Goal: Information Seeking & Learning: Find specific page/section

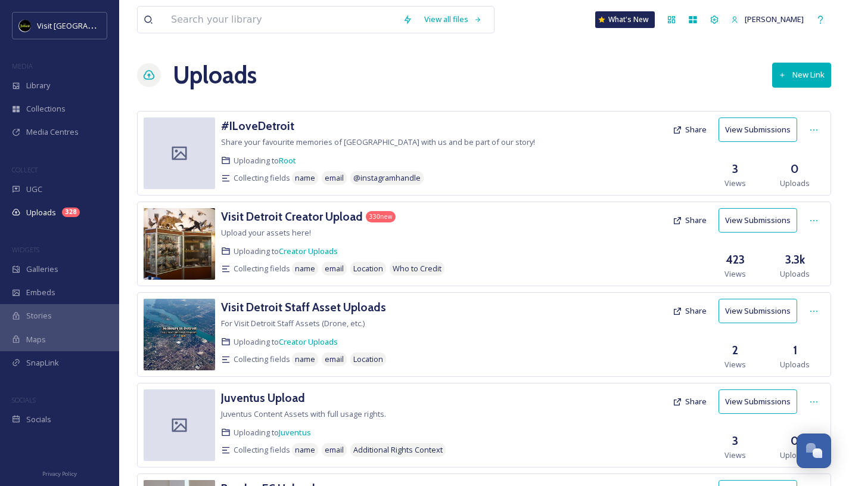
scroll to position [1967, 0]
click at [744, 220] on button "View Submissions" at bounding box center [757, 220] width 79 height 24
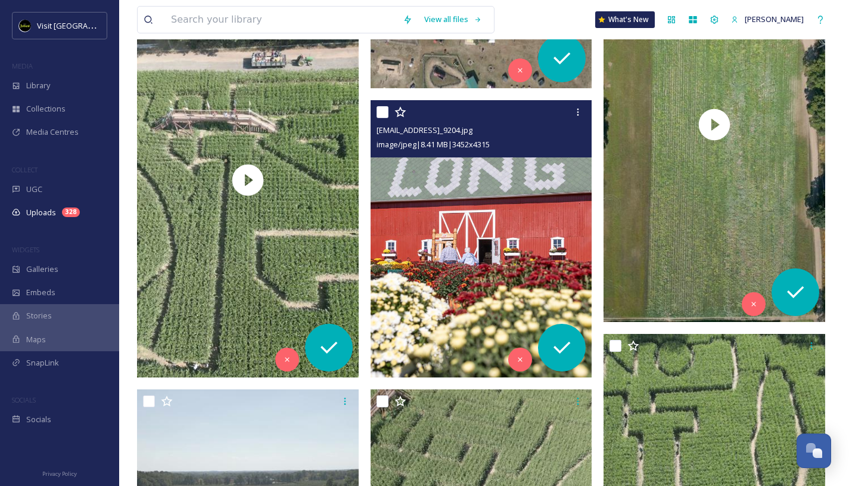
scroll to position [2095, 0]
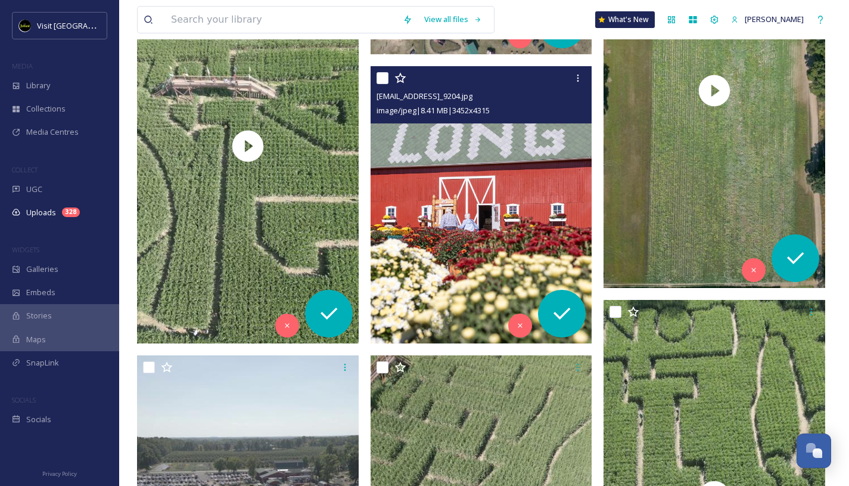
click at [503, 216] on img at bounding box center [482, 204] width 222 height 277
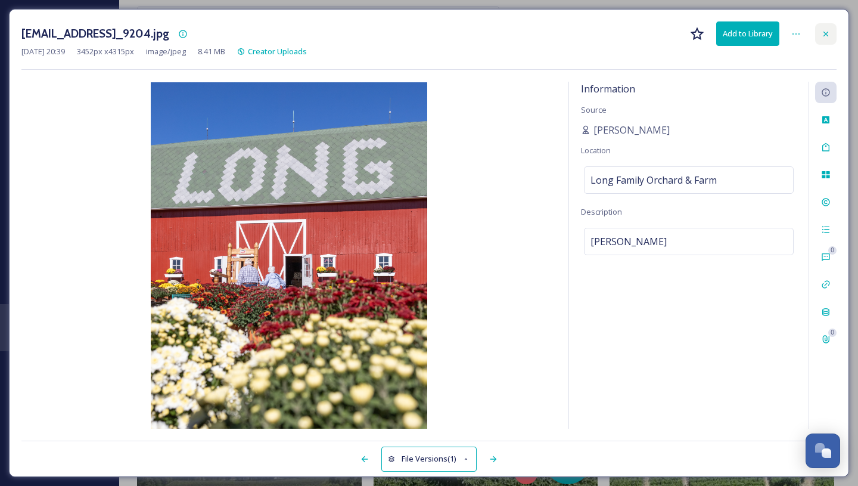
click at [832, 39] on div at bounding box center [825, 33] width 21 height 21
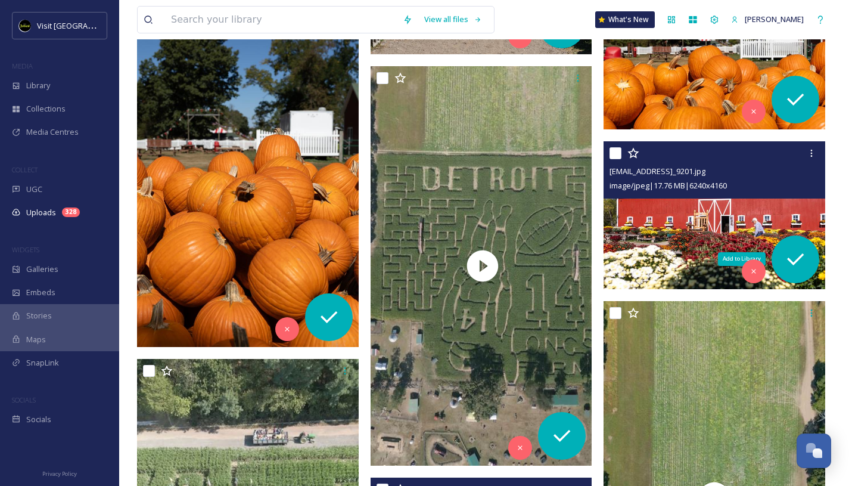
scroll to position [1709, 0]
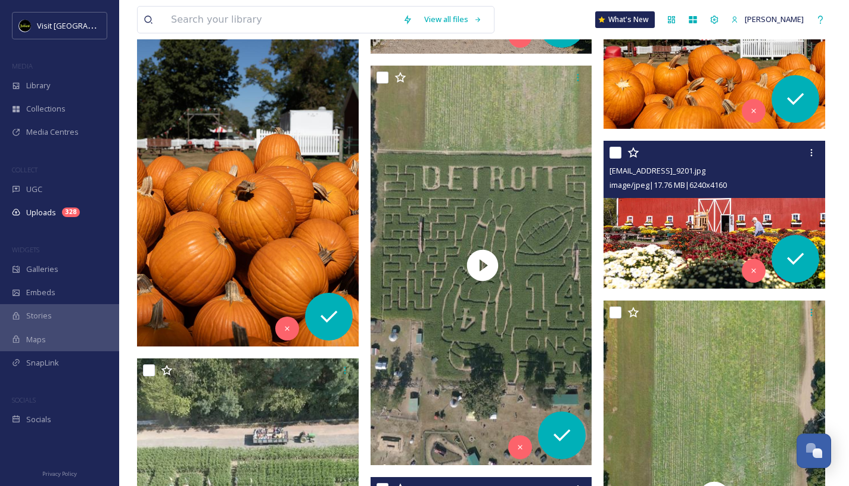
click at [710, 222] on img at bounding box center [714, 214] width 222 height 148
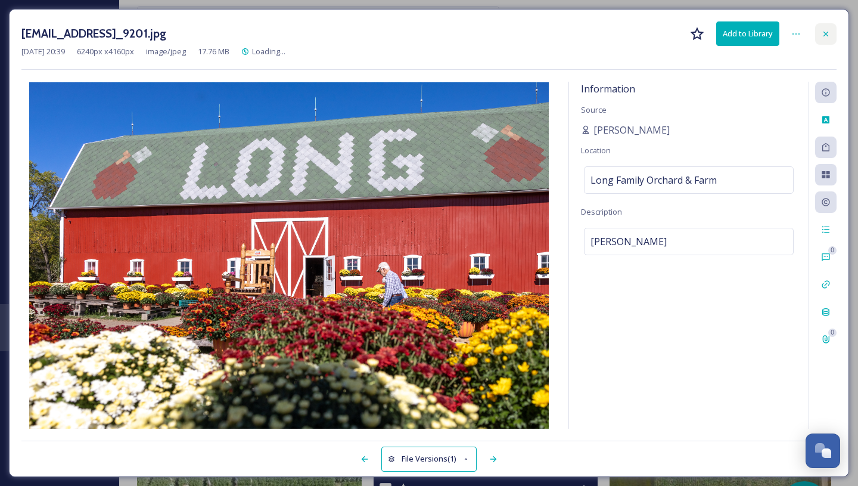
click at [823, 39] on div at bounding box center [825, 33] width 21 height 21
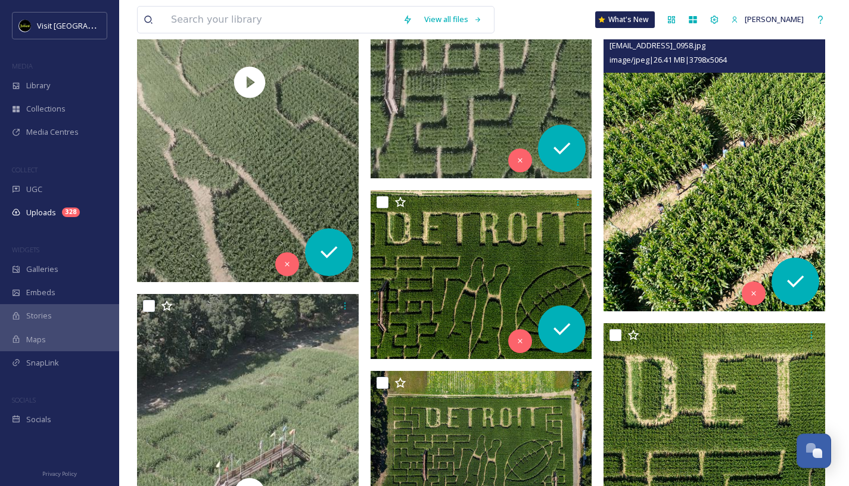
scroll to position [3421, 0]
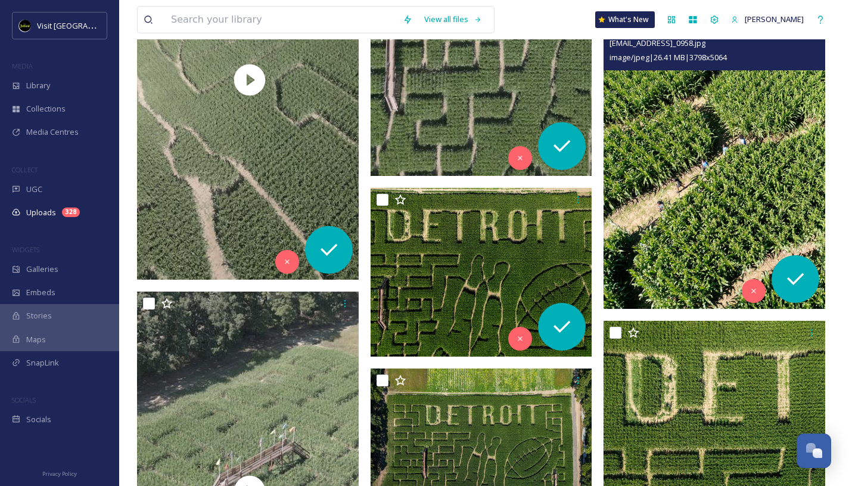
click at [721, 173] on img at bounding box center [714, 160] width 222 height 295
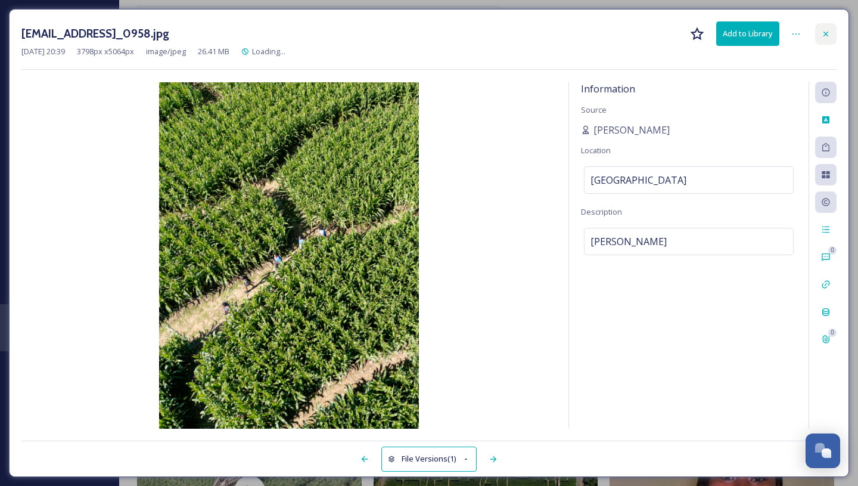
click at [823, 31] on icon at bounding box center [826, 34] width 10 height 10
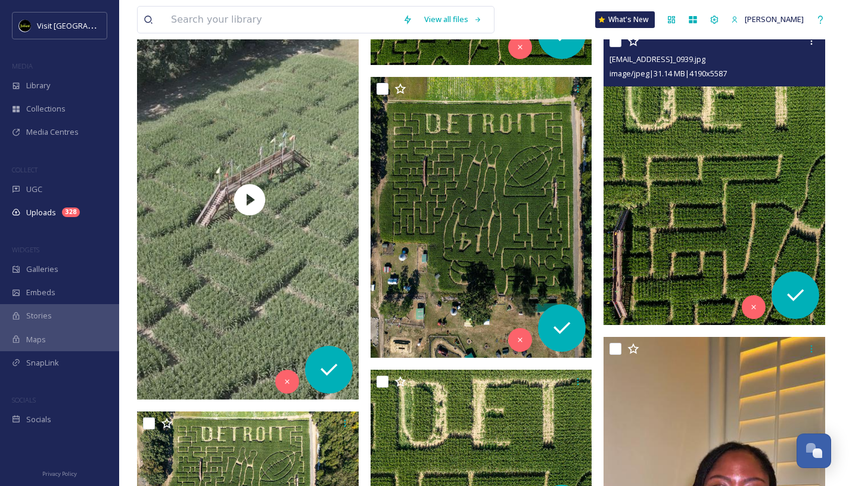
scroll to position [3713, 0]
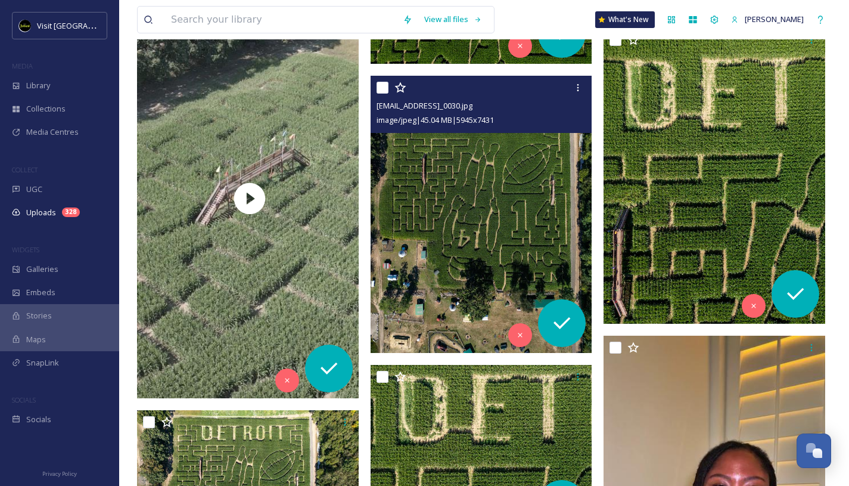
click at [434, 204] on img at bounding box center [482, 214] width 222 height 277
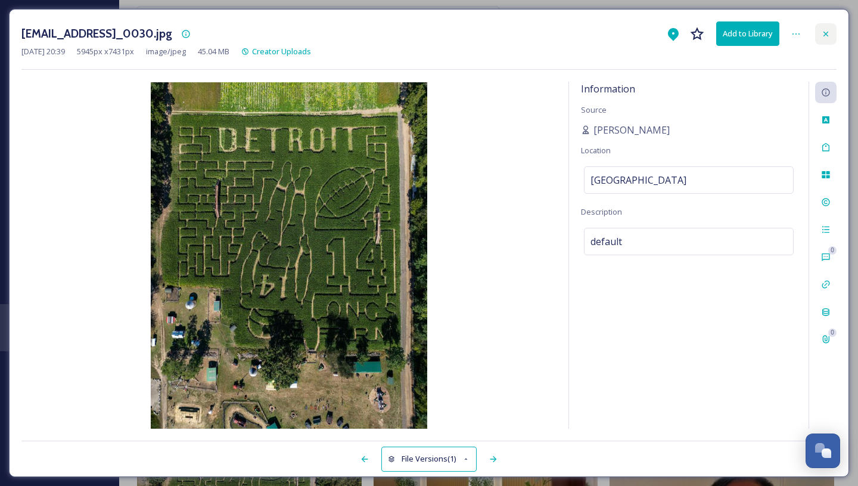
click at [821, 38] on div at bounding box center [825, 33] width 21 height 21
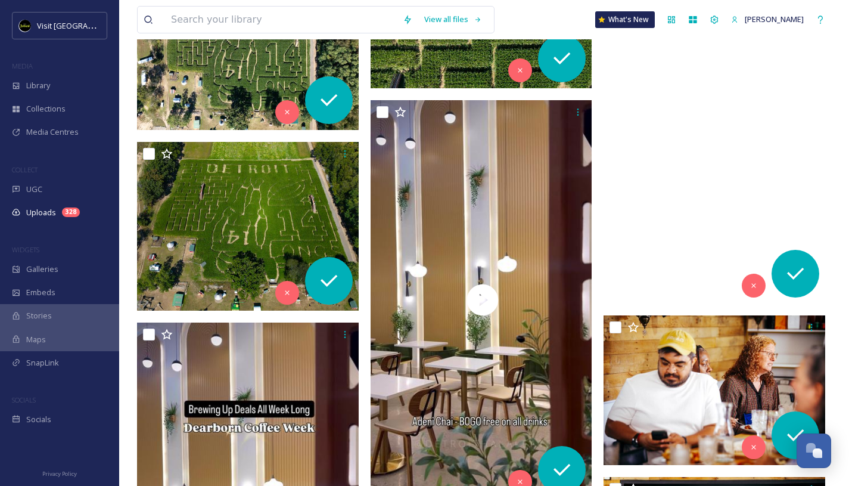
scroll to position [4162, 0]
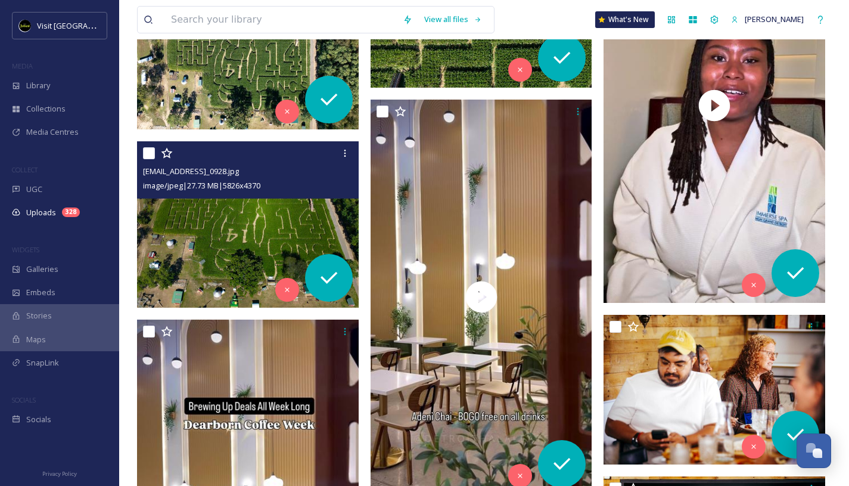
click at [238, 243] on img at bounding box center [248, 224] width 222 height 166
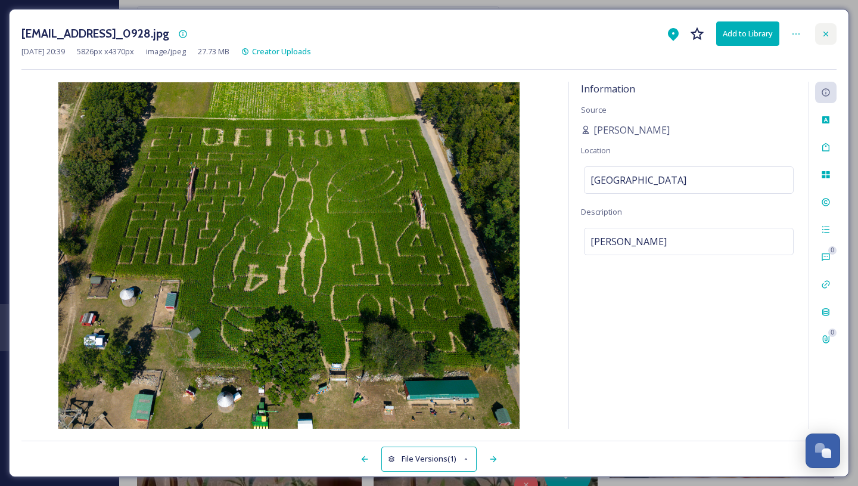
click at [832, 29] on div at bounding box center [825, 33] width 21 height 21
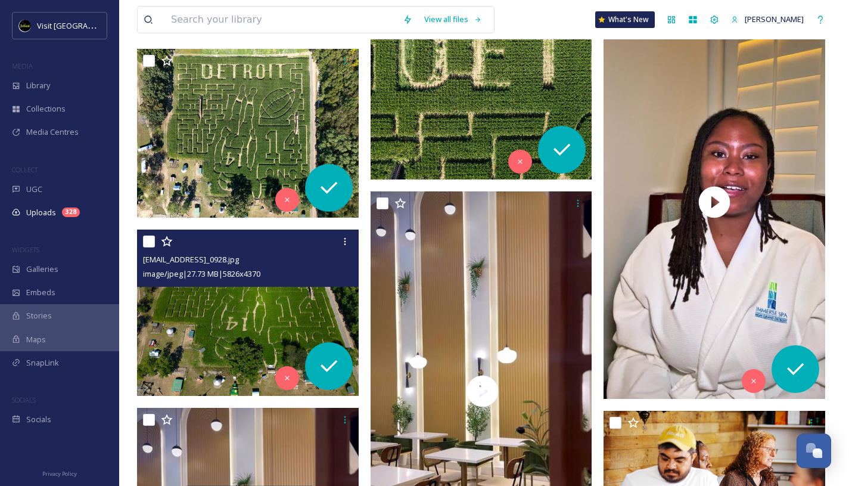
scroll to position [4048, 0]
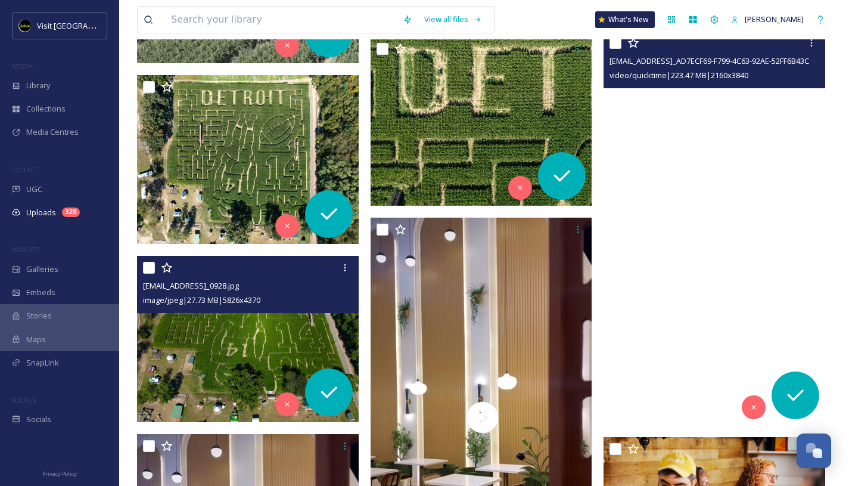
click at [675, 130] on video "ext_1759269413.205073_oliviadthomas.odt@gmail.com-copy_AD7ECF69-F799-4C63-92AE-…" at bounding box center [714, 228] width 222 height 394
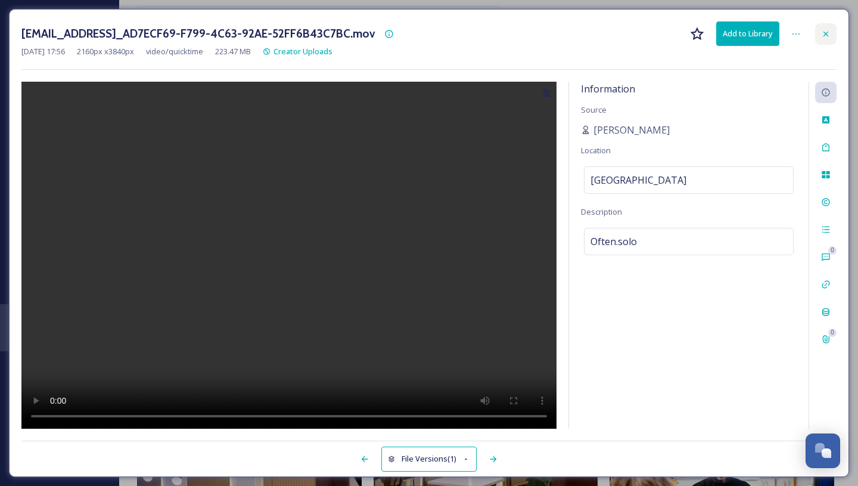
click at [823, 34] on icon at bounding box center [826, 34] width 10 height 10
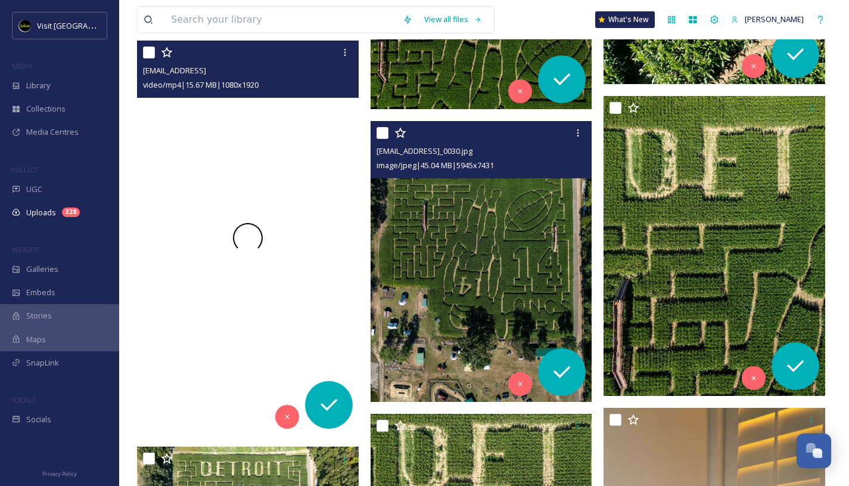
scroll to position [3670, 0]
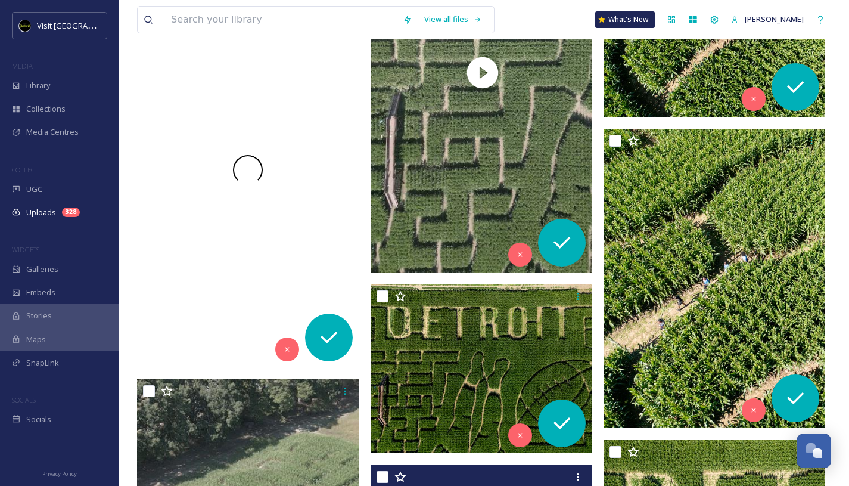
click at [259, 245] on div at bounding box center [248, 170] width 222 height 394
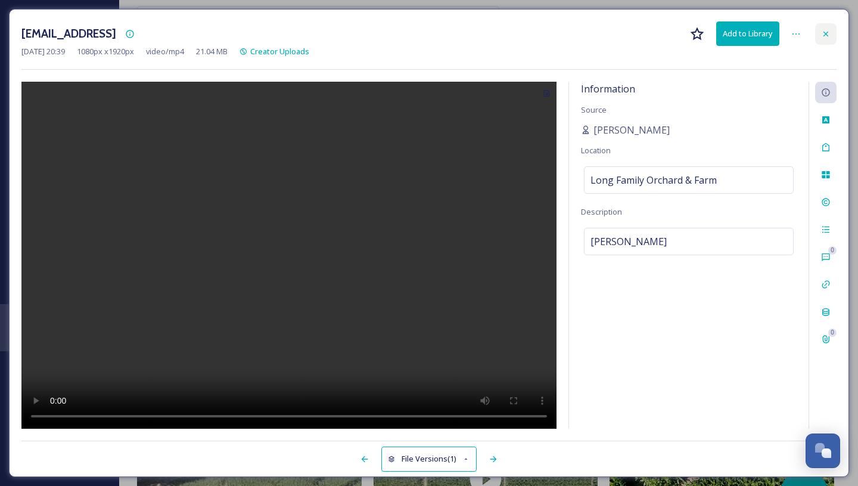
click at [826, 34] on icon at bounding box center [826, 34] width 10 height 10
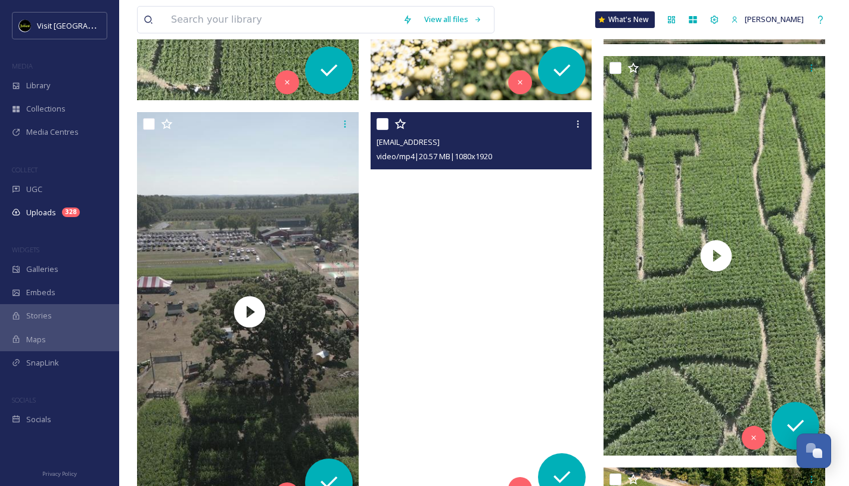
scroll to position [2358, 0]
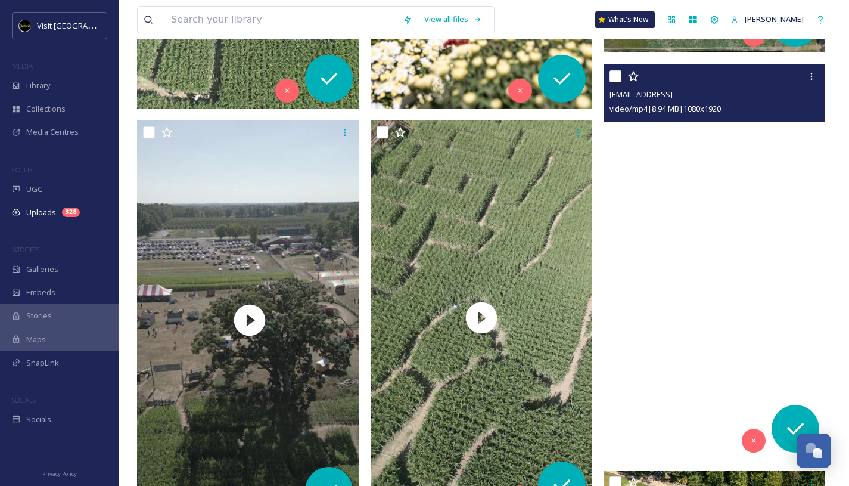
click at [655, 154] on video "ext_1759279161.804531_cfalsettiphoto@gmail.com-peoplewalking.mp4" at bounding box center [714, 261] width 222 height 394
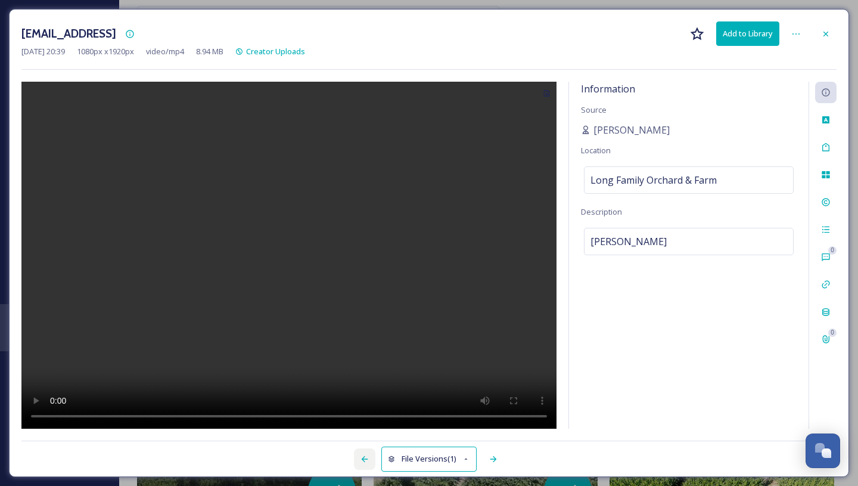
click at [366, 453] on div at bounding box center [364, 458] width 21 height 21
click at [365, 455] on icon at bounding box center [365, 459] width 10 height 10
click at [363, 459] on icon at bounding box center [365, 459] width 10 height 10
click at [366, 458] on icon at bounding box center [365, 459] width 10 height 10
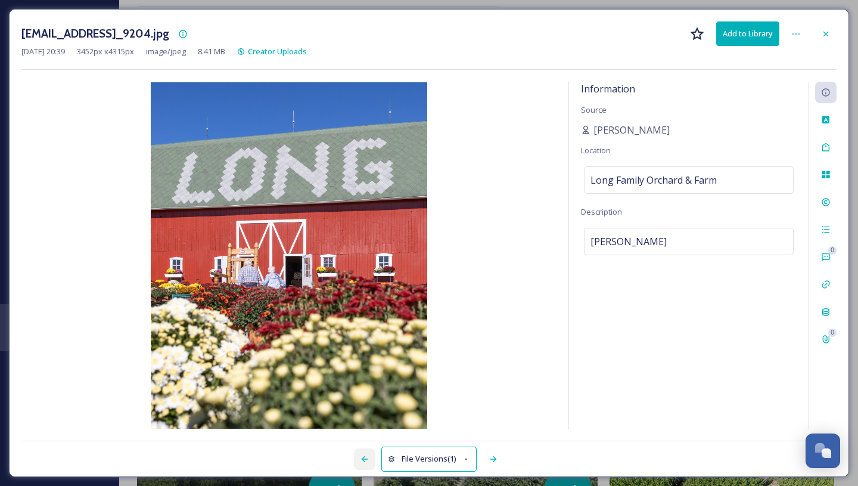
click at [366, 458] on icon at bounding box center [365, 459] width 10 height 10
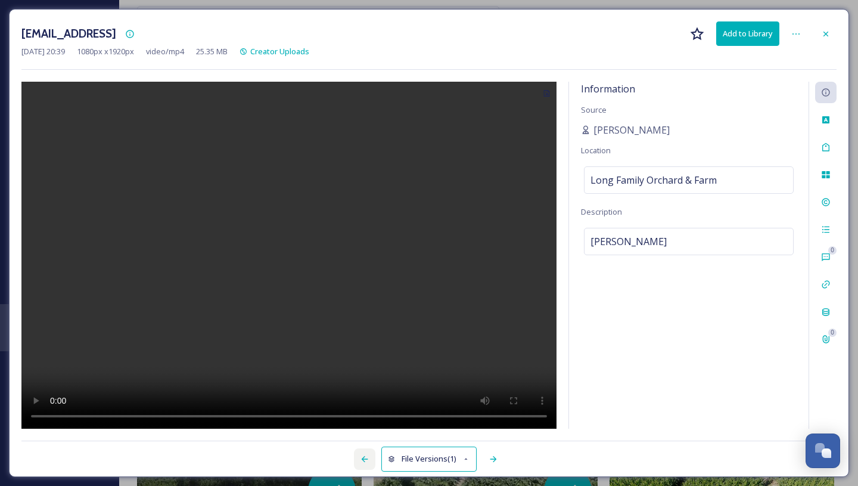
click at [360, 453] on div at bounding box center [364, 458] width 21 height 21
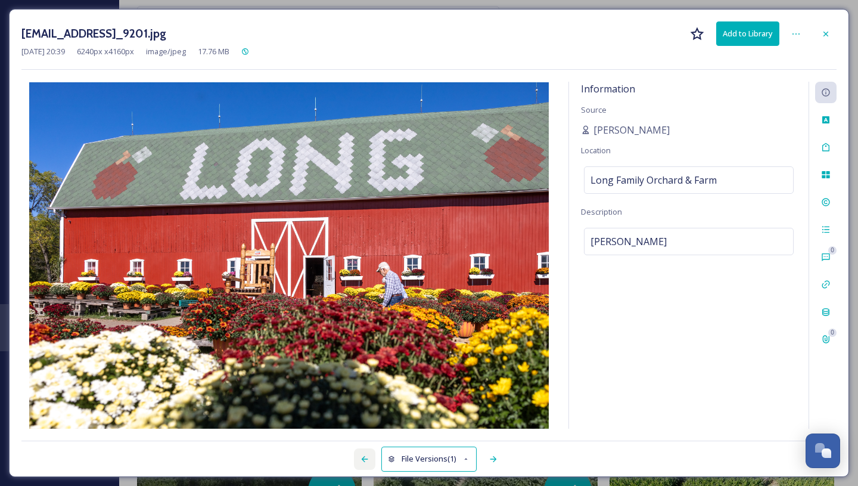
click at [360, 453] on div at bounding box center [364, 458] width 21 height 21
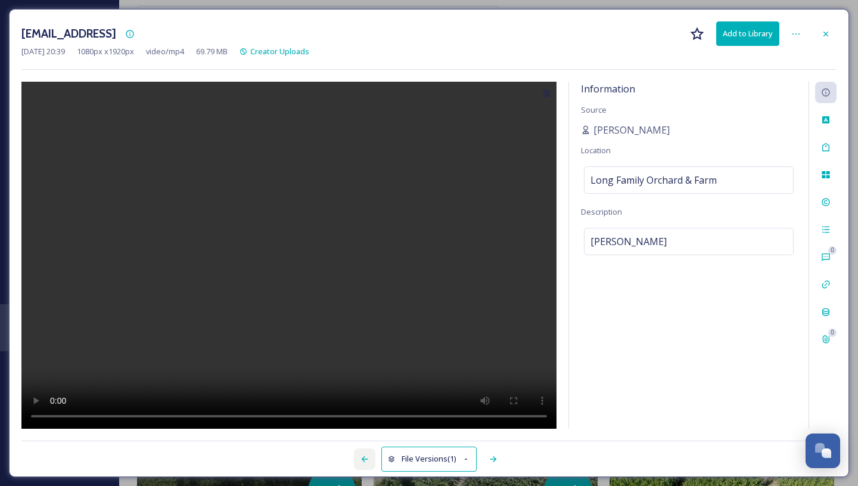
click at [357, 462] on div at bounding box center [364, 458] width 21 height 21
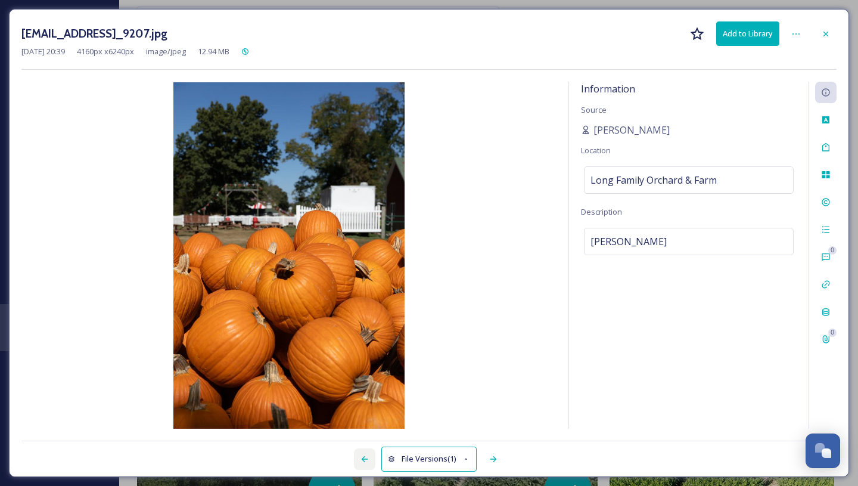
click at [357, 462] on div at bounding box center [364, 458] width 21 height 21
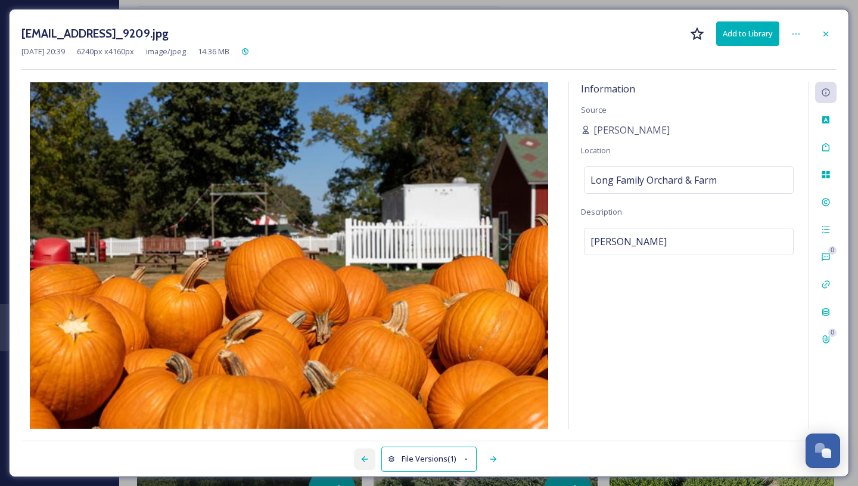
click at [357, 462] on div at bounding box center [364, 458] width 21 height 21
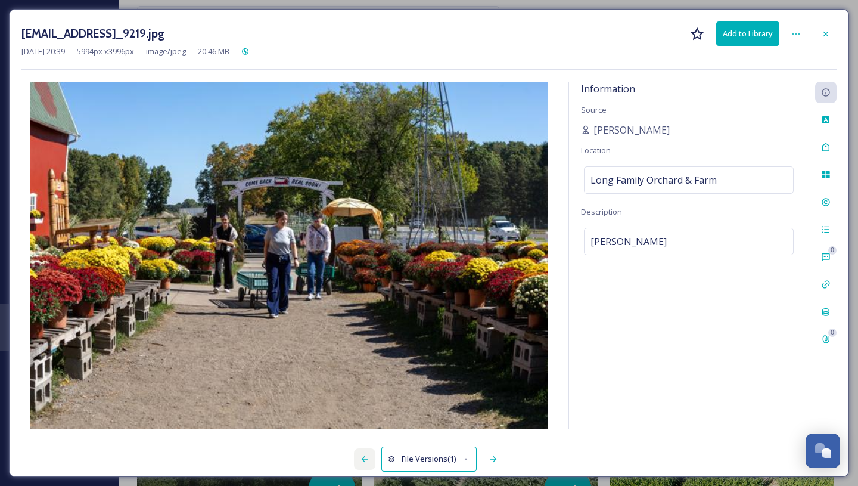
click at [357, 462] on div at bounding box center [364, 458] width 21 height 21
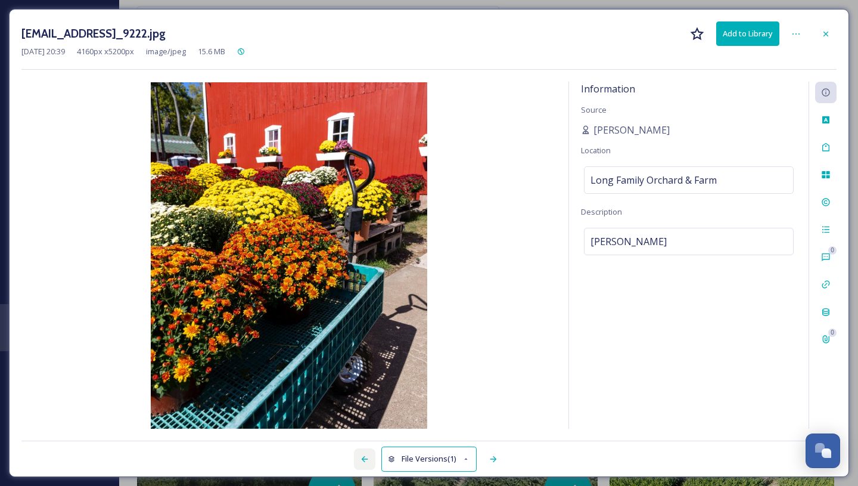
click at [357, 462] on div at bounding box center [364, 458] width 21 height 21
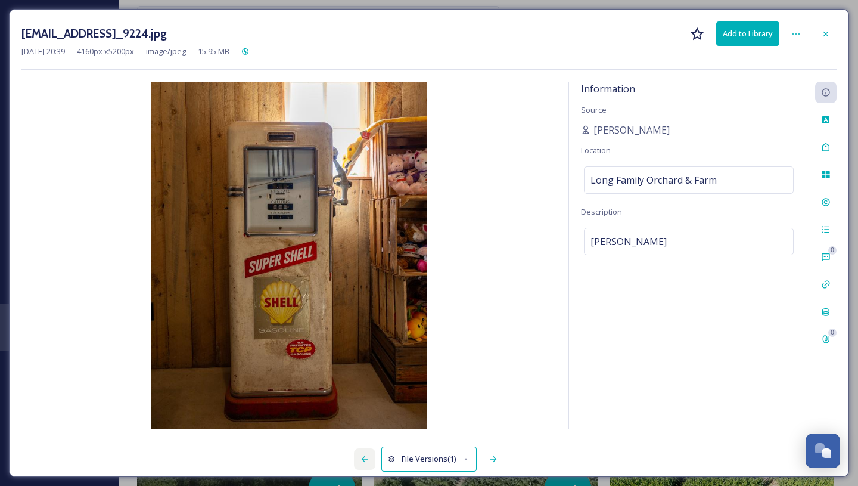
click at [357, 462] on div at bounding box center [364, 458] width 21 height 21
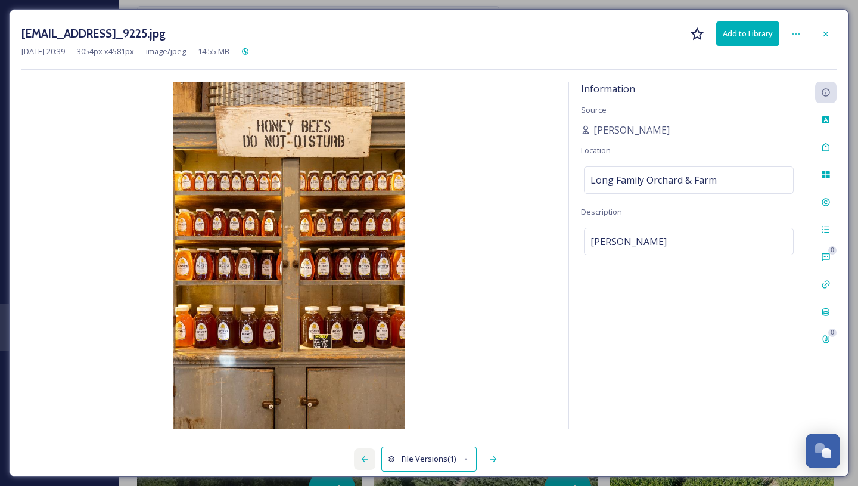
click at [357, 462] on div at bounding box center [364, 458] width 21 height 21
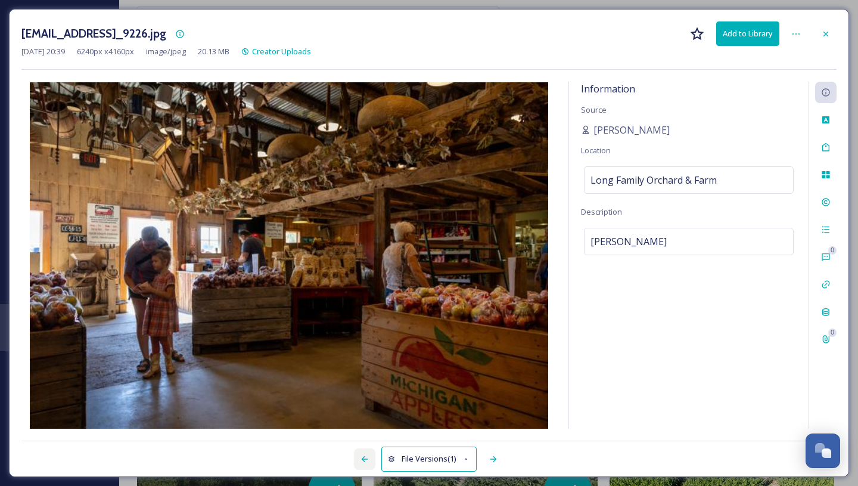
click at [357, 462] on div at bounding box center [364, 458] width 21 height 21
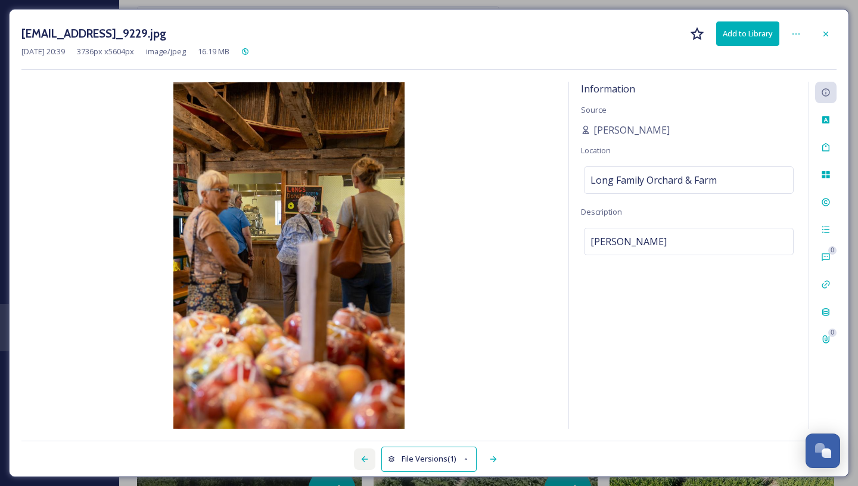
click at [357, 465] on div at bounding box center [364, 458] width 21 height 21
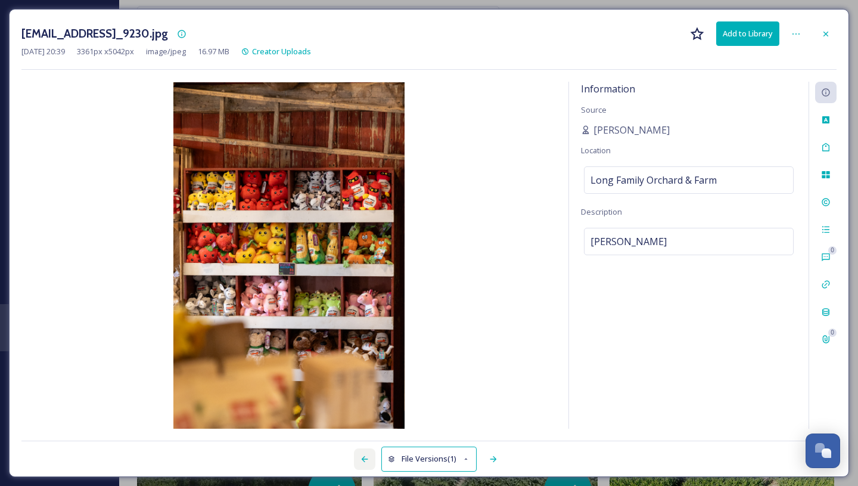
click at [361, 465] on div at bounding box center [364, 458] width 21 height 21
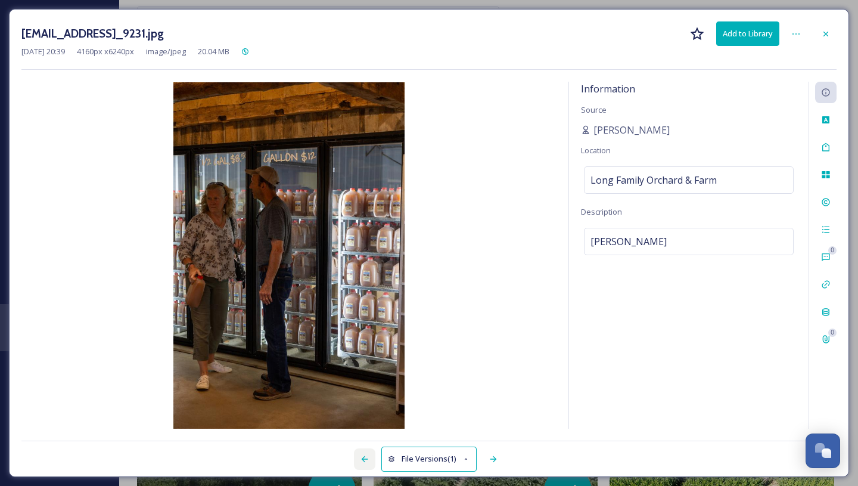
click at [361, 465] on div at bounding box center [364, 458] width 21 height 21
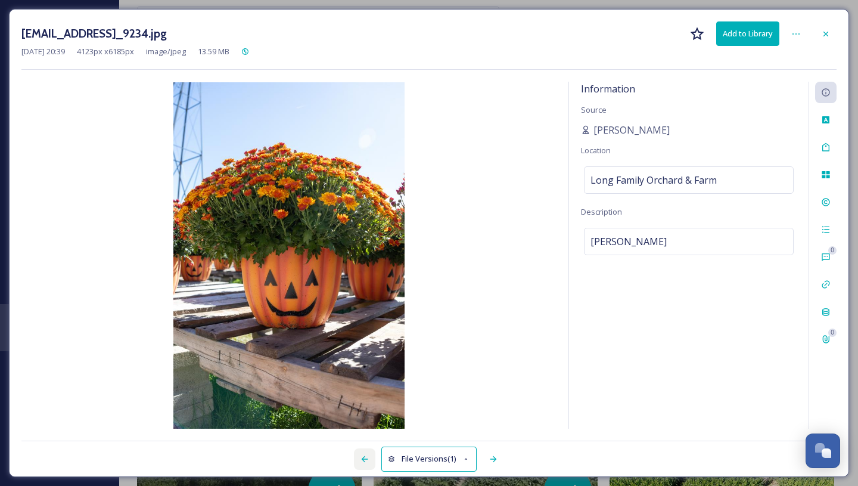
click at [361, 465] on div at bounding box center [364, 458] width 21 height 21
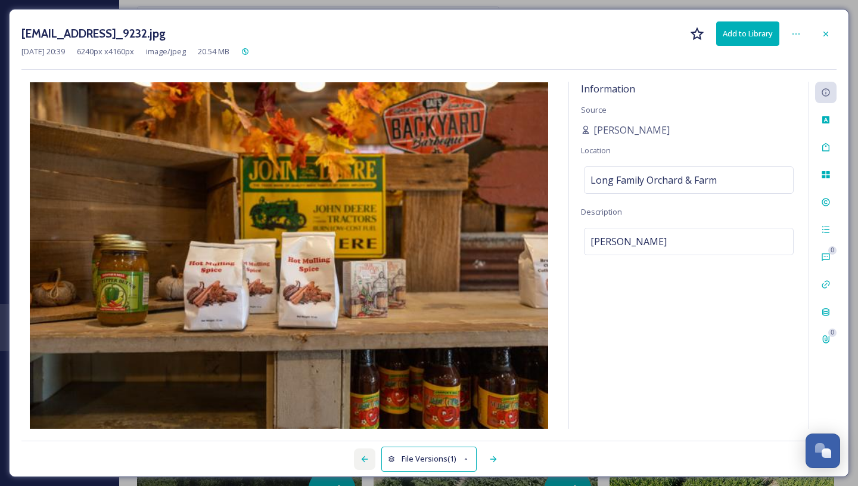
click at [361, 465] on div at bounding box center [364, 458] width 21 height 21
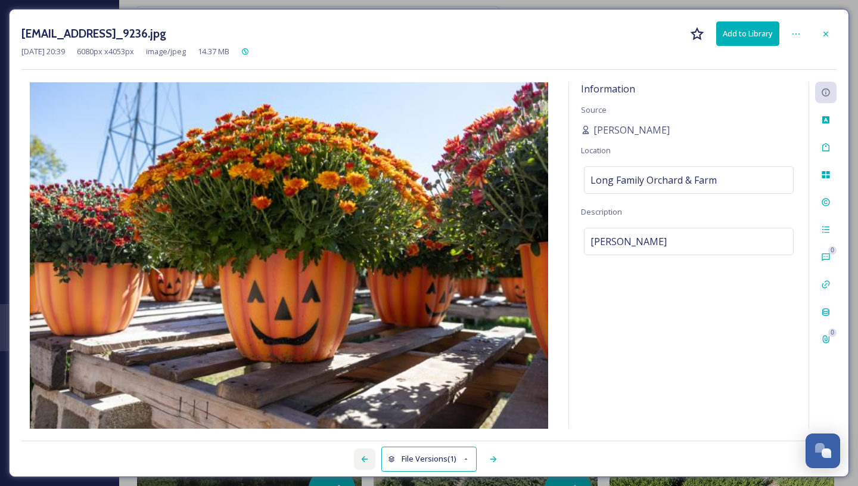
click at [361, 465] on div at bounding box center [364, 458] width 21 height 21
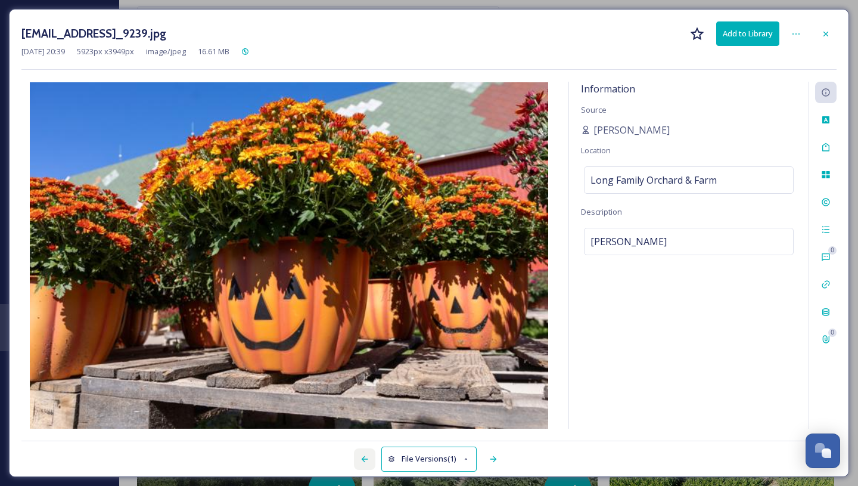
click at [361, 465] on div at bounding box center [364, 458] width 21 height 21
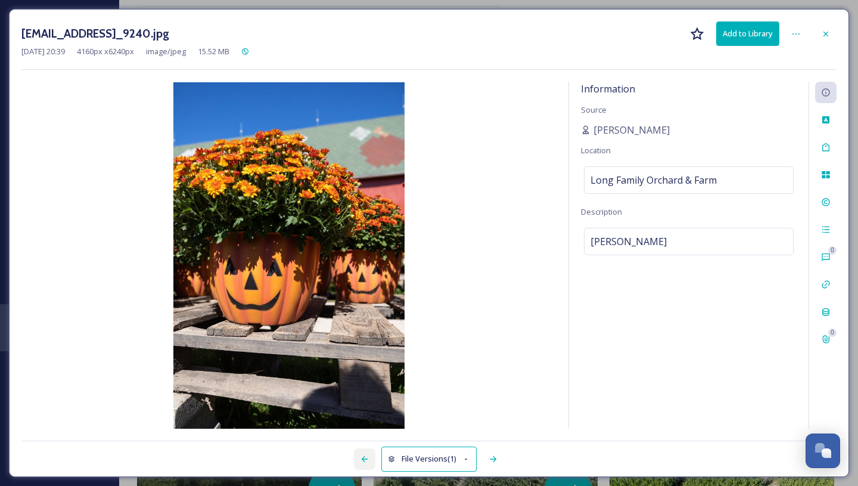
click at [361, 465] on div at bounding box center [364, 458] width 21 height 21
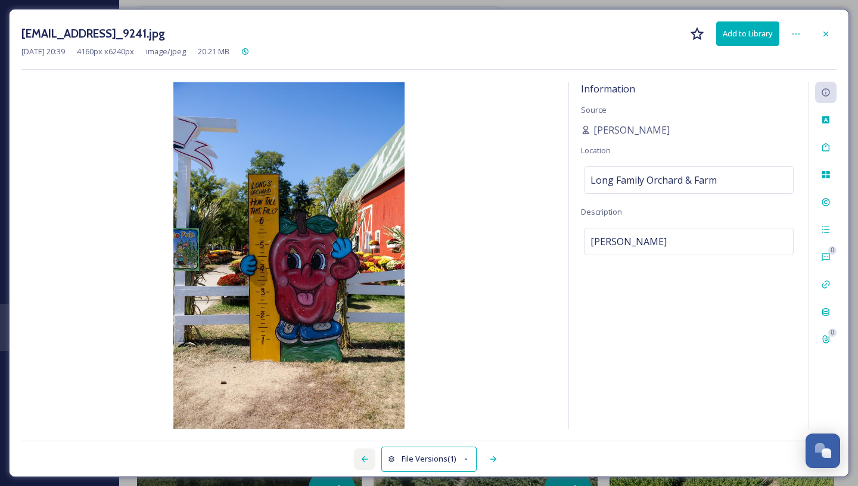
click at [361, 465] on div at bounding box center [364, 458] width 21 height 21
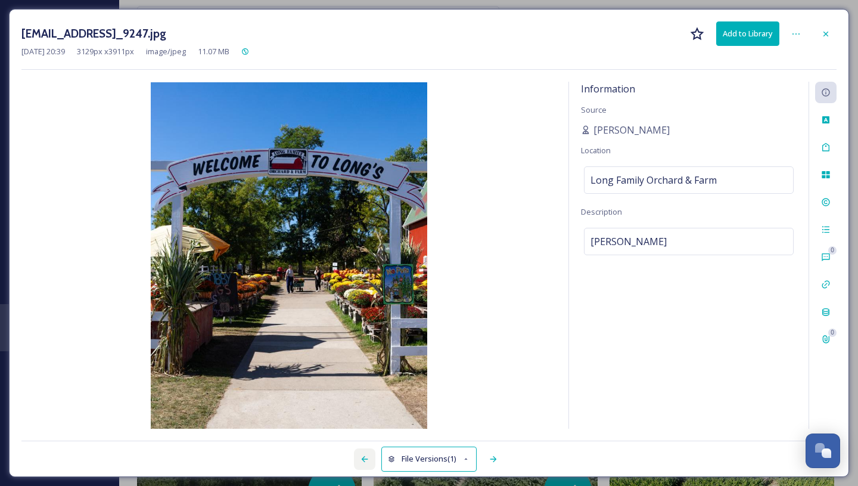
click at [361, 465] on div at bounding box center [364, 458] width 21 height 21
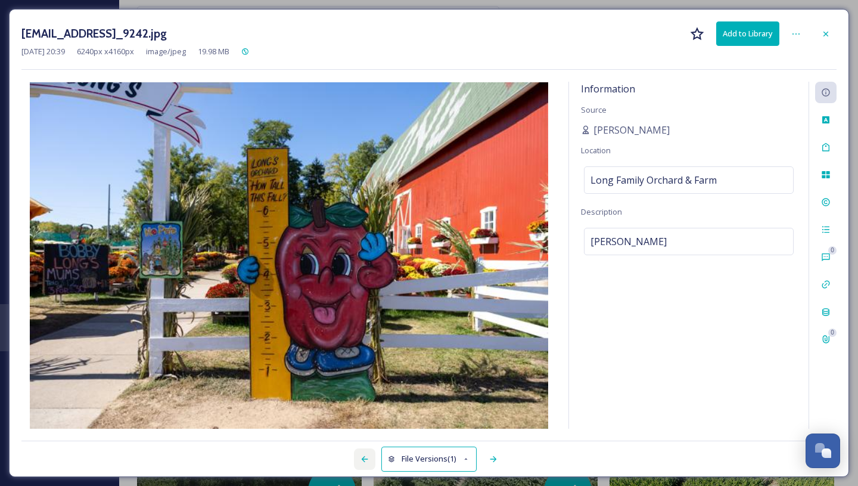
click at [361, 465] on div at bounding box center [364, 458] width 21 height 21
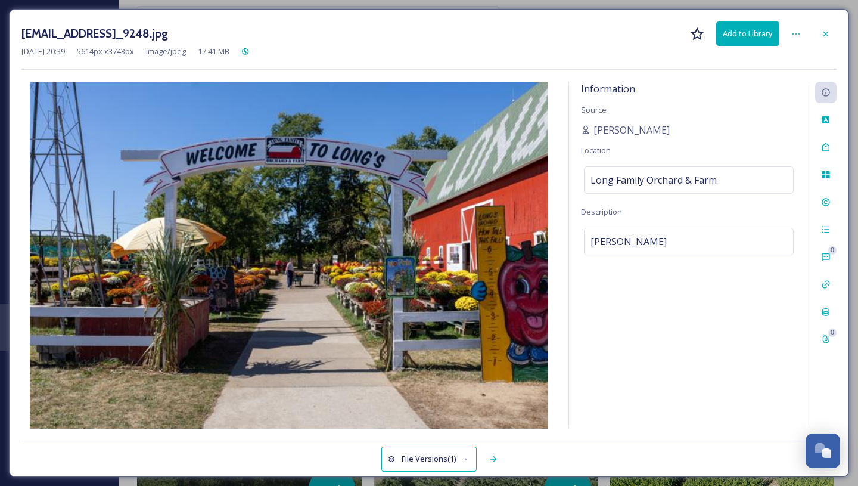
click at [361, 465] on div "[EMAIL_ADDRESS]_9248.jpg Add to Library [DATE] 20:39 5614 px x 3743 px image/jp…" at bounding box center [429, 243] width 840 height 468
click at [825, 31] on icon at bounding box center [826, 34] width 10 height 10
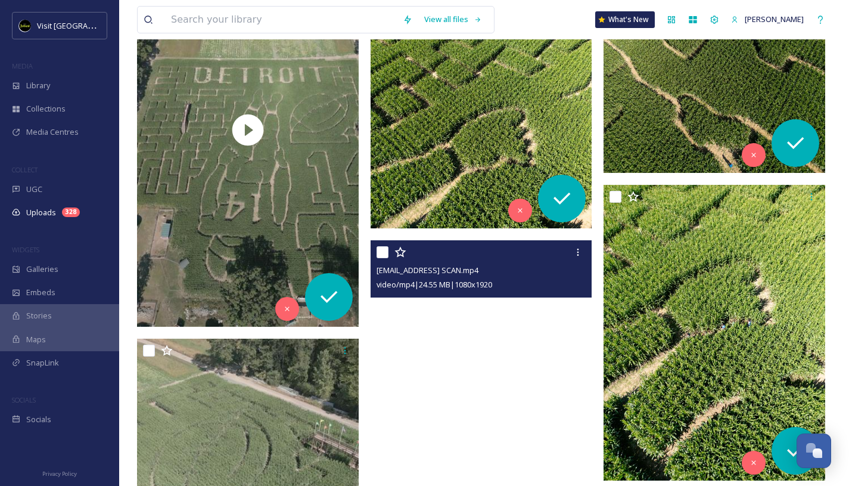
scroll to position [2816, 0]
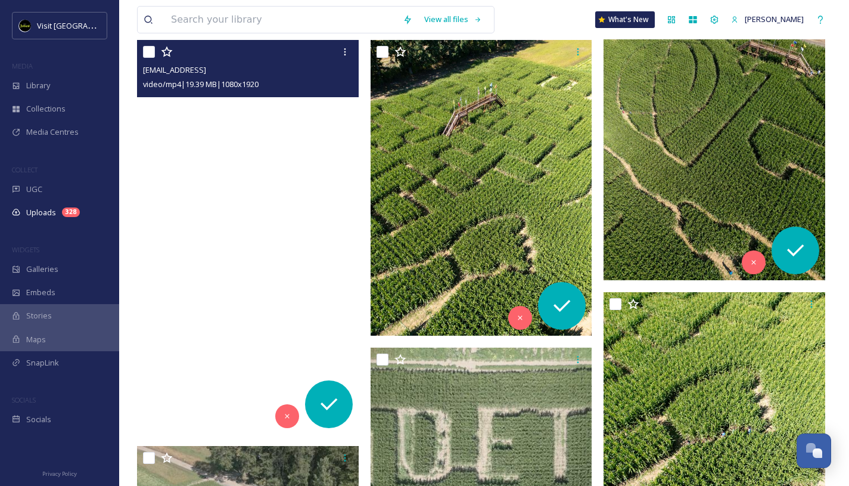
click at [310, 273] on video "ext_1759279160.025269_cfalsettiphoto@gmail.com-fulltilt.mp4" at bounding box center [248, 237] width 222 height 394
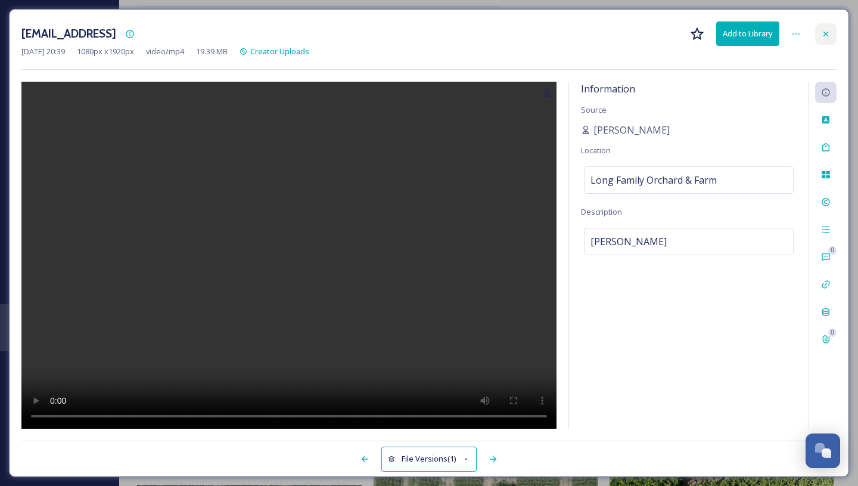
click at [827, 30] on icon at bounding box center [826, 34] width 10 height 10
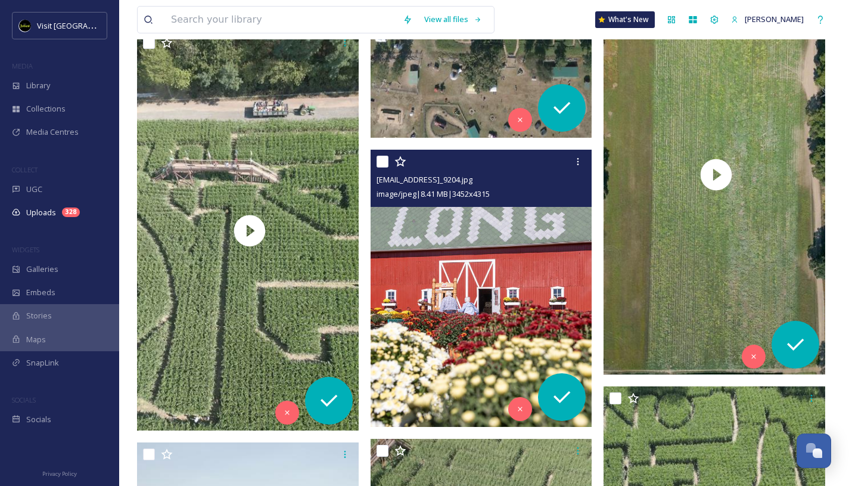
scroll to position [2036, 0]
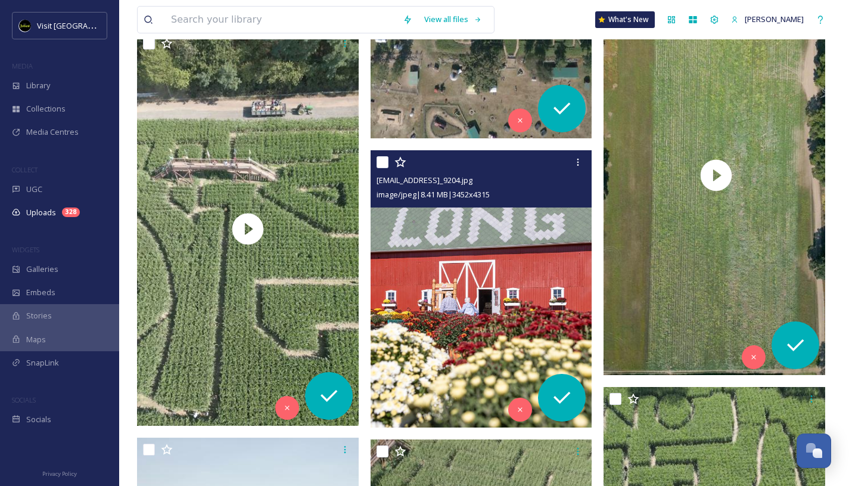
click at [480, 276] on img at bounding box center [482, 288] width 222 height 277
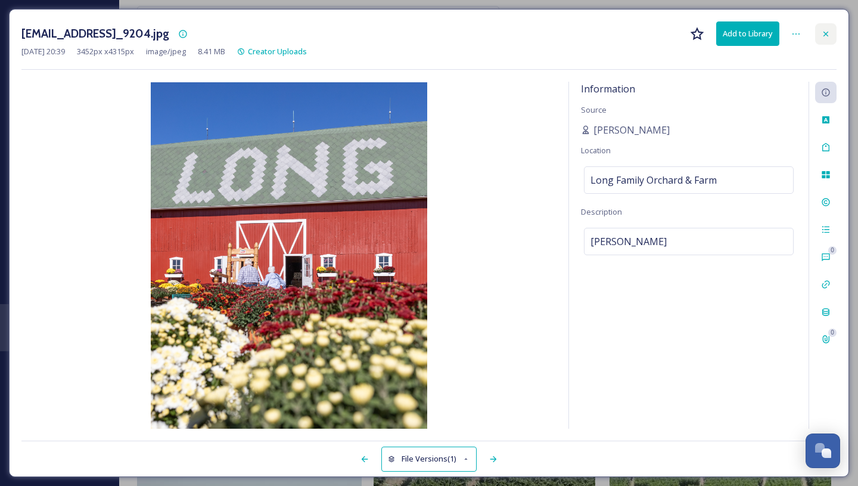
click at [822, 43] on div at bounding box center [825, 33] width 21 height 21
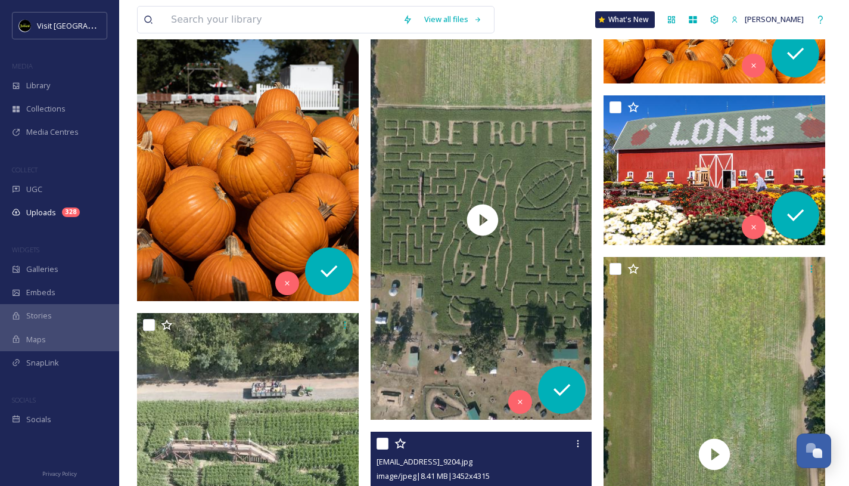
scroll to position [1655, 0]
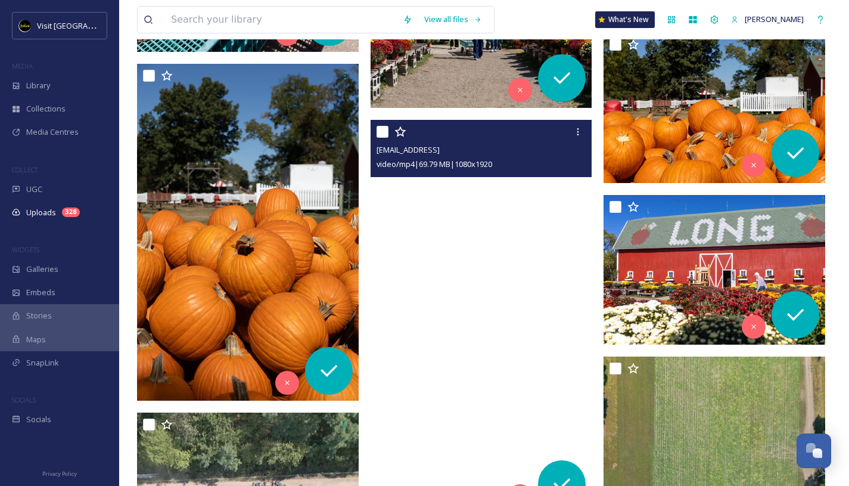
click at [530, 245] on video "ext_1759279168.332673_cfalsettiphoto@gmail.com-goingdown14.mp4" at bounding box center [482, 317] width 222 height 394
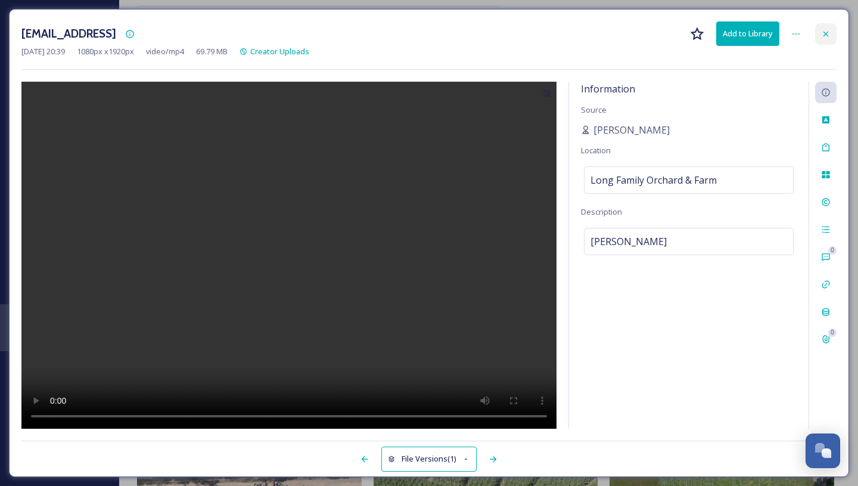
click at [830, 37] on icon at bounding box center [826, 34] width 10 height 10
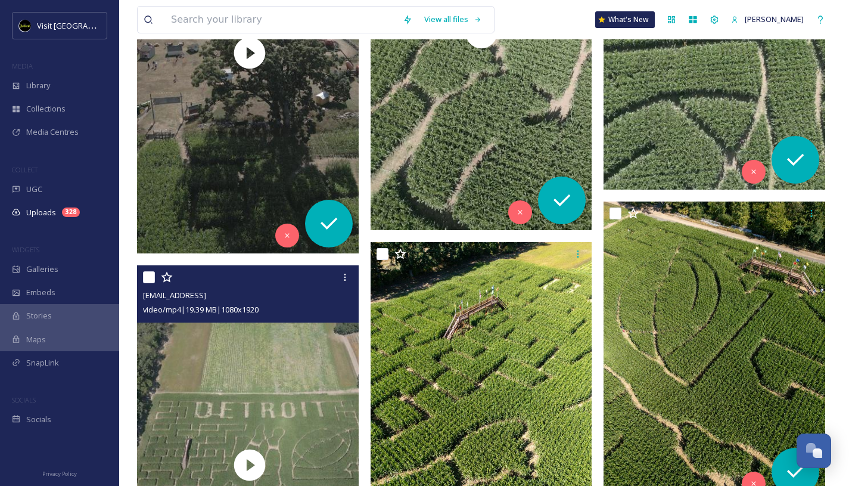
scroll to position [2627, 0]
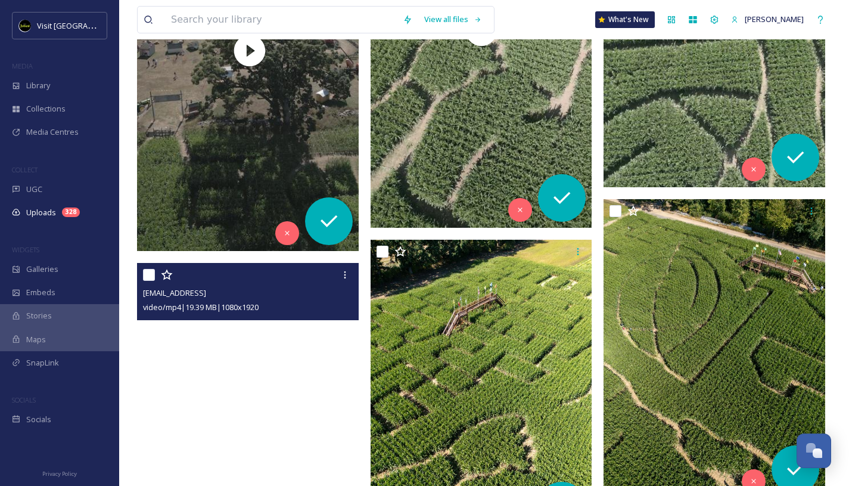
click at [288, 375] on video "ext_1759279160.025269_cfalsettiphoto@gmail.com-fulltilt.mp4" at bounding box center [249, 462] width 225 height 399
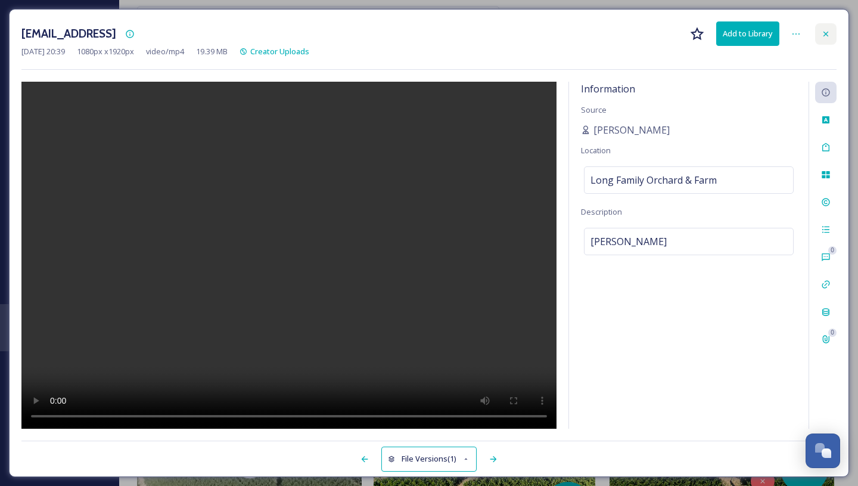
click at [825, 38] on div at bounding box center [825, 33] width 21 height 21
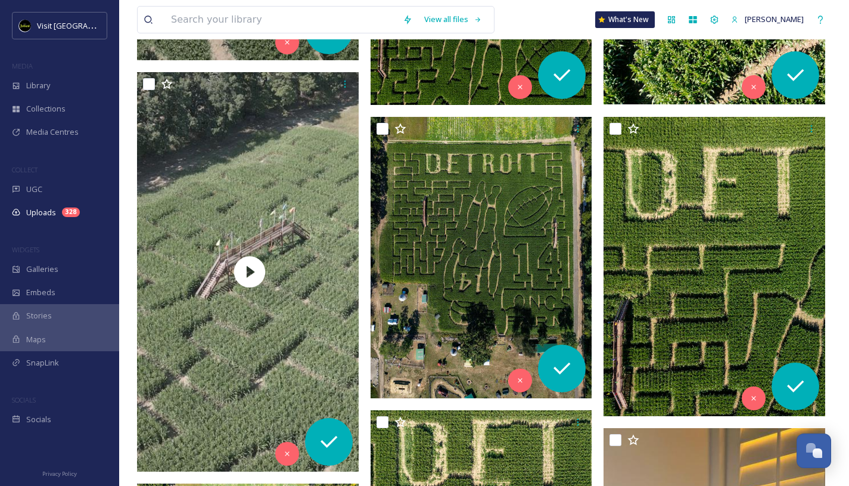
scroll to position [3644, 0]
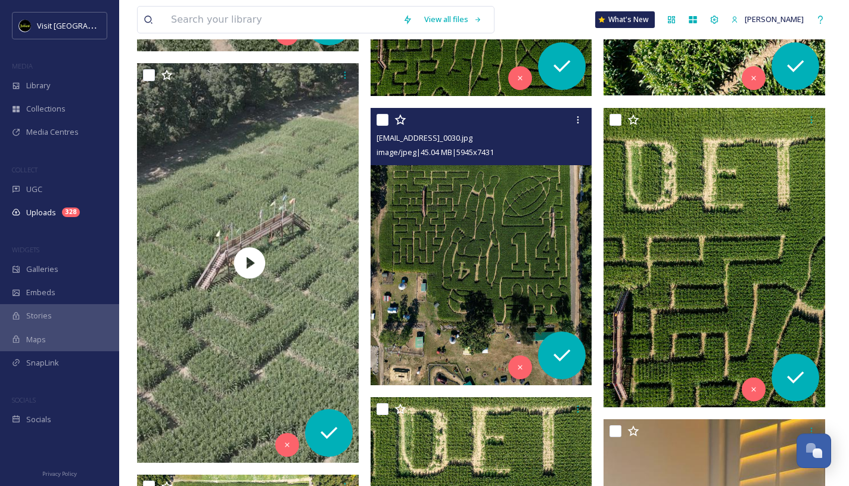
click at [502, 206] on img at bounding box center [482, 246] width 222 height 277
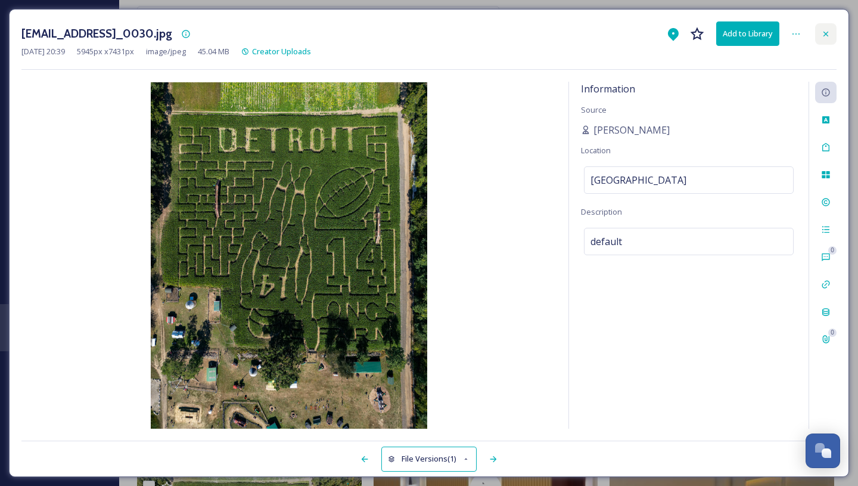
click at [828, 33] on icon at bounding box center [826, 34] width 10 height 10
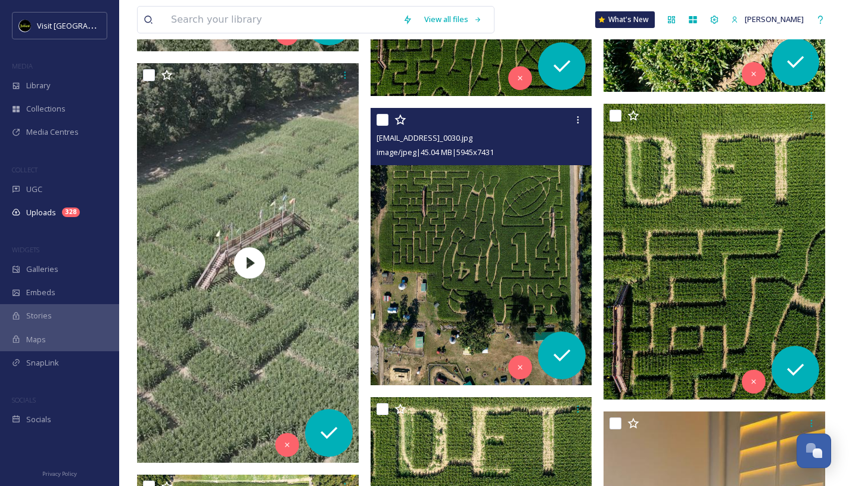
click at [509, 217] on img at bounding box center [482, 246] width 222 height 277
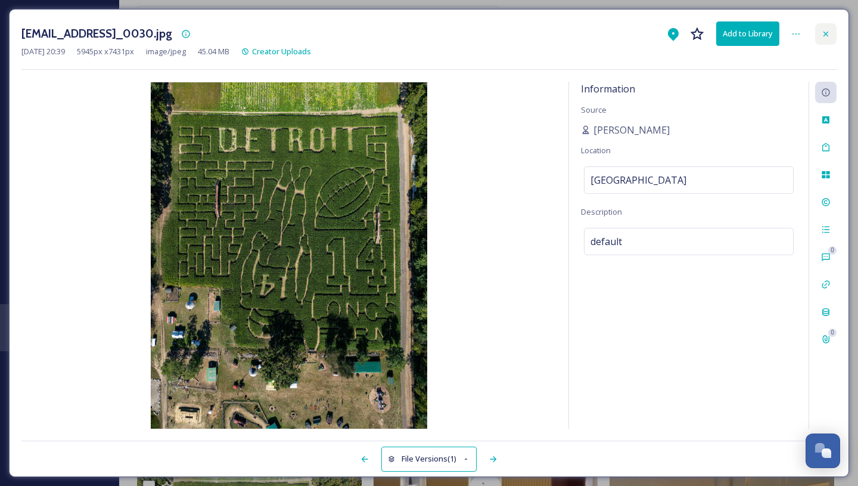
click at [823, 33] on icon at bounding box center [826, 34] width 10 height 10
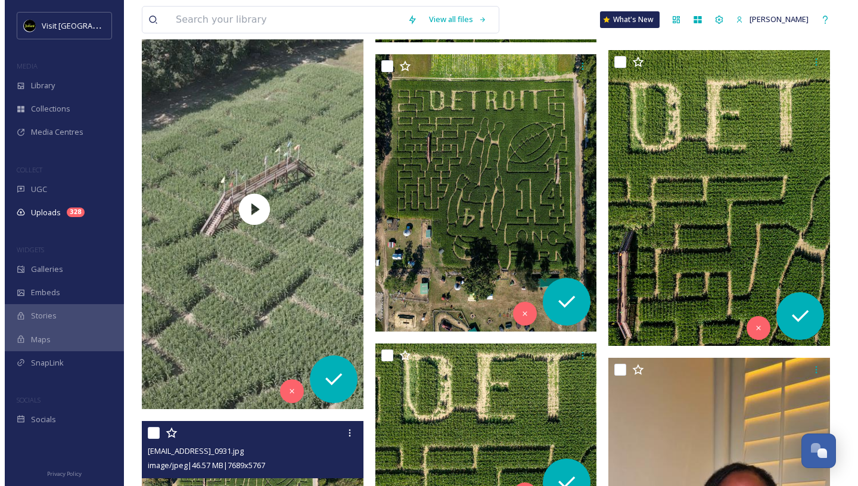
scroll to position [3687, 0]
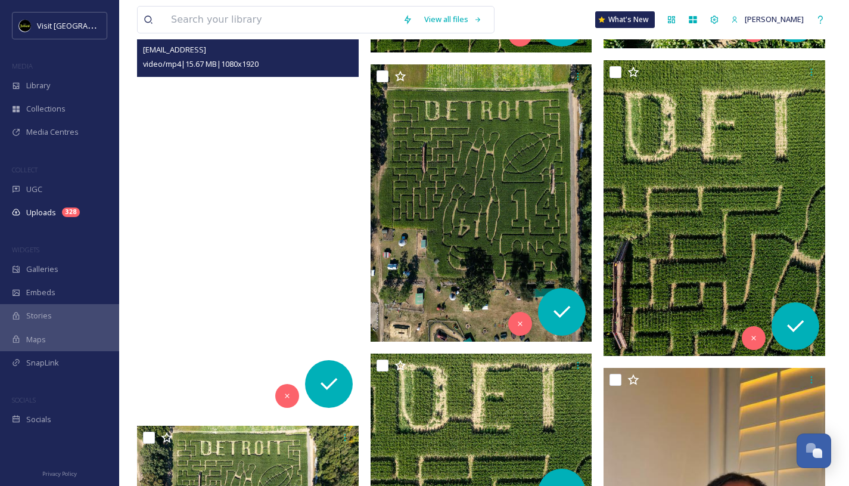
click at [300, 217] on video "ext_1759279154.046769_cfalsettiphoto@gmail.com-bridgewalk.mp4" at bounding box center [248, 217] width 222 height 394
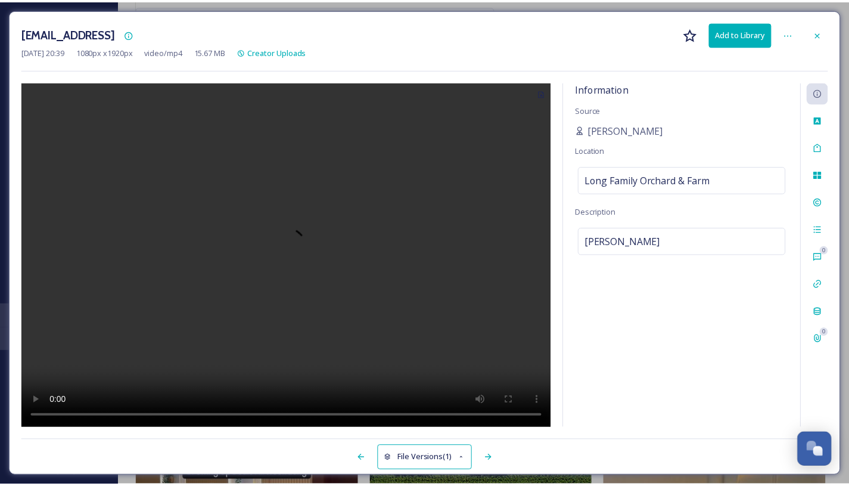
scroll to position [3692, 0]
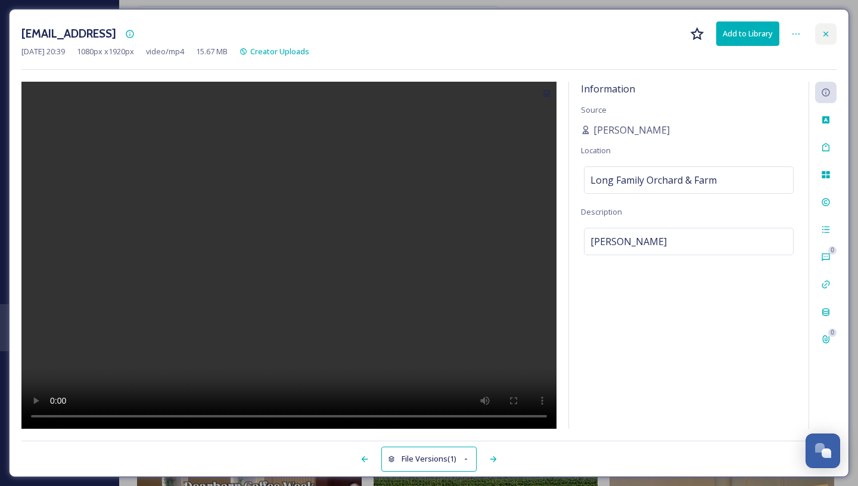
click at [833, 34] on div at bounding box center [825, 33] width 21 height 21
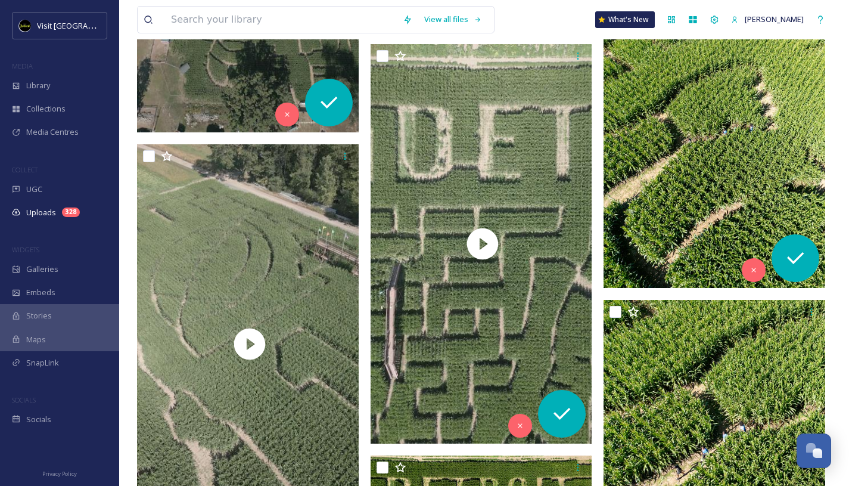
scroll to position [3146, 0]
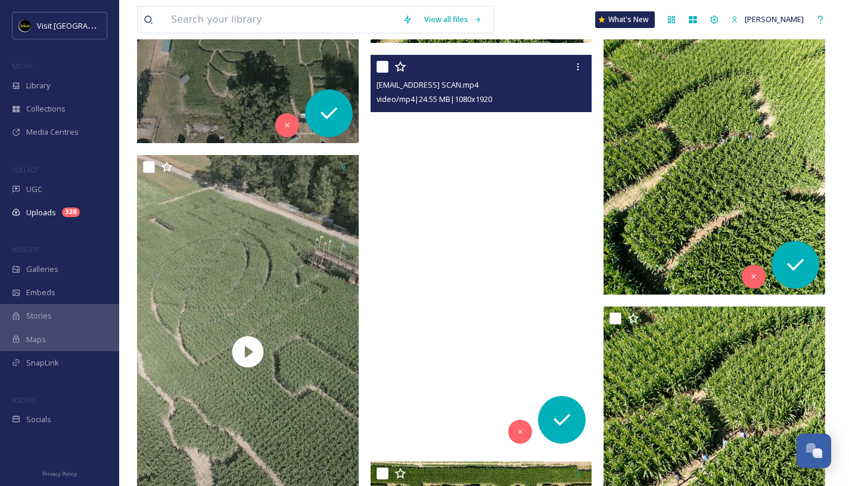
click at [453, 144] on video "ext_1759279157.937126_cfalsettiphoto@gmail.com-DETROIT SCAN.mp4" at bounding box center [482, 252] width 222 height 394
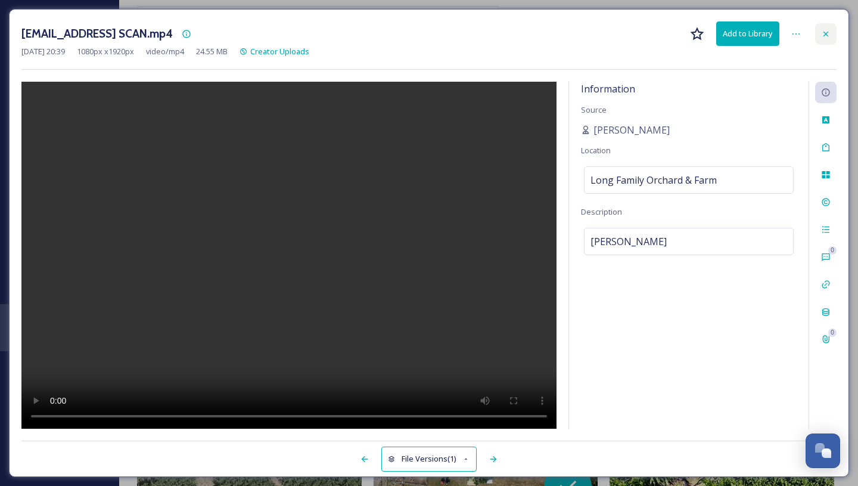
click at [823, 31] on icon at bounding box center [826, 34] width 10 height 10
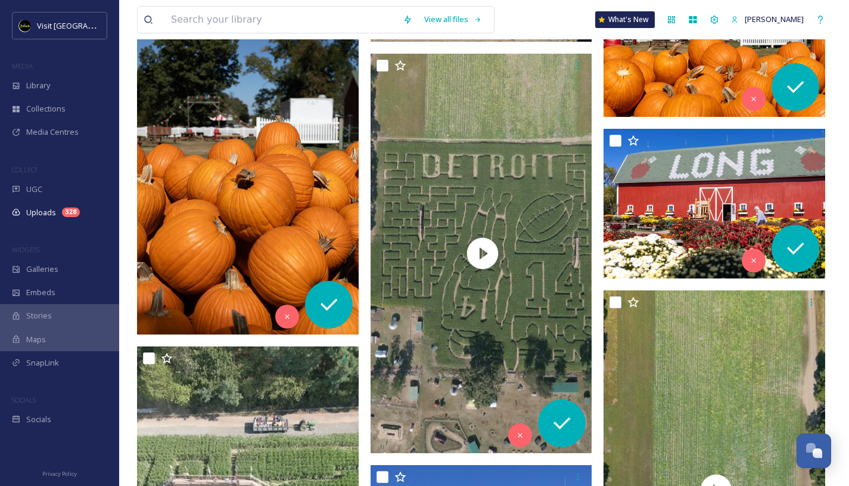
scroll to position [1720, 0]
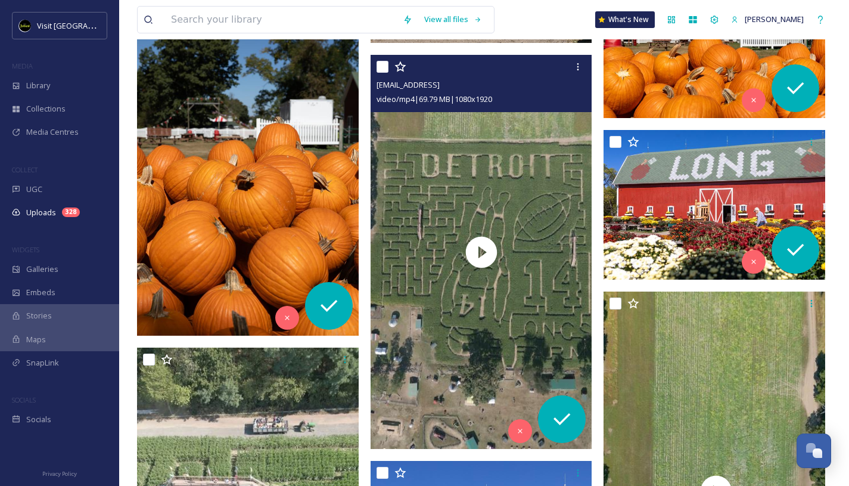
click at [440, 83] on span "[EMAIL_ADDRESS]" at bounding box center [408, 84] width 63 height 11
click at [528, 97] on div "video/mp4 | 69.79 MB | 1080 x 1920" at bounding box center [483, 99] width 213 height 14
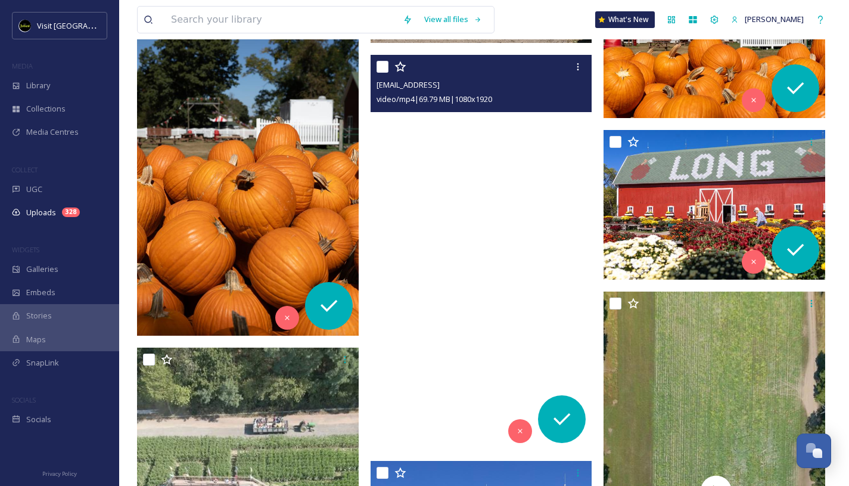
click at [502, 189] on video "ext_1759279168.332673_cfalsettiphoto@gmail.com-goingdown14.mp4" at bounding box center [482, 252] width 222 height 394
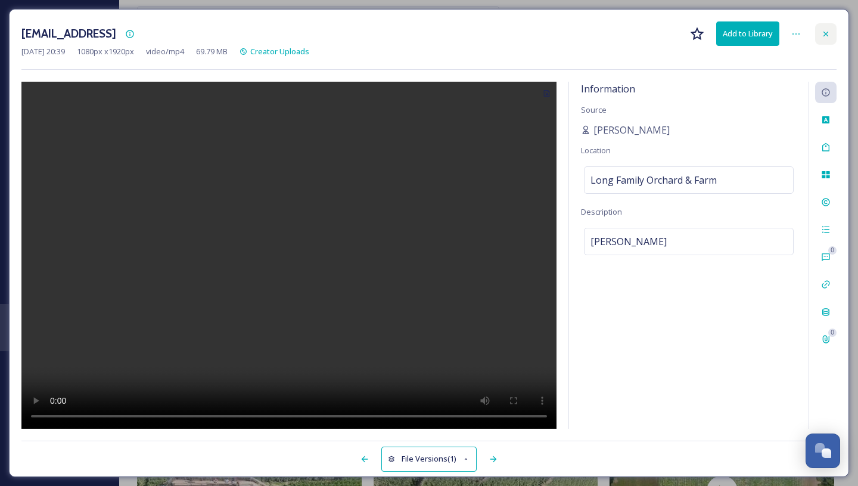
click at [823, 24] on div at bounding box center [825, 33] width 21 height 21
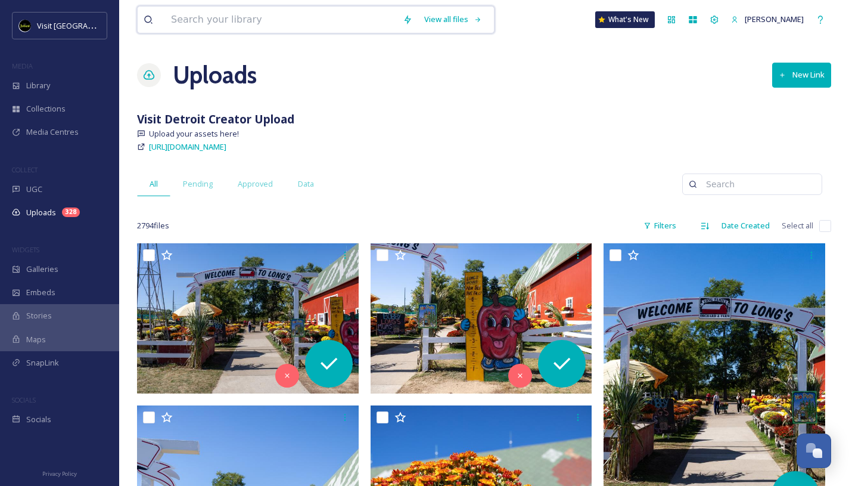
click at [217, 21] on input at bounding box center [281, 20] width 232 height 26
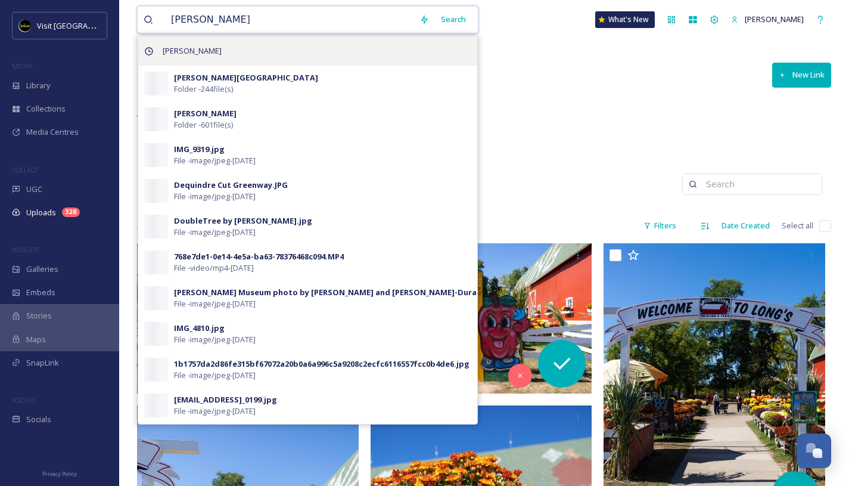
type input "[PERSON_NAME]"
click at [226, 54] on div "[PERSON_NAME]" at bounding box center [307, 50] width 339 height 29
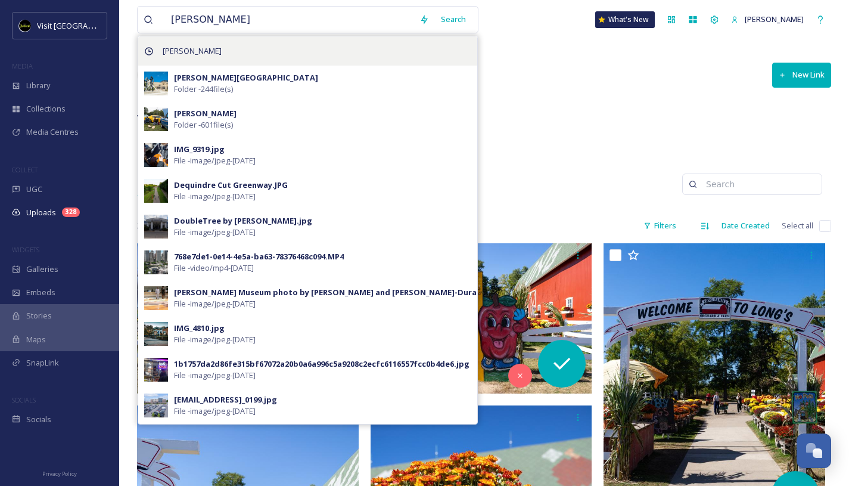
click at [201, 51] on span "[PERSON_NAME]" at bounding box center [192, 50] width 71 height 17
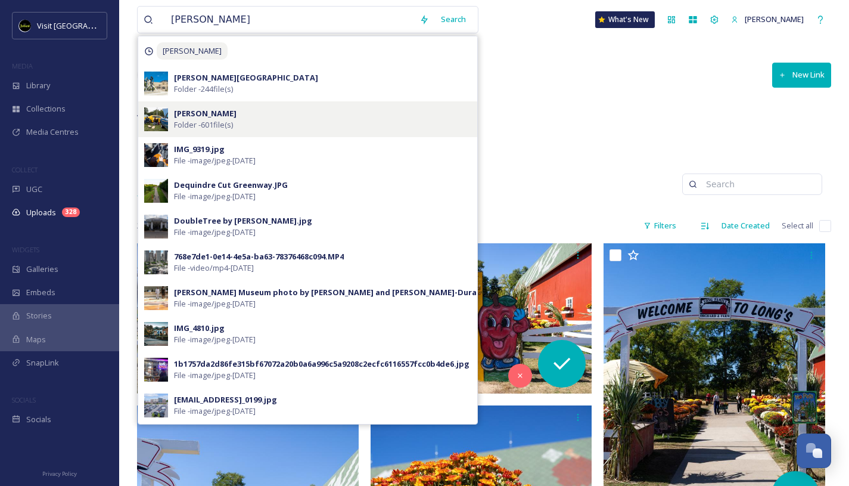
click at [228, 113] on strong "[PERSON_NAME]" at bounding box center [205, 113] width 63 height 11
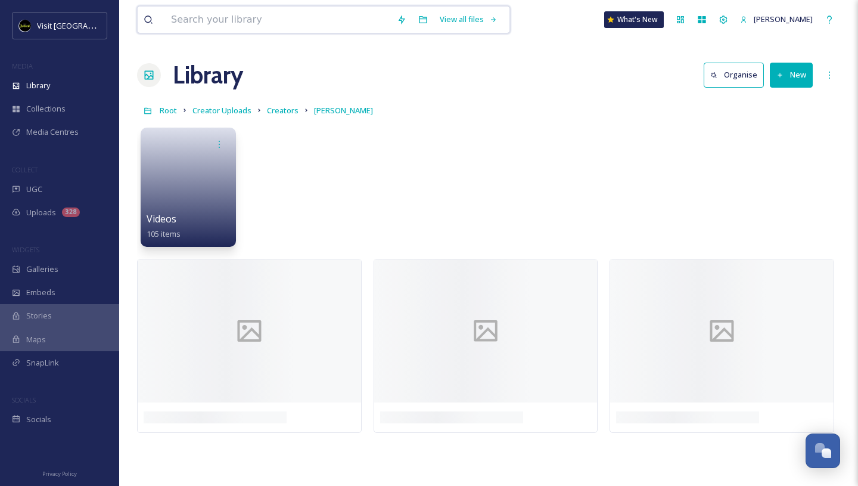
click at [226, 28] on input at bounding box center [278, 20] width 226 height 26
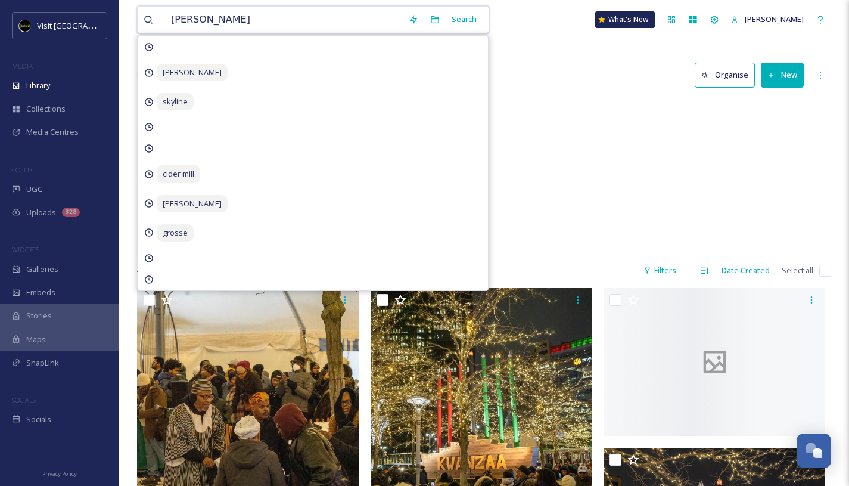
type input "[PERSON_NAME]"
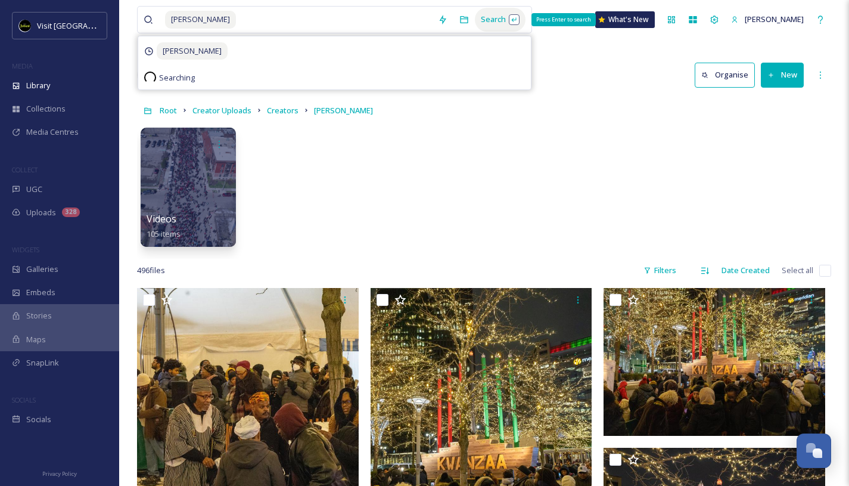
click at [475, 20] on div "Search Press Enter to search" at bounding box center [500, 19] width 51 height 23
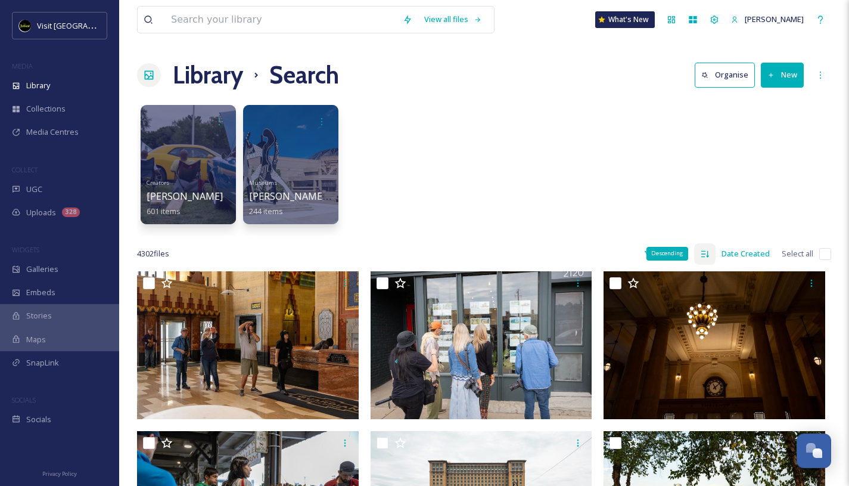
click at [702, 251] on icon at bounding box center [705, 254] width 10 height 10
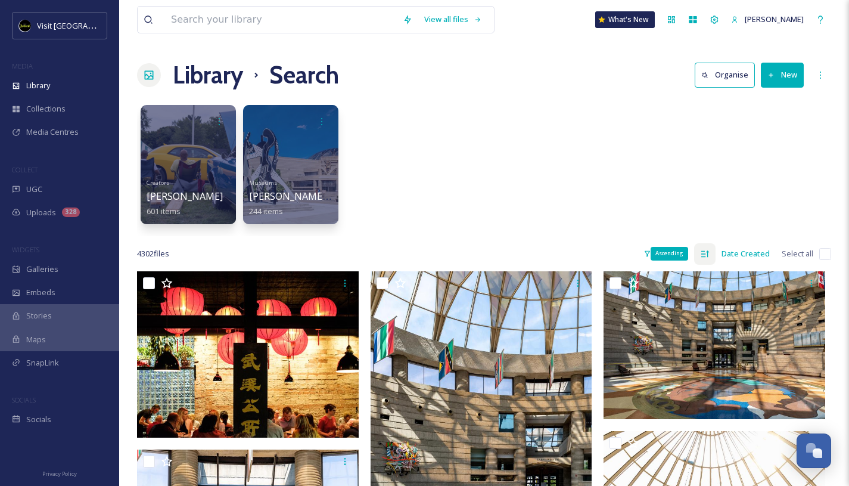
click at [704, 254] on icon at bounding box center [705, 254] width 10 height 10
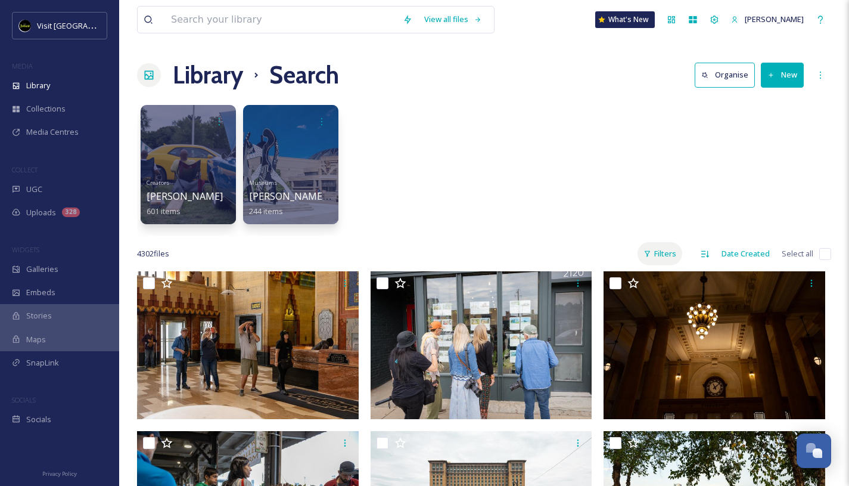
click at [658, 249] on div "Filters" at bounding box center [659, 253] width 45 height 23
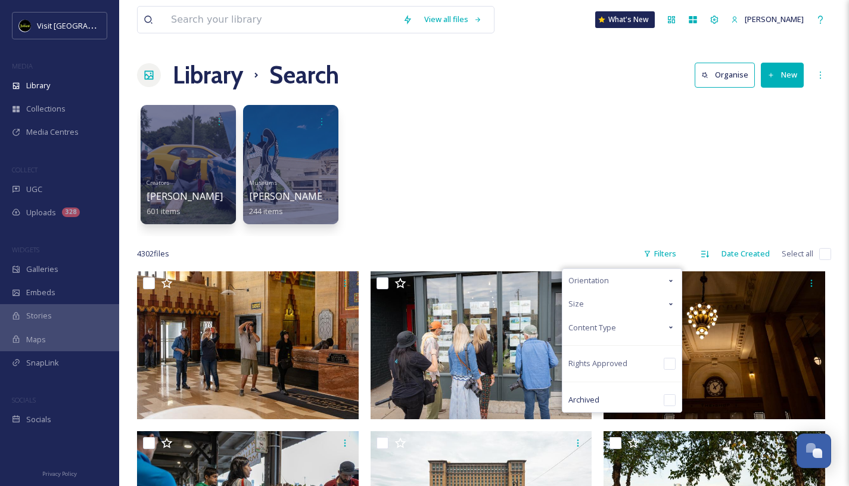
click at [602, 322] on span "Content Type" at bounding box center [592, 327] width 48 height 11
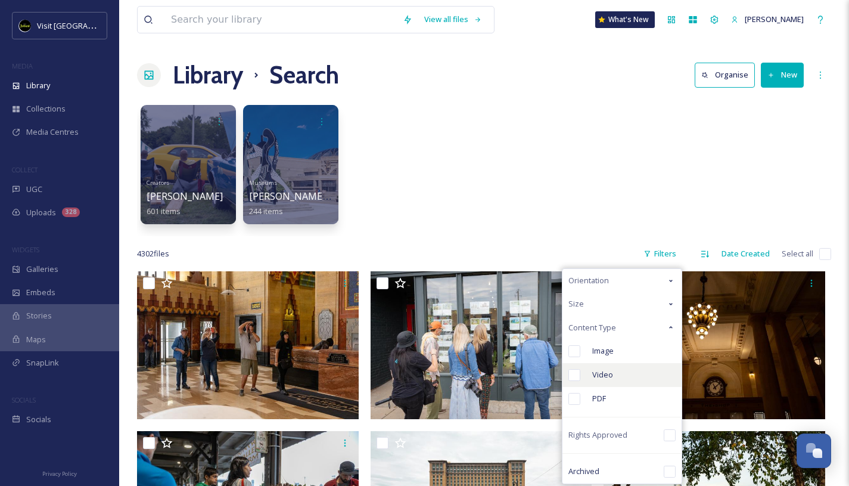
click at [577, 371] on input "checkbox" at bounding box center [574, 375] width 12 height 12
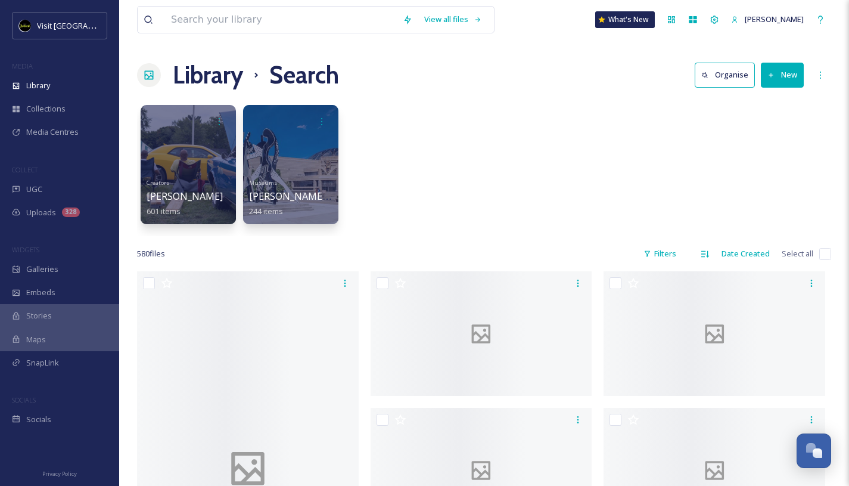
click at [502, 170] on div "Creators [PERSON_NAME] 601 items Museums [PERSON_NAME][GEOGRAPHIC_DATA] 244 ite…" at bounding box center [484, 167] width 694 height 137
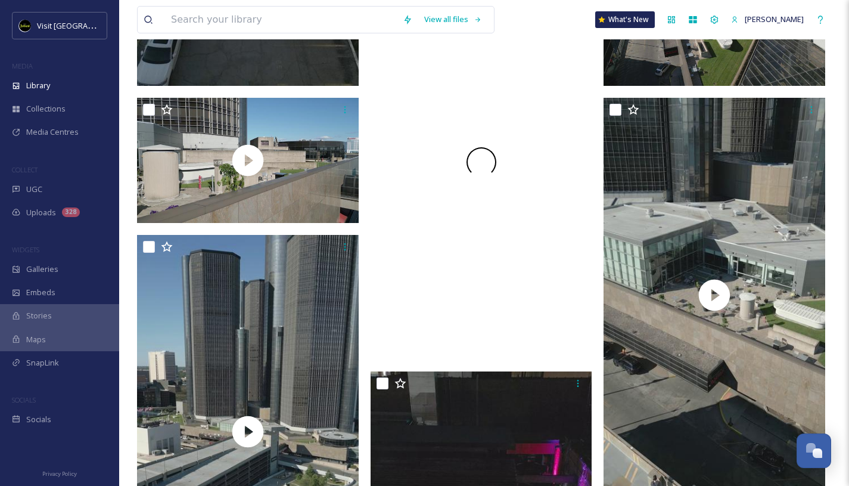
scroll to position [2205, 0]
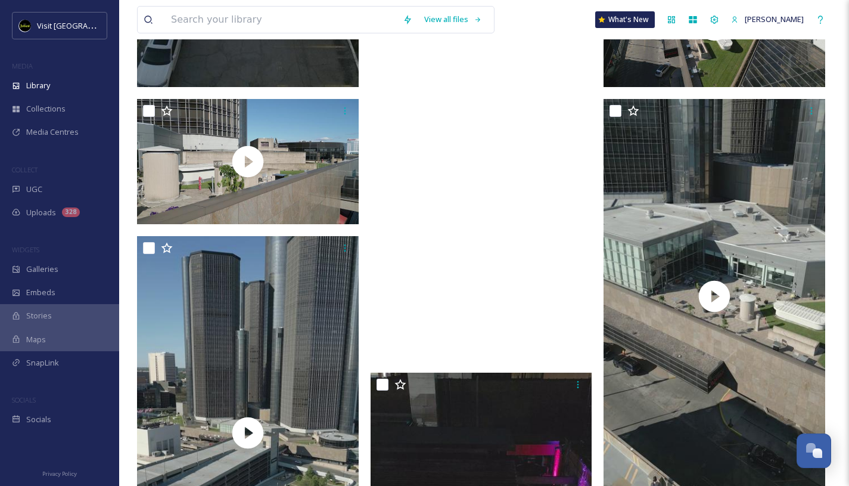
click at [519, 173] on video "ext_1753067038.215859_cfalsettiphoto@gmail.com-fuellvertflyby.mp4" at bounding box center [482, 163] width 222 height 394
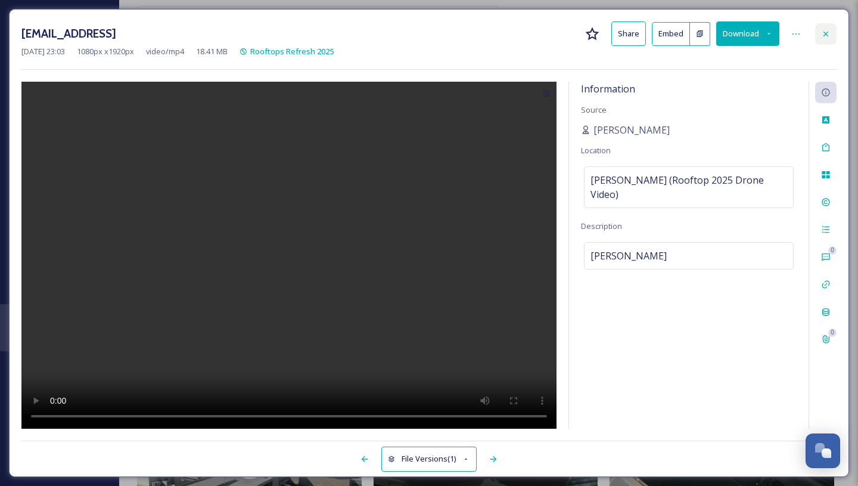
click at [827, 31] on icon at bounding box center [826, 34] width 10 height 10
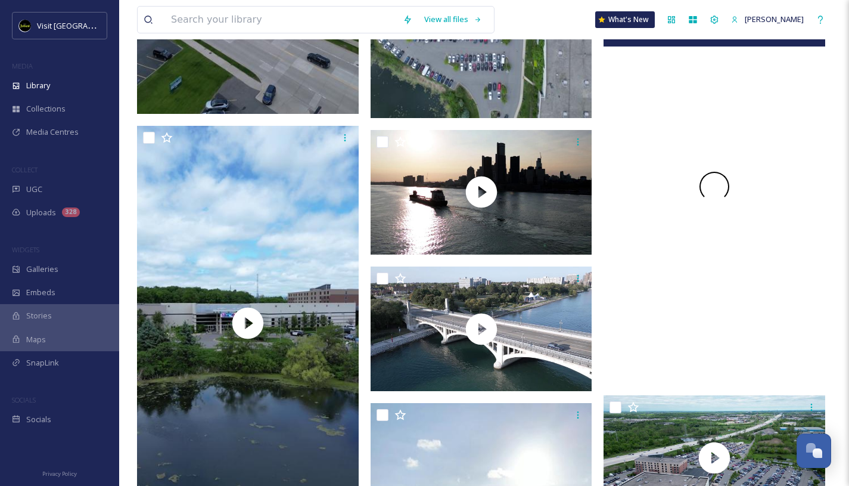
scroll to position [6470, 0]
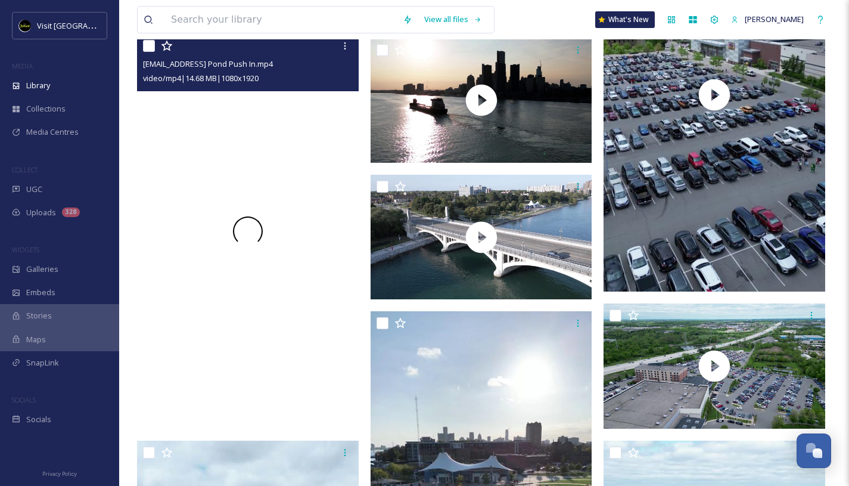
click at [318, 280] on div at bounding box center [248, 231] width 222 height 394
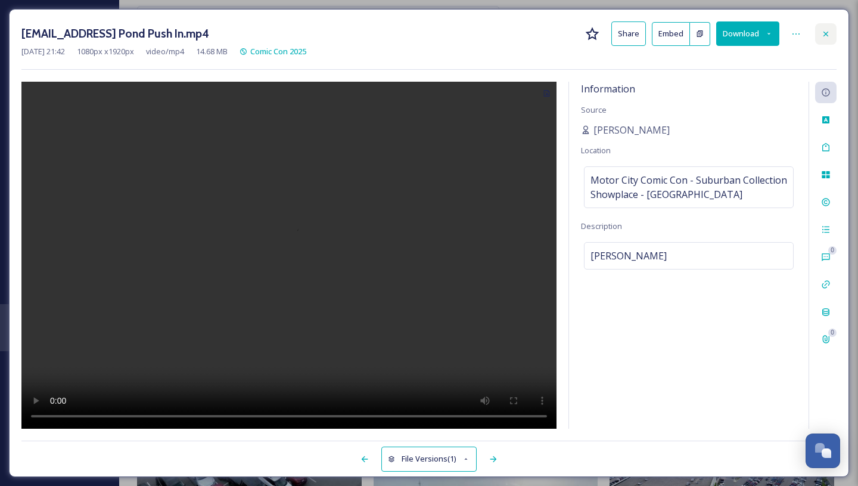
click at [820, 36] on div at bounding box center [825, 33] width 21 height 21
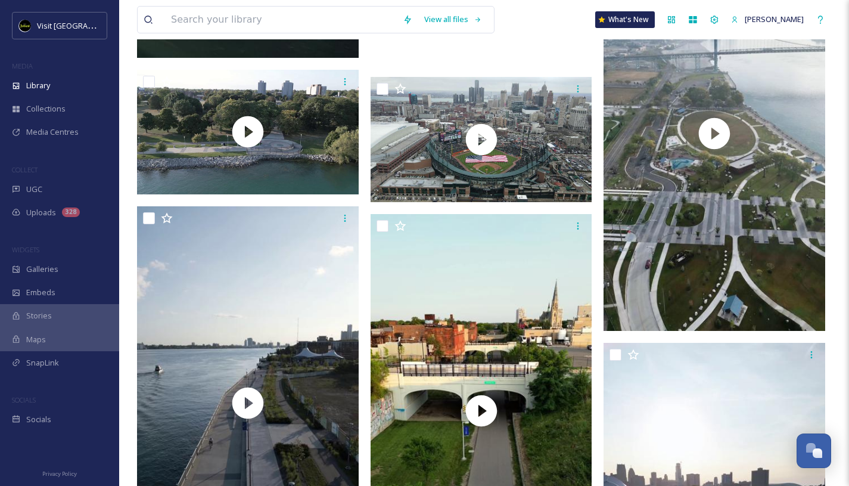
scroll to position [8319, 0]
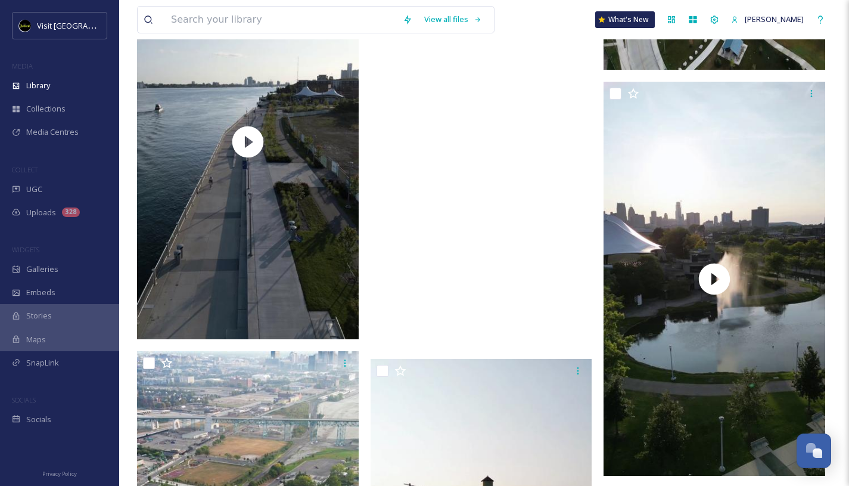
click at [487, 226] on video "Dequindre Cut Greenway (1).mov" at bounding box center [482, 150] width 222 height 394
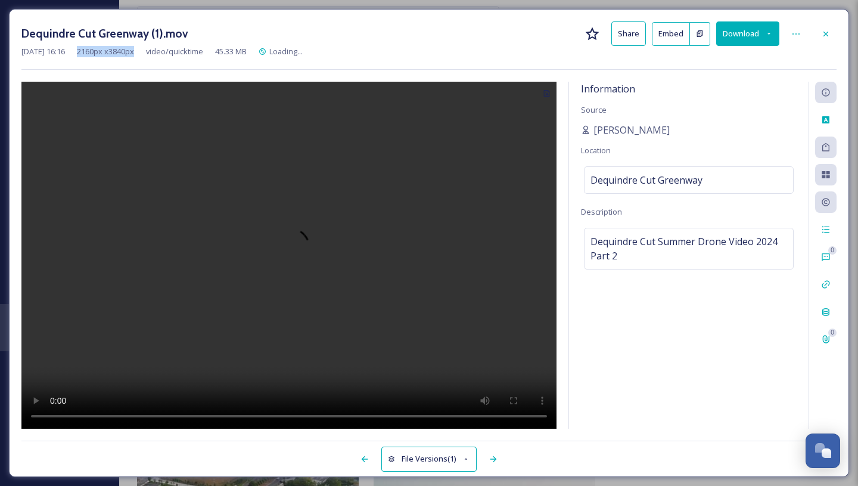
drag, startPoint x: 95, startPoint y: 52, endPoint x: 162, endPoint y: 51, distance: 67.3
click at [162, 51] on div "[DATE] 16:16 2160 px x 3840 px video/quicktime 45.33 MB Loading..." at bounding box center [428, 51] width 815 height 11
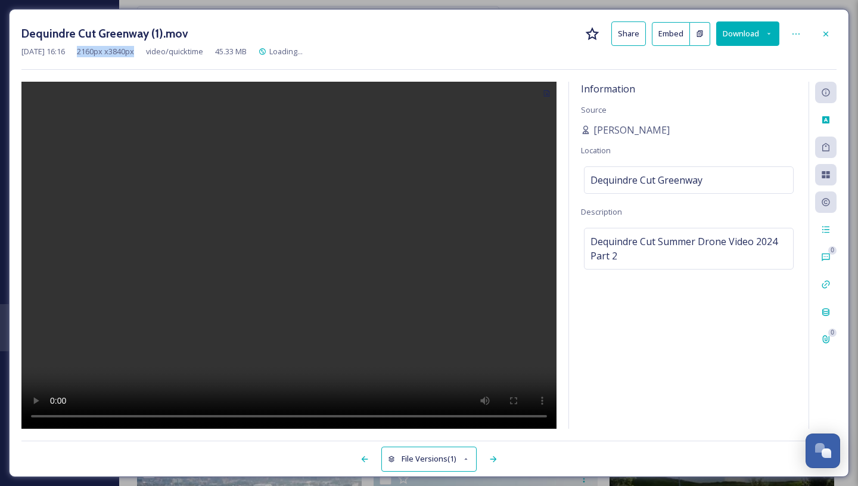
copy span "2160 px x 3840 px"
click at [827, 29] on icon at bounding box center [826, 34] width 10 height 10
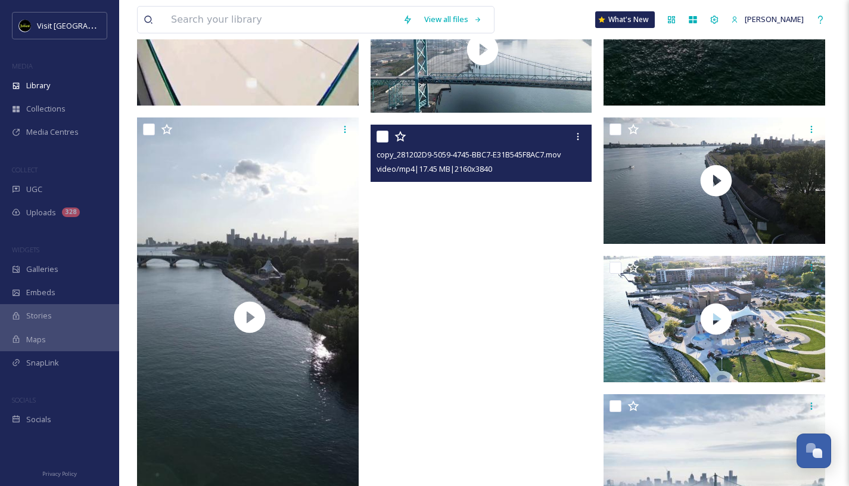
scroll to position [7700, 0]
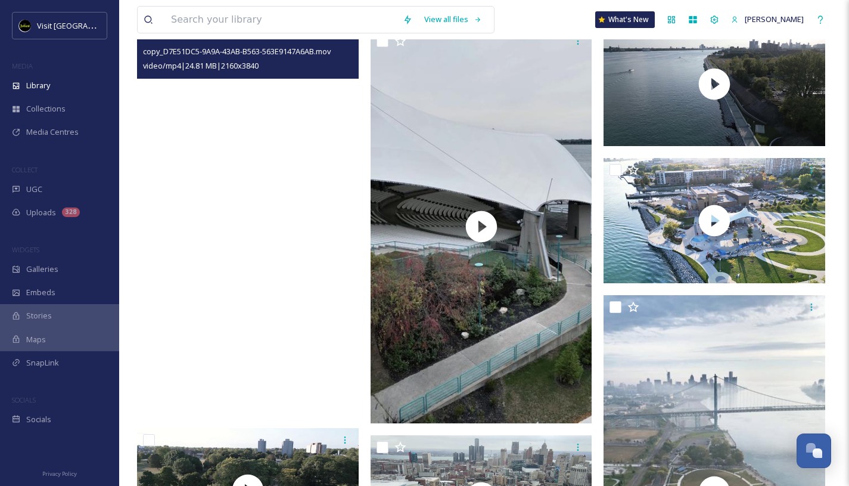
click at [278, 213] on video "copy_D7E51DC5-9A9A-43AB-B563-563E9147A6AB.mov" at bounding box center [248, 218] width 222 height 394
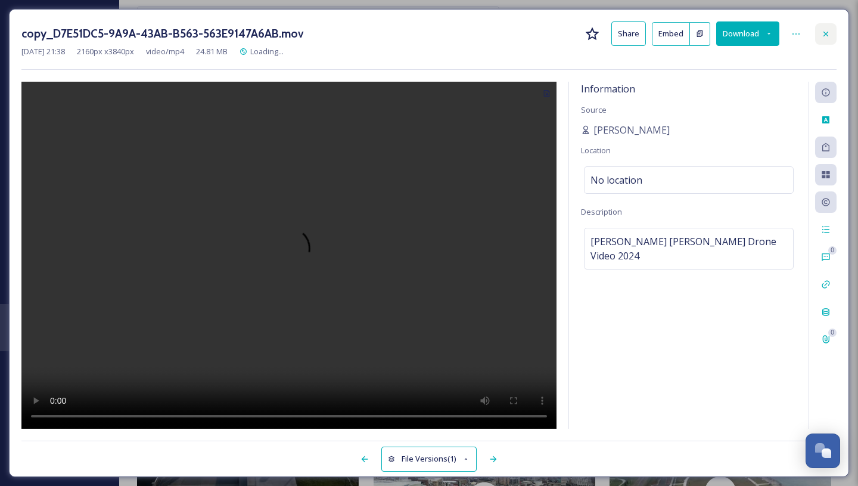
click at [826, 31] on icon at bounding box center [826, 34] width 10 height 10
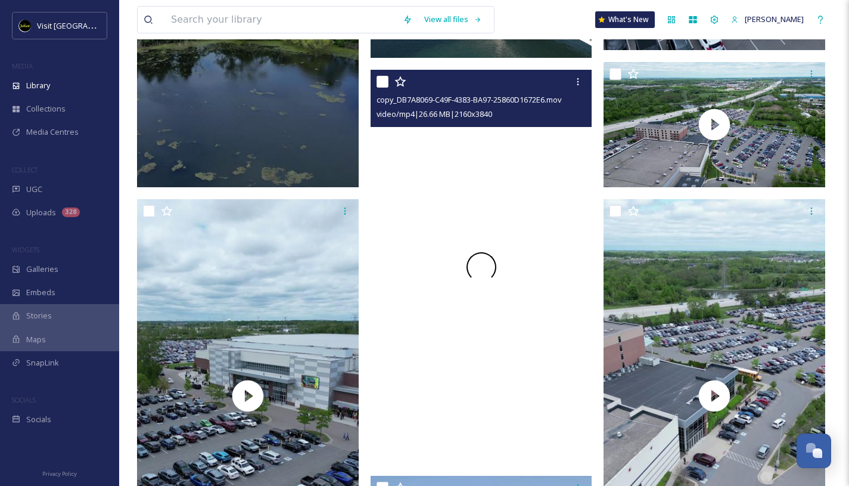
scroll to position [6706, 0]
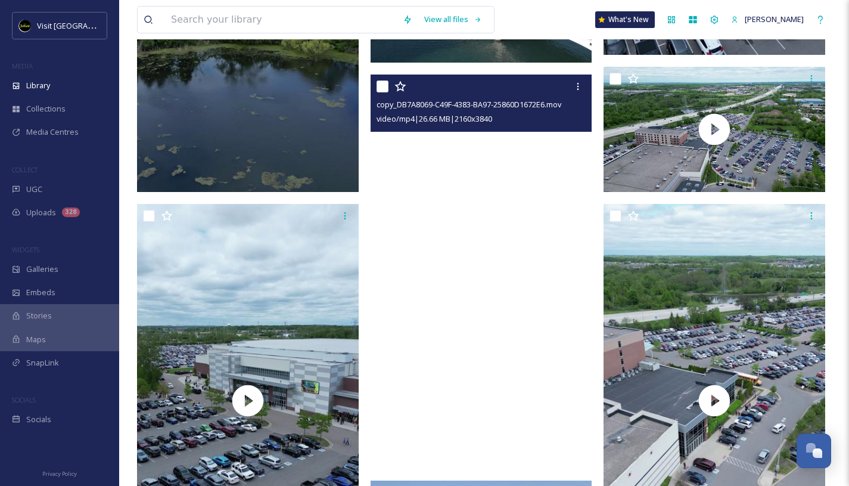
click at [479, 207] on video "copy_DB7A8069-C49F-4383-BA97-25860D1672E6.mov" at bounding box center [482, 271] width 222 height 394
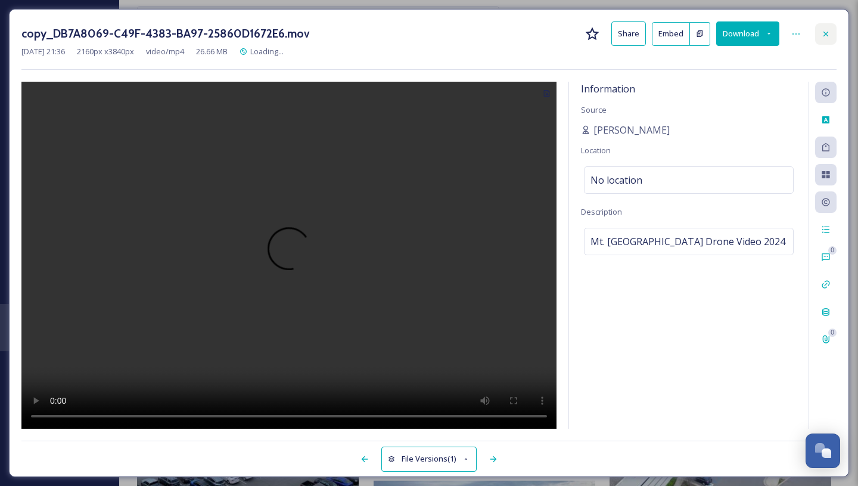
click at [827, 35] on icon at bounding box center [826, 34] width 10 height 10
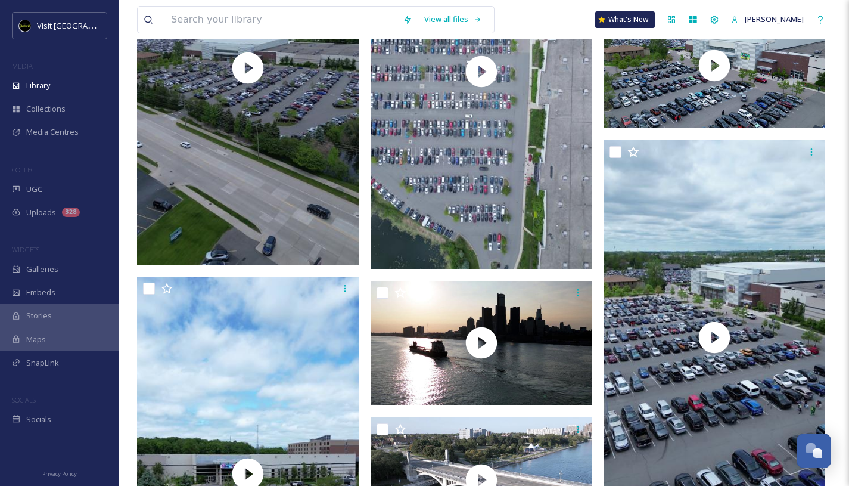
scroll to position [5674, 0]
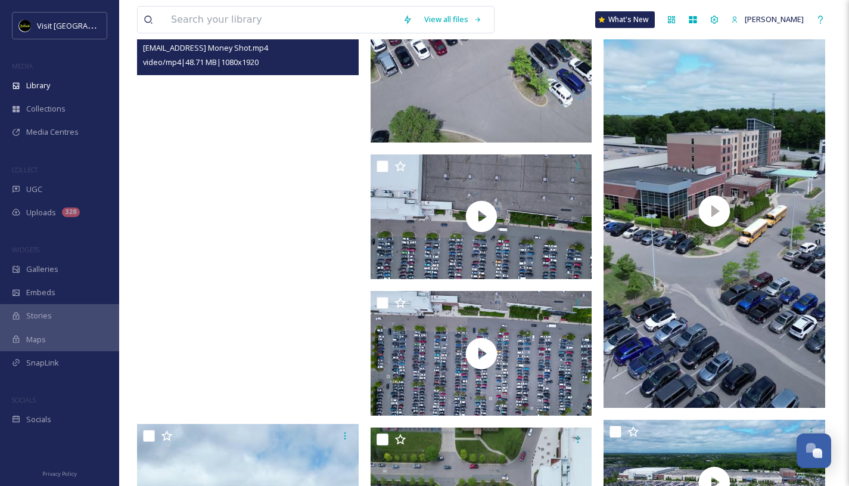
click at [296, 277] on video "ext_1747964553.230814_cfalsettiphoto@gmail.com-Vert Money Shot.mp4" at bounding box center [248, 215] width 222 height 394
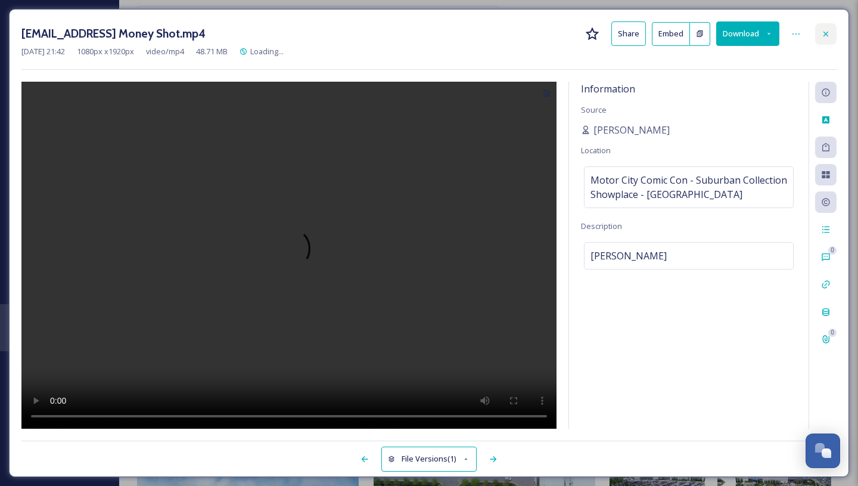
click at [823, 35] on icon at bounding box center [825, 33] width 5 height 5
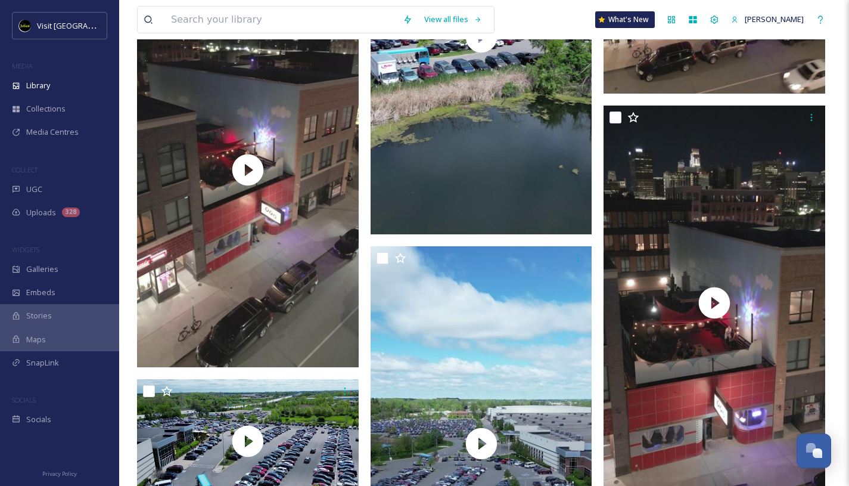
scroll to position [4597, 0]
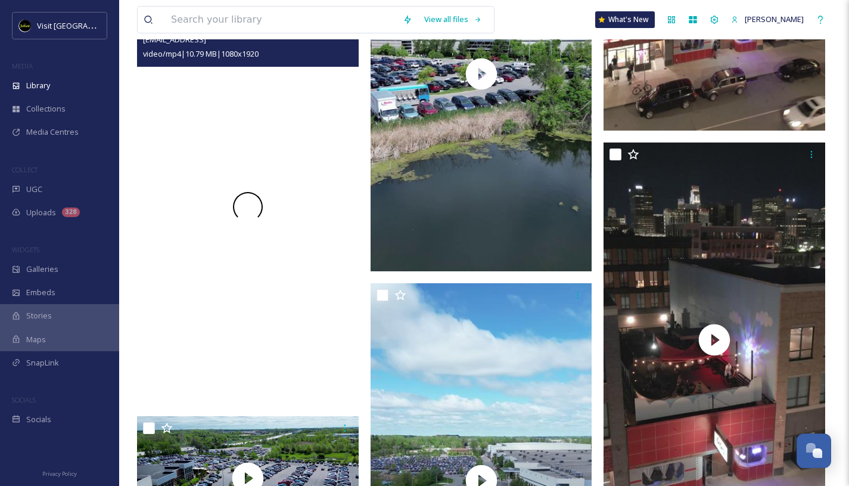
click at [294, 210] on div at bounding box center [248, 207] width 222 height 394
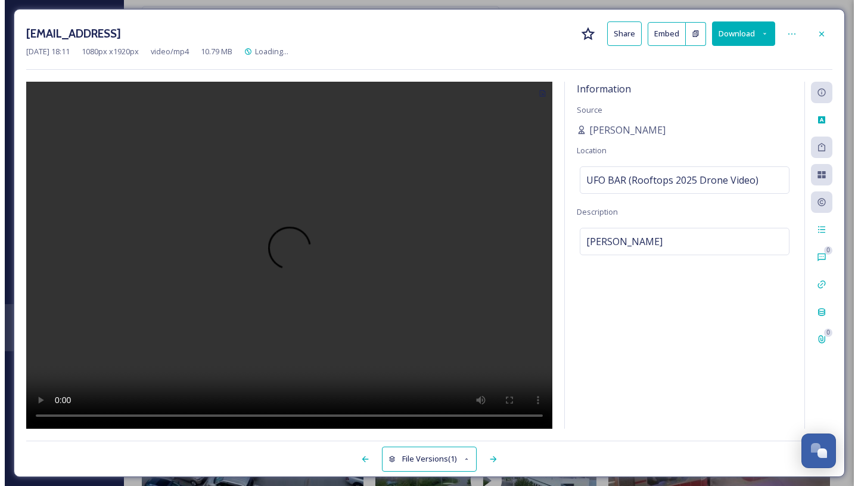
scroll to position [4192, 0]
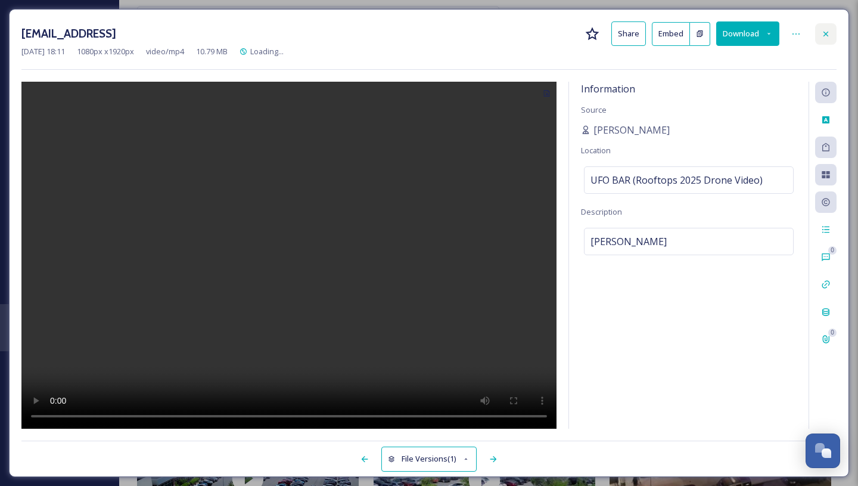
click at [829, 30] on icon at bounding box center [826, 34] width 10 height 10
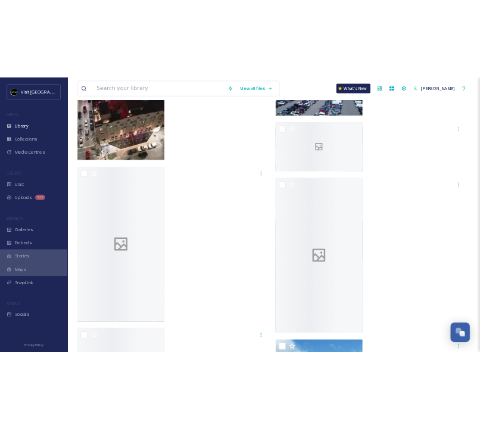
scroll to position [1946, 0]
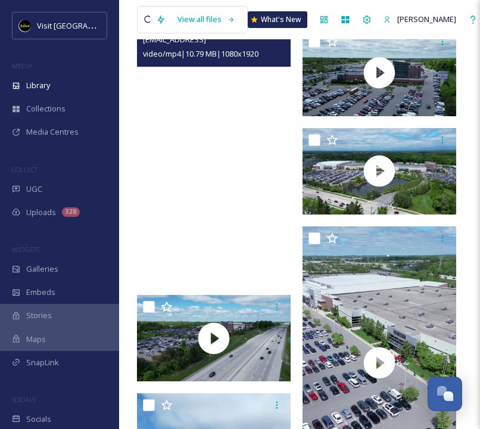
click at [193, 74] on video "ext_1752012701.710675_cfalsettiphoto@gmail.com-UFObarvertrotate.mp4" at bounding box center [214, 146] width 154 height 273
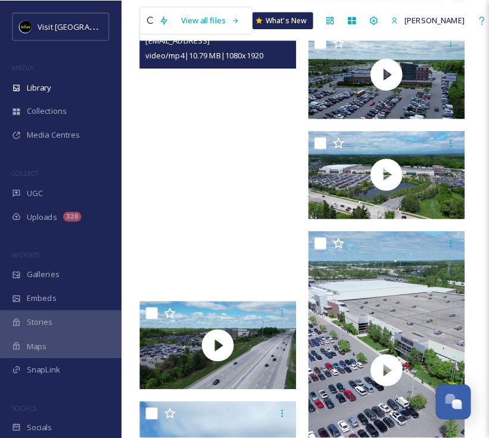
scroll to position [5030, 0]
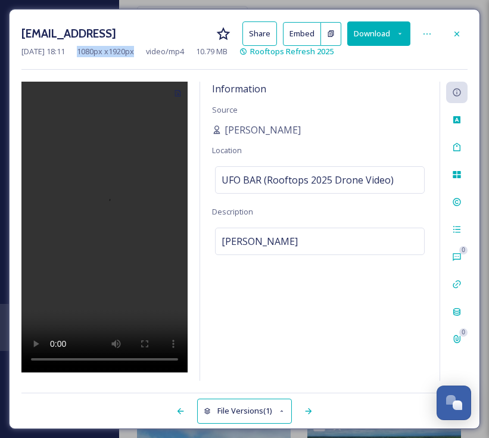
drag, startPoint x: 89, startPoint y: 47, endPoint x: 158, endPoint y: 47, distance: 69.1
click at [158, 47] on div "[DATE] 18:11 1080 px x 1920 px video/mp4 10.79 MB Rooftops Refresh 2025" at bounding box center [244, 51] width 446 height 11
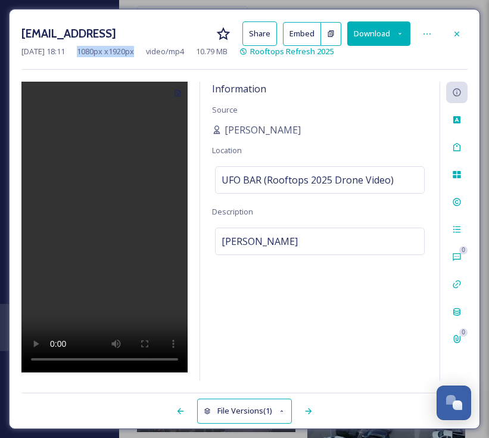
copy span "1080 px x 1920 px"
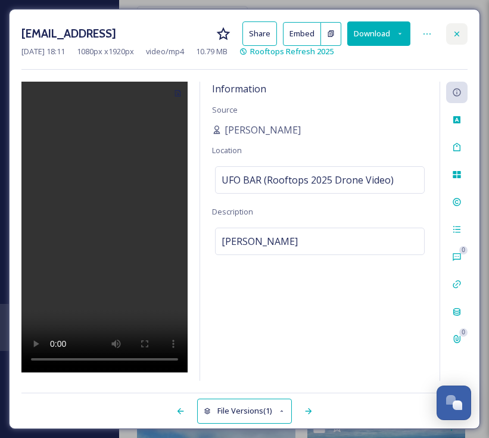
click at [459, 30] on icon at bounding box center [457, 34] width 10 height 10
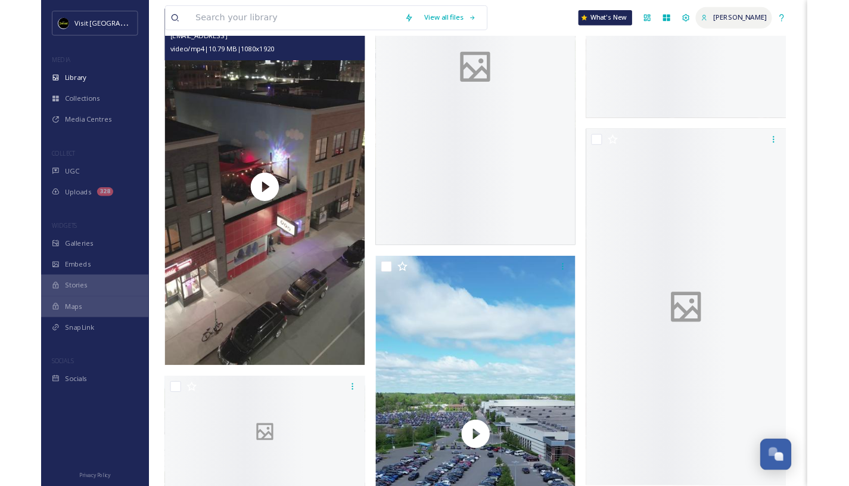
scroll to position [1920, 0]
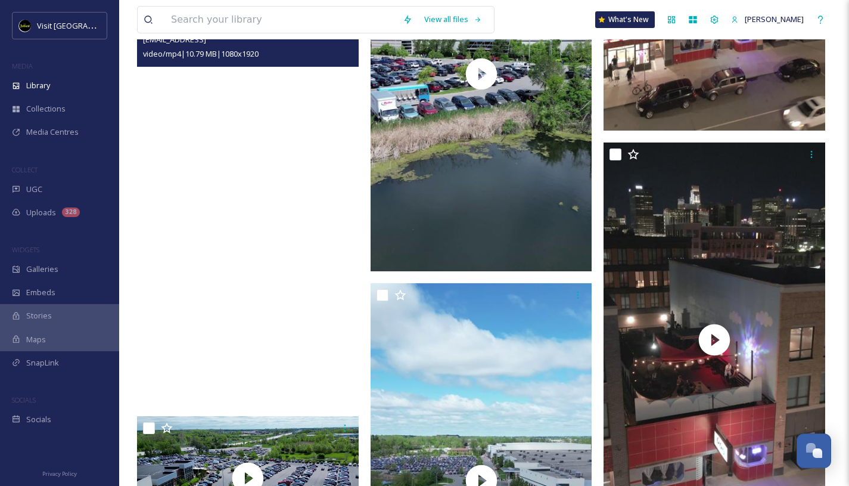
click at [312, 137] on video "ext_1752012701.710675_cfalsettiphoto@gmail.com-UFObarvertrotate.mp4" at bounding box center [248, 207] width 222 height 394
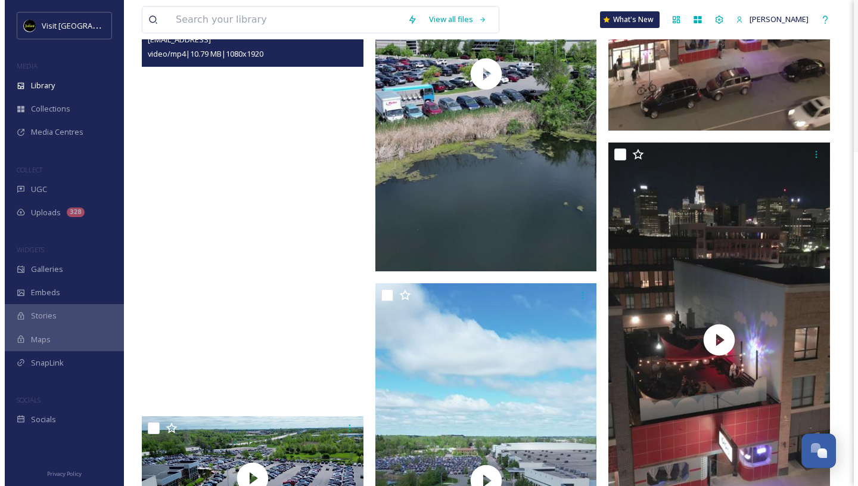
scroll to position [4192, 0]
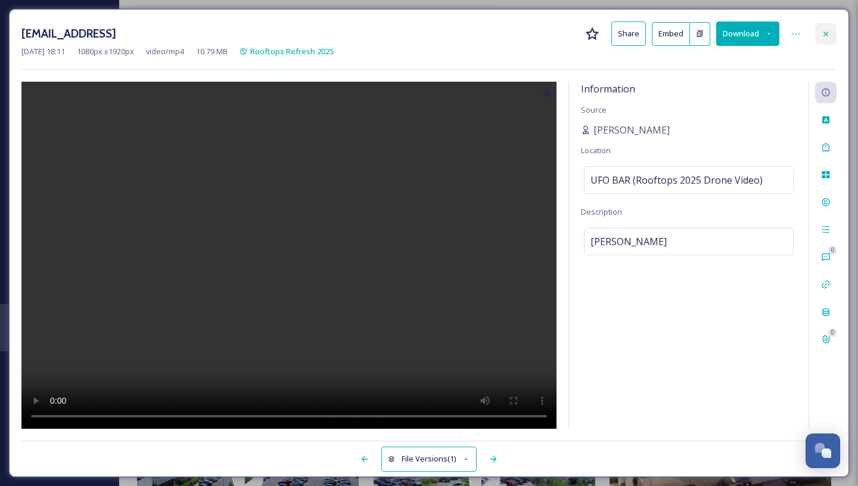
click at [830, 33] on icon at bounding box center [826, 34] width 10 height 10
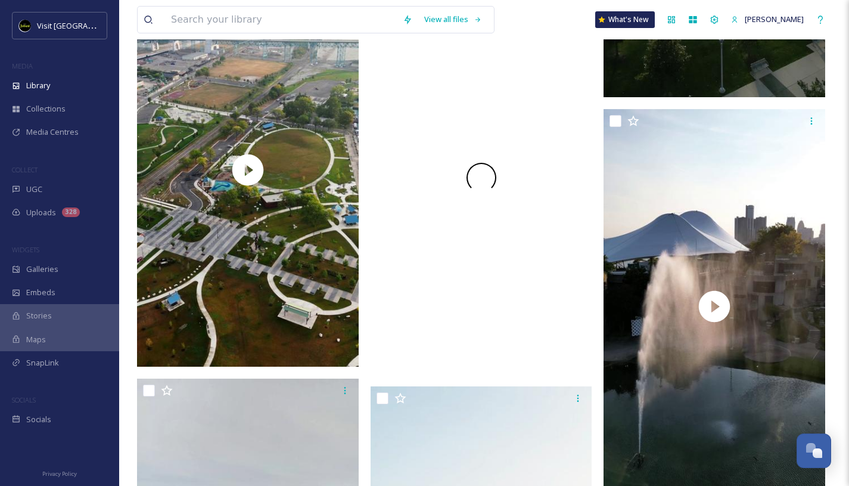
scroll to position [8702, 0]
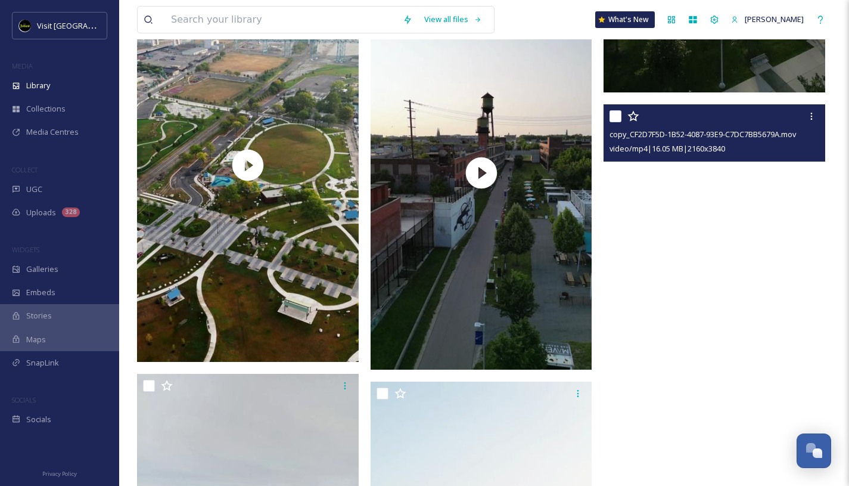
click at [705, 219] on video "copy_CF2D7F5D-1B52-4087-93E9-C7DC7BB5679A.mov" at bounding box center [714, 301] width 222 height 394
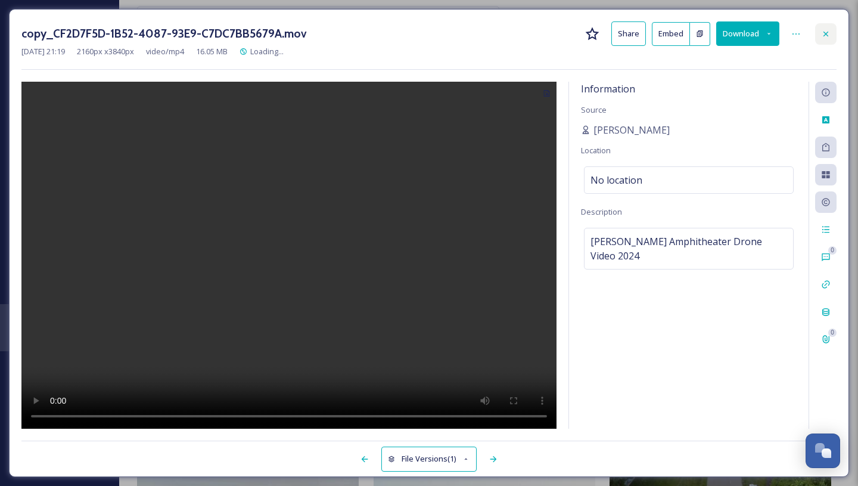
click at [827, 32] on icon at bounding box center [826, 34] width 10 height 10
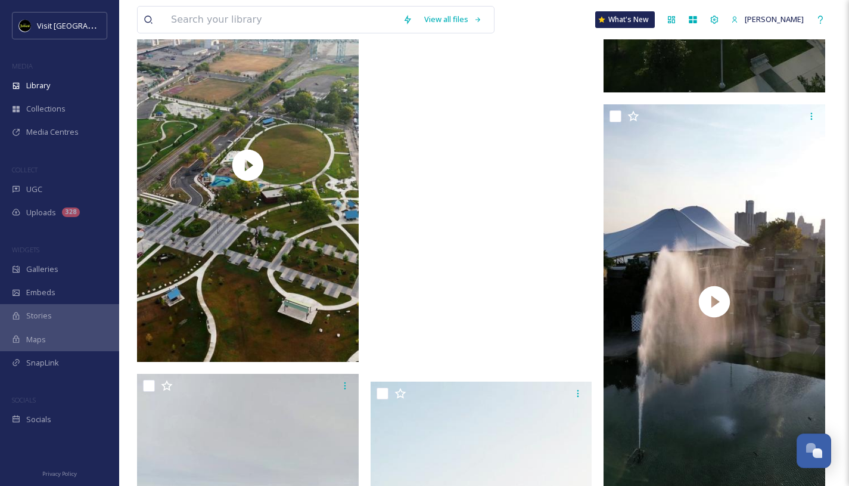
click at [484, 276] on video "copy_A6A4401A-68AF-4322-8CEF-F79495947778.mov" at bounding box center [482, 173] width 222 height 394
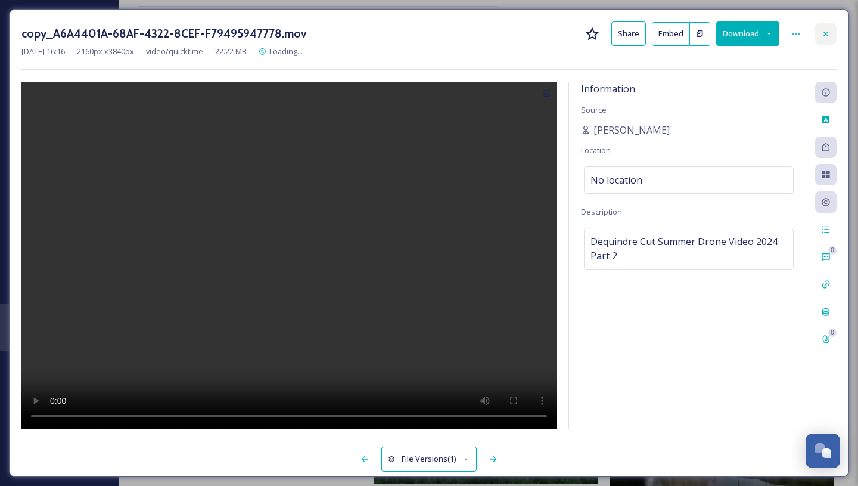
click at [824, 36] on icon at bounding box center [826, 34] width 10 height 10
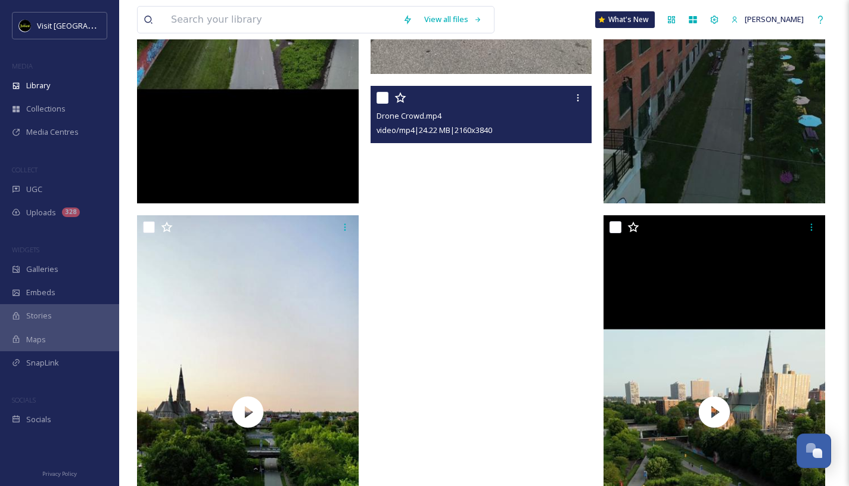
scroll to position [9950, 0]
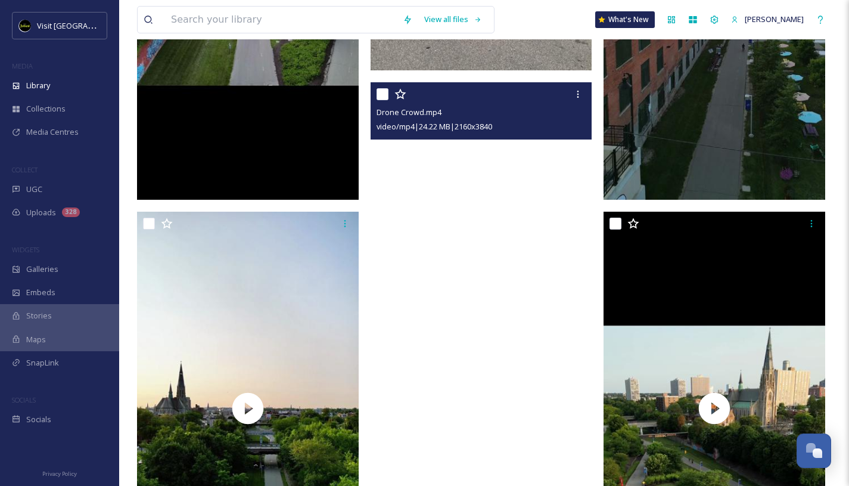
click at [475, 237] on video "Drone Crowd.mp4" at bounding box center [482, 279] width 222 height 394
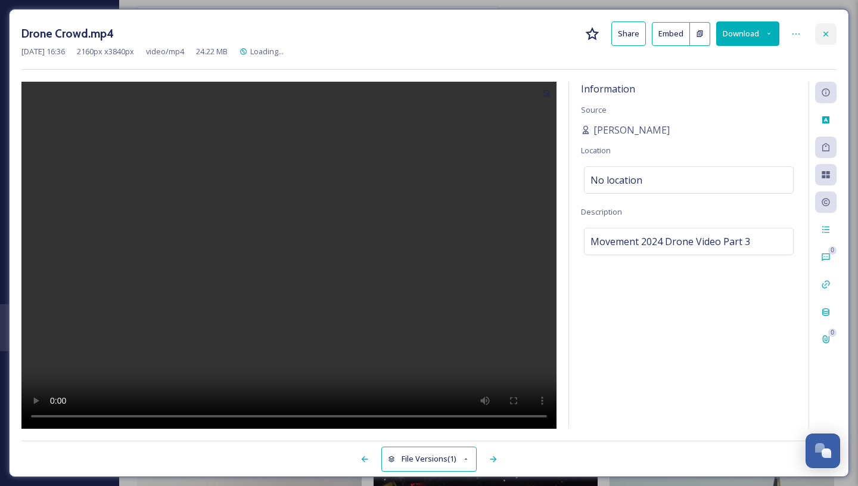
click at [828, 30] on icon at bounding box center [826, 34] width 10 height 10
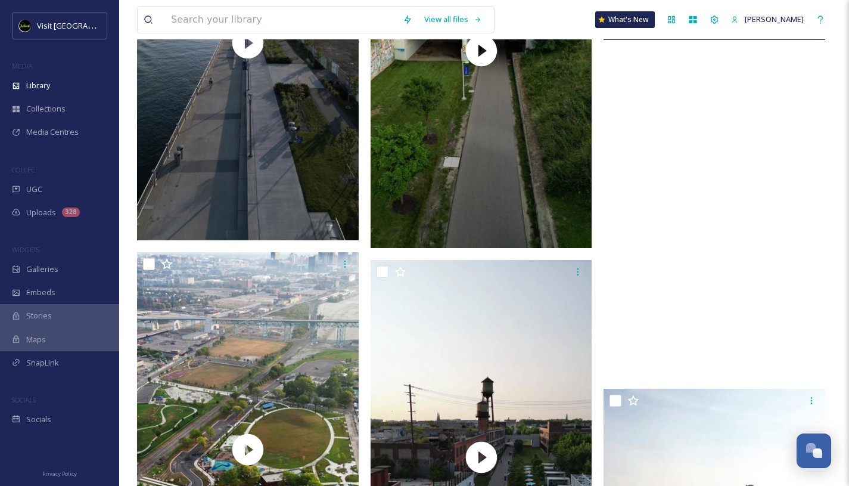
scroll to position [8420, 0]
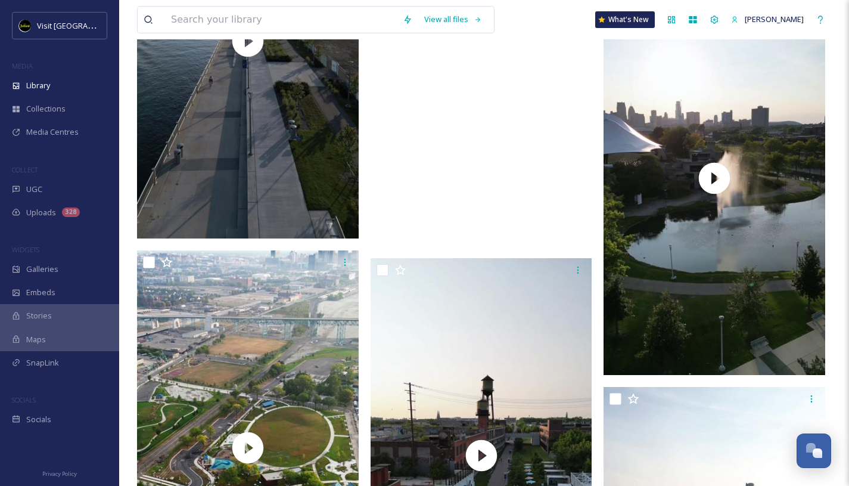
click at [521, 178] on video "Dequindre Cut Greenway (1).mov" at bounding box center [482, 49] width 222 height 394
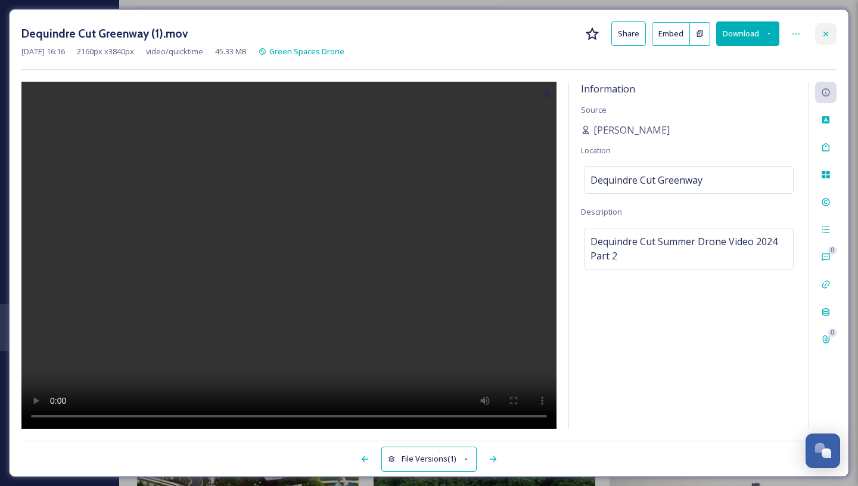
click at [826, 31] on icon at bounding box center [826, 34] width 10 height 10
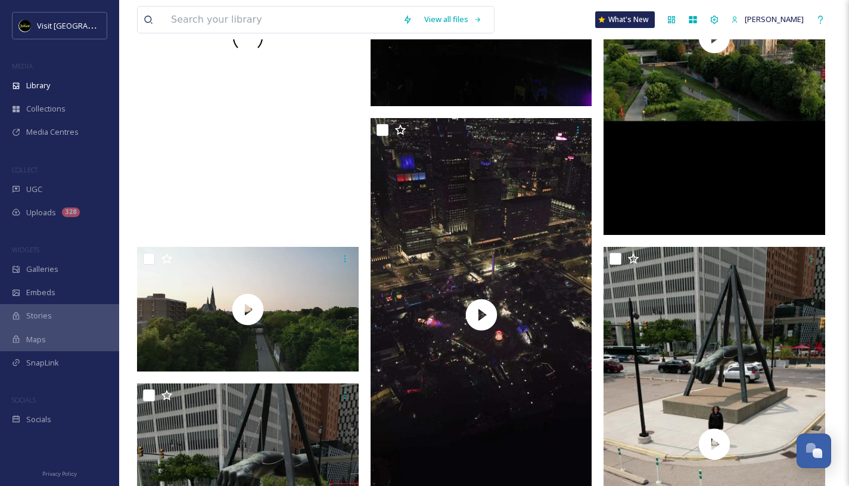
click at [267, 191] on div at bounding box center [248, 38] width 222 height 394
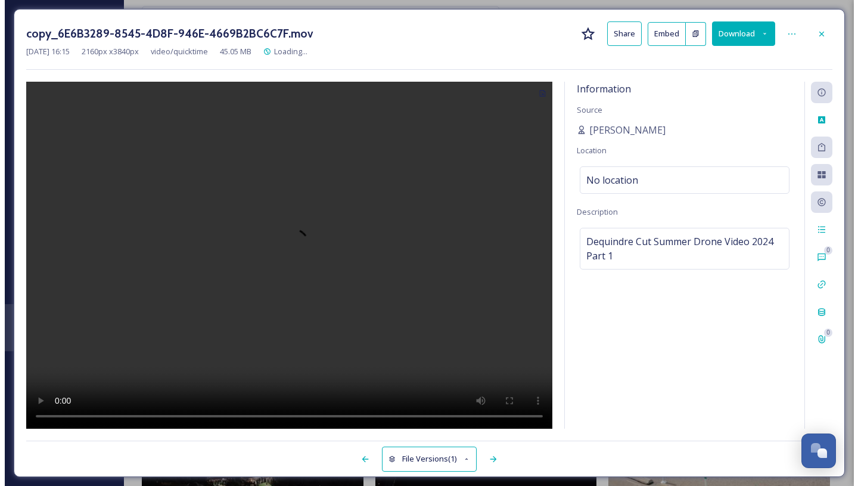
scroll to position [9914, 0]
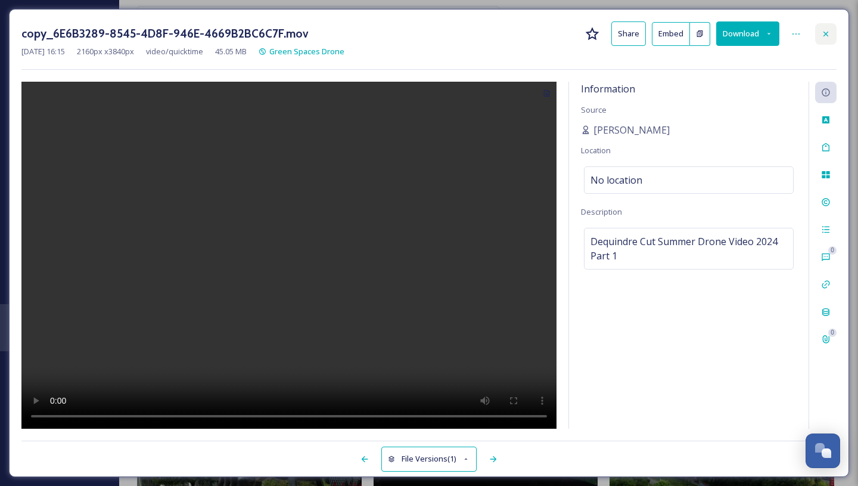
click at [822, 33] on icon at bounding box center [826, 34] width 10 height 10
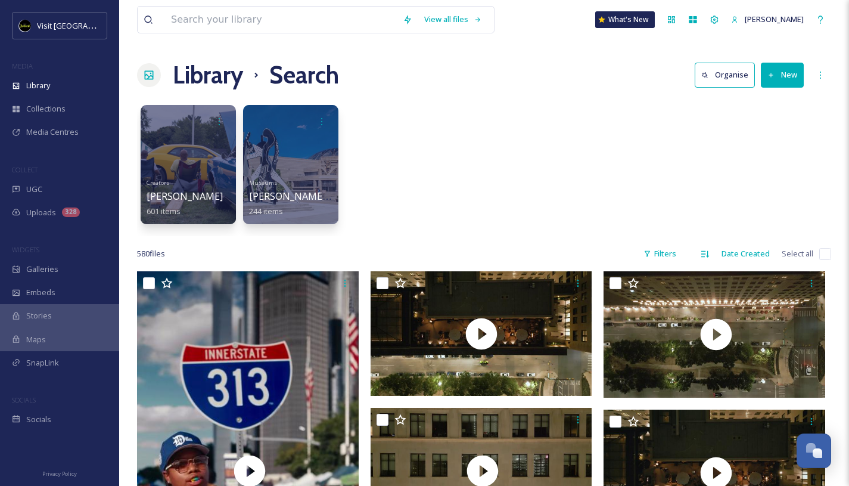
click at [265, 35] on div "View all files What's New [PERSON_NAME]" at bounding box center [484, 19] width 694 height 39
click at [265, 15] on input at bounding box center [281, 20] width 232 height 26
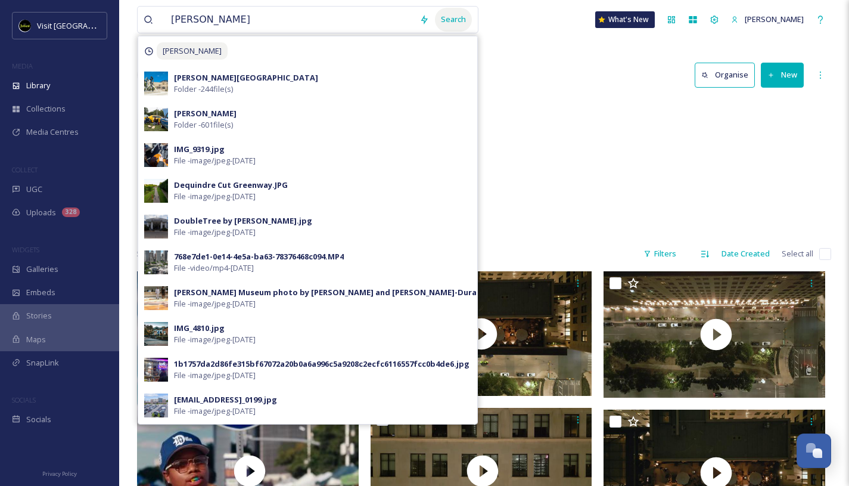
click at [449, 25] on div "Search" at bounding box center [453, 19] width 37 height 23
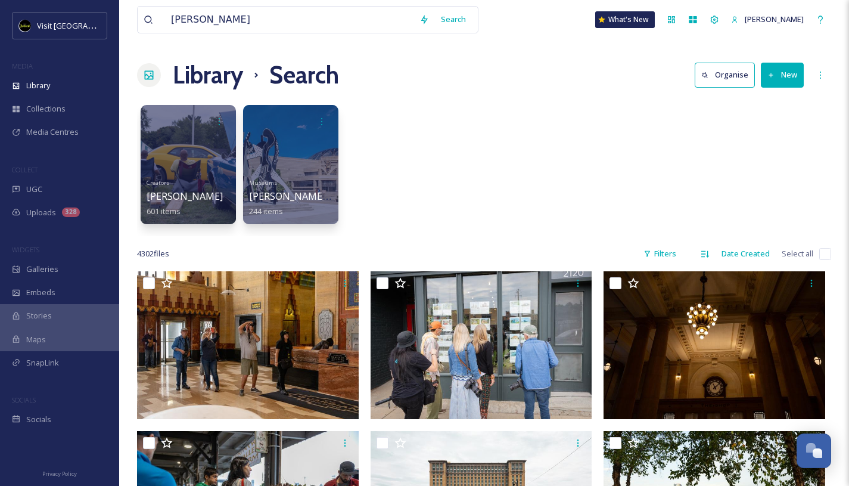
click at [553, 105] on div "Creators [PERSON_NAME] 601 items Museums [PERSON_NAME][GEOGRAPHIC_DATA] 244 ite…" at bounding box center [484, 167] width 694 height 137
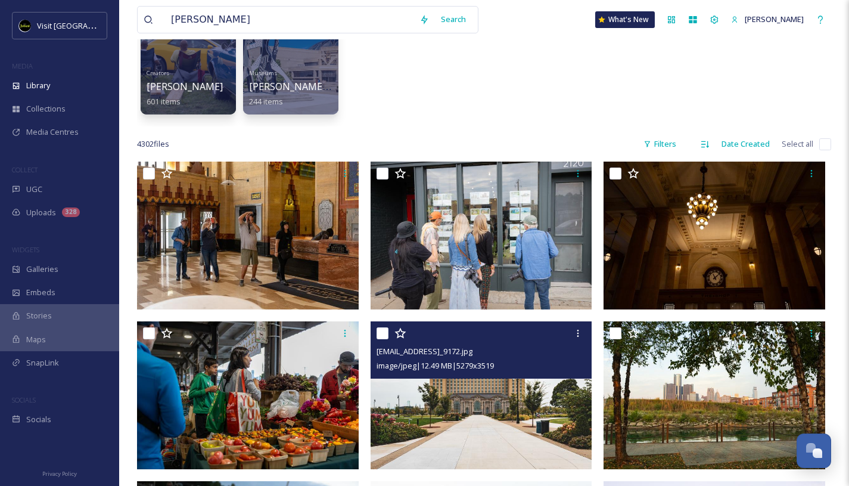
scroll to position [82, 0]
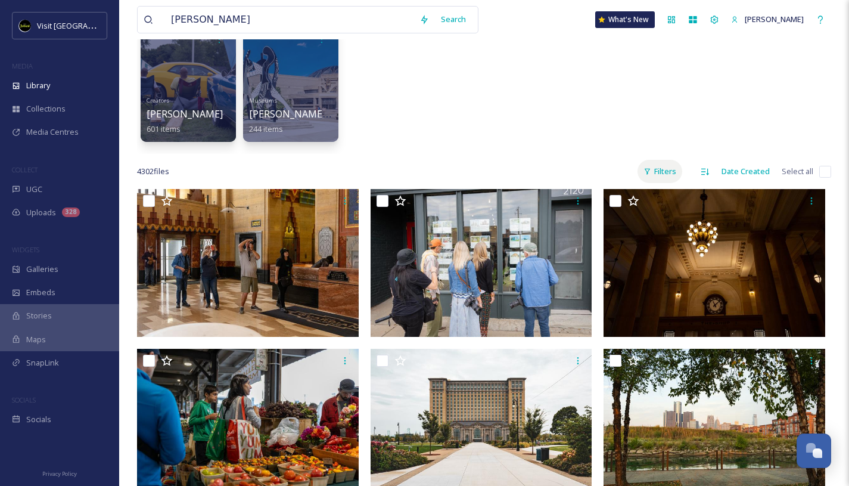
click at [673, 172] on div "Filters" at bounding box center [659, 171] width 45 height 23
click at [603, 127] on div "Creators [PERSON_NAME] 601 items Museums [PERSON_NAME][GEOGRAPHIC_DATA] 244 ite…" at bounding box center [484, 85] width 694 height 137
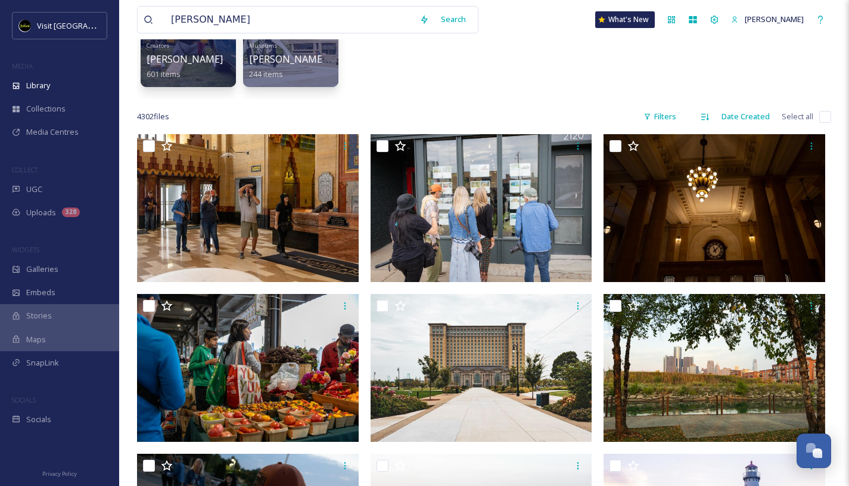
scroll to position [0, 0]
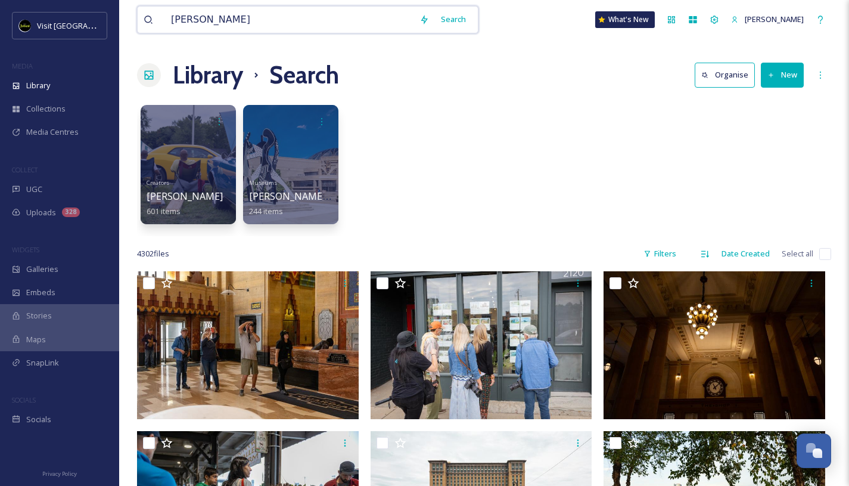
click at [303, 14] on input "[PERSON_NAME]" at bounding box center [289, 20] width 248 height 26
click at [446, 111] on div "Creators [PERSON_NAME] 601 items Museums [PERSON_NAME][GEOGRAPHIC_DATA] 244 ite…" at bounding box center [484, 167] width 694 height 137
click at [290, 26] on input "[PERSON_NAME]" at bounding box center [289, 20] width 248 height 26
type input "[PERSON_NAME]"
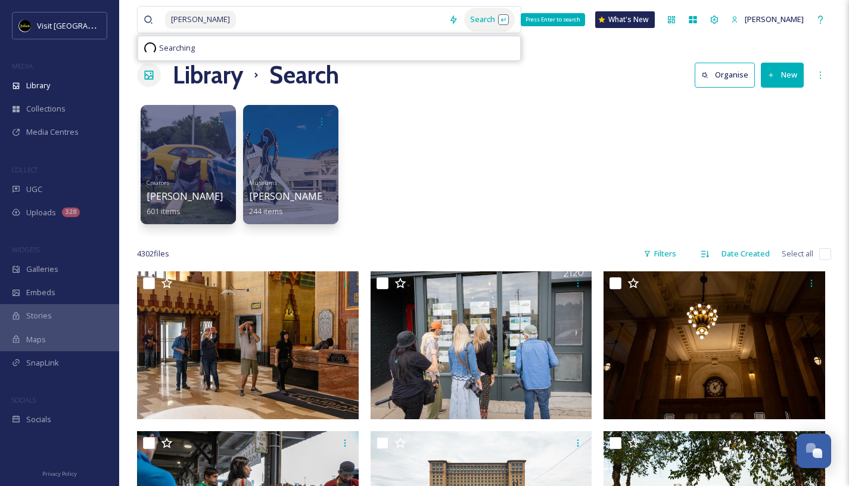
click at [474, 22] on div "Search Press Enter to search" at bounding box center [489, 19] width 51 height 23
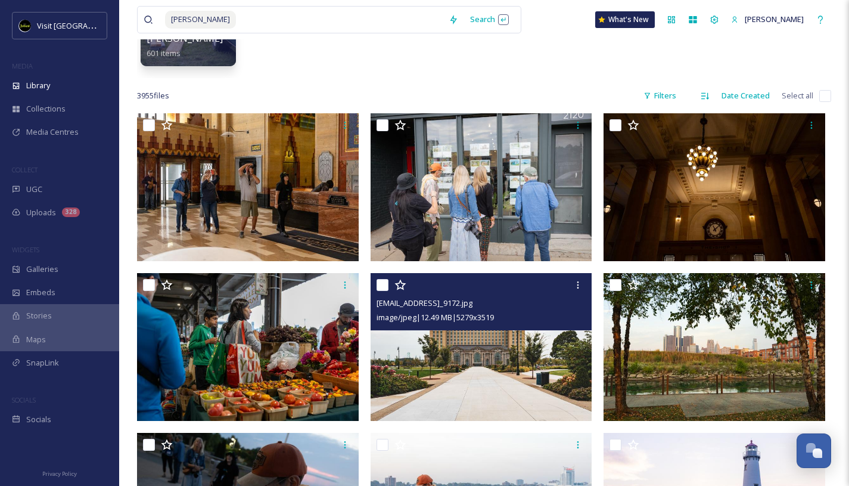
scroll to position [25, 0]
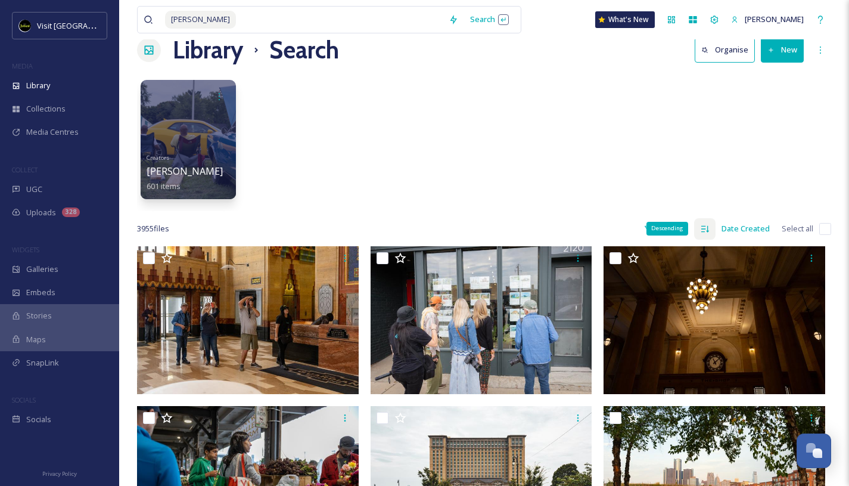
click at [704, 229] on icon at bounding box center [705, 229] width 10 height 10
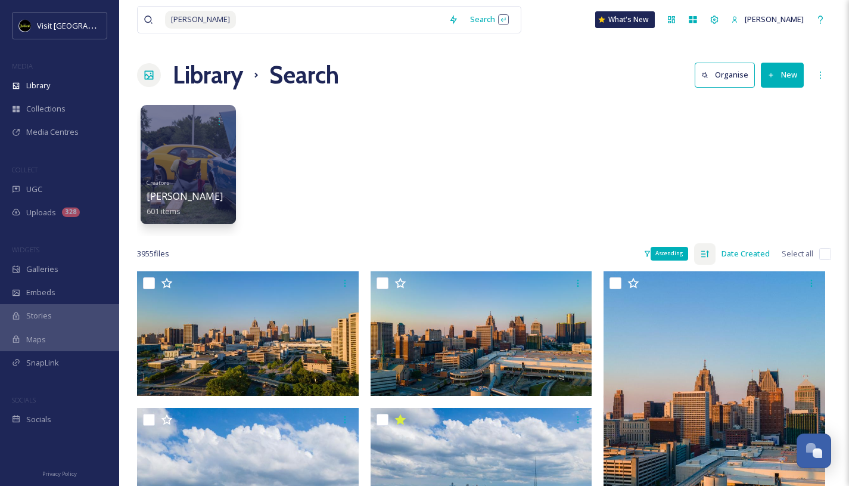
click at [705, 249] on icon at bounding box center [705, 254] width 10 height 10
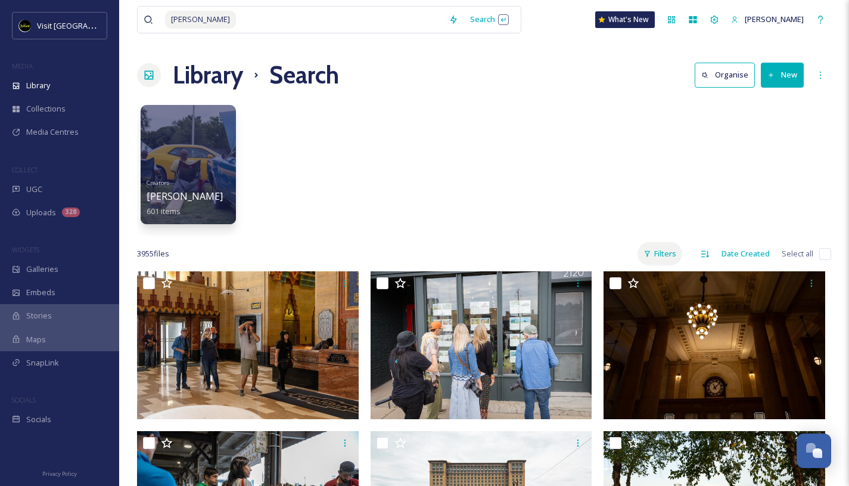
click at [666, 249] on div "Filters" at bounding box center [659, 253] width 45 height 23
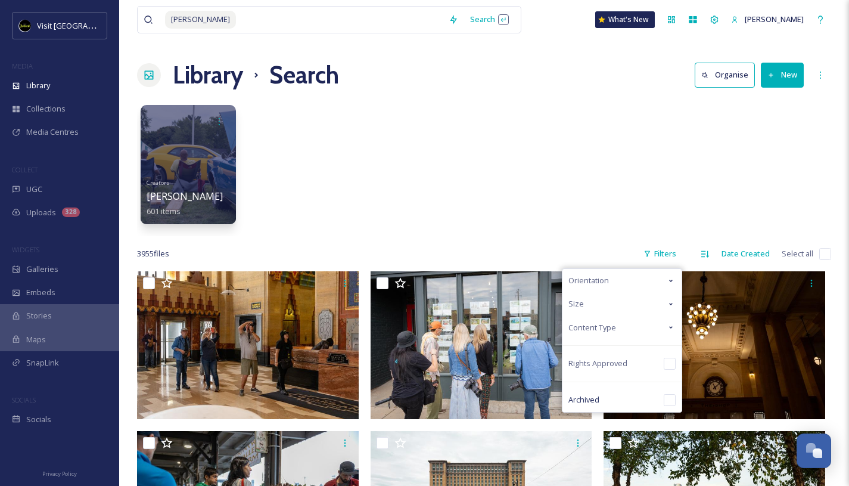
click at [598, 327] on span "Content Type" at bounding box center [592, 327] width 48 height 11
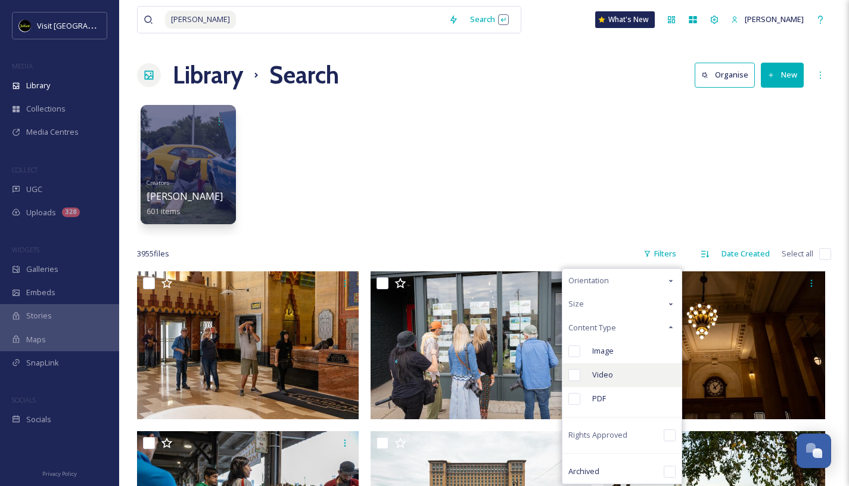
click at [595, 373] on span "Video" at bounding box center [602, 374] width 21 height 11
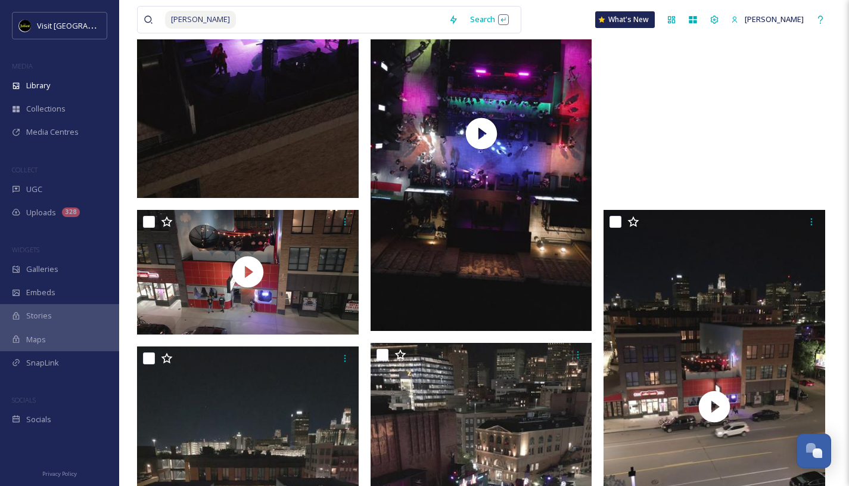
scroll to position [3586, 0]
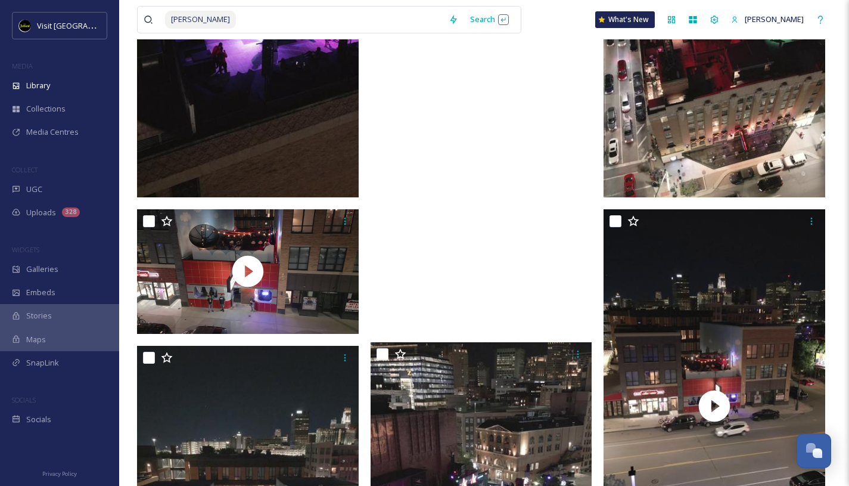
click at [472, 225] on video "ext_1752087795.969806_cfalsettiphoto@gmail.com-3fiftyvertlookdown.mp4" at bounding box center [482, 133] width 222 height 394
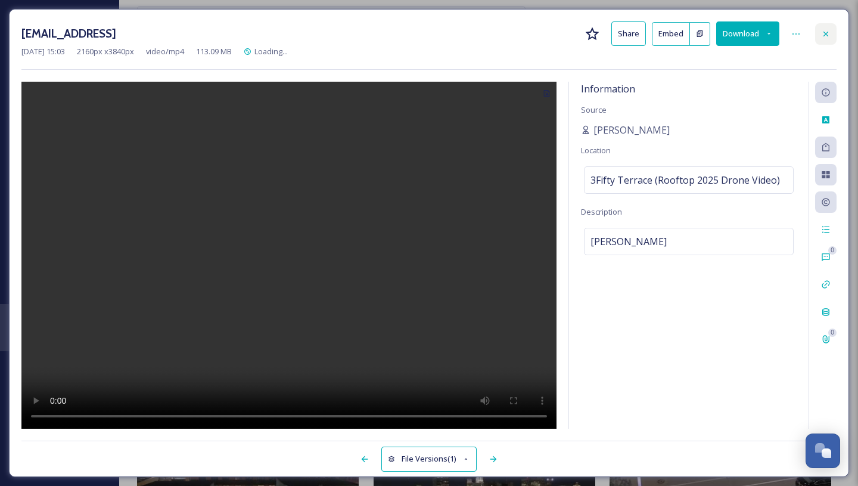
click at [828, 33] on icon at bounding box center [826, 34] width 10 height 10
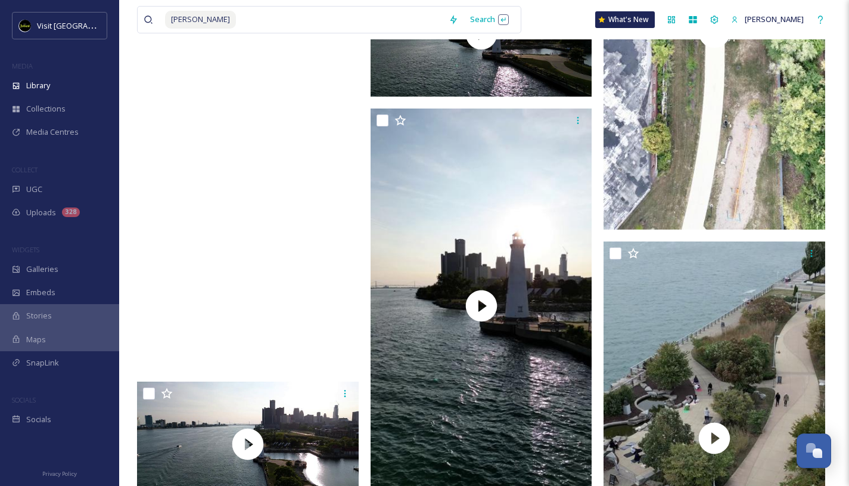
scroll to position [8974, 0]
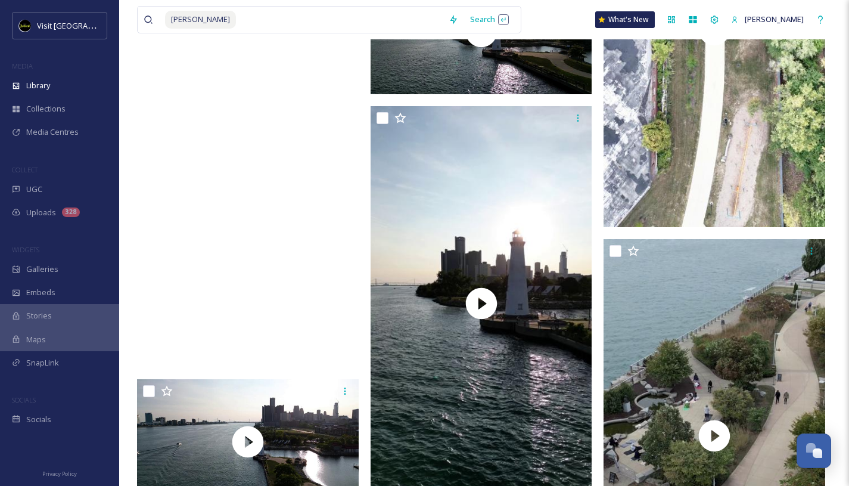
click at [306, 235] on video "copy_943E0829-6A12-4EC7-BCAD-A3EEBE773ED0.mov" at bounding box center [248, 170] width 222 height 394
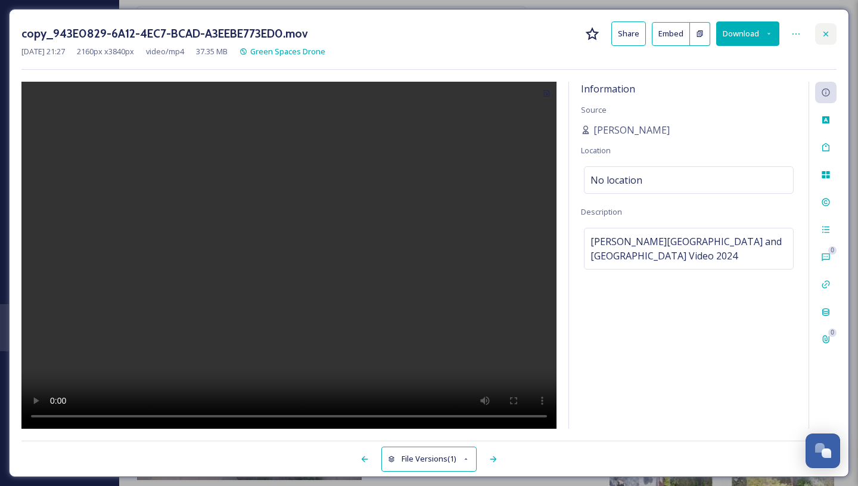
click at [825, 36] on icon at bounding box center [826, 34] width 10 height 10
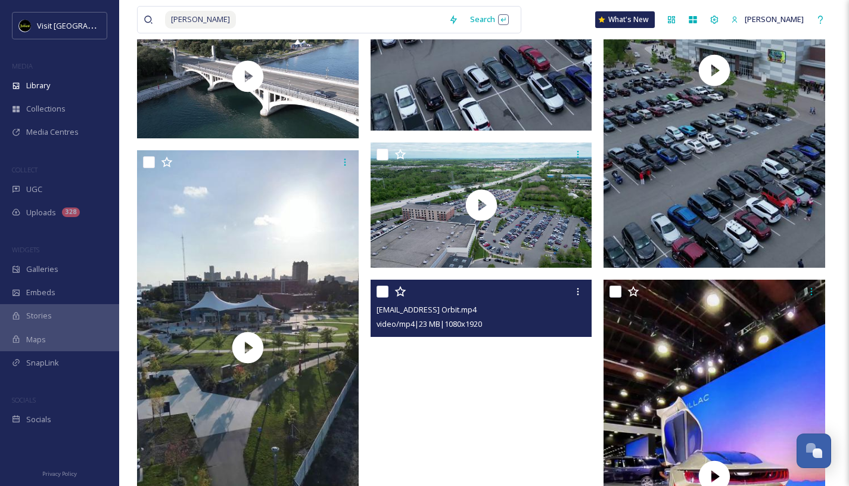
scroll to position [6344, 0]
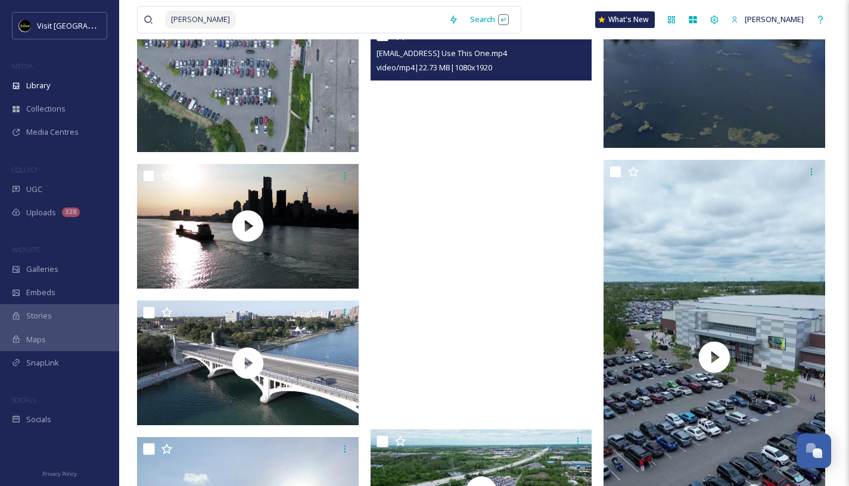
click at [472, 282] on video "ext_1747964529.42311_cfalsettiphoto@gmail.com-Vert Use This One.mp4" at bounding box center [482, 220] width 222 height 394
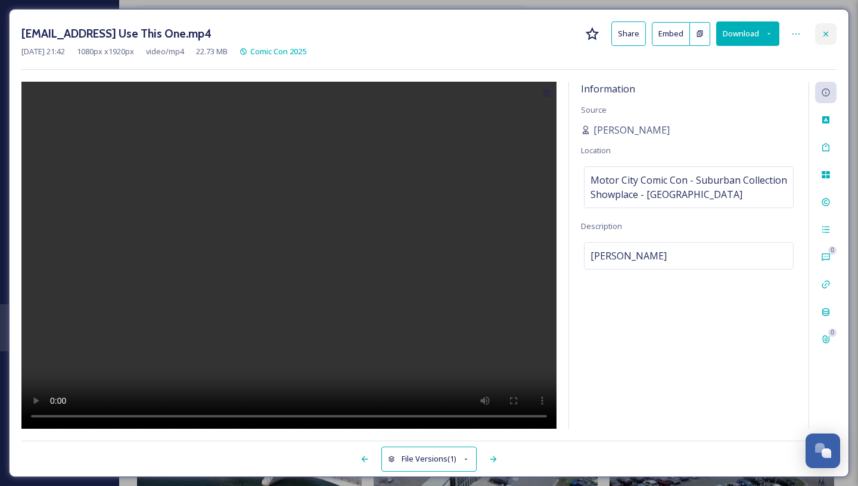
click at [825, 38] on icon at bounding box center [826, 34] width 10 height 10
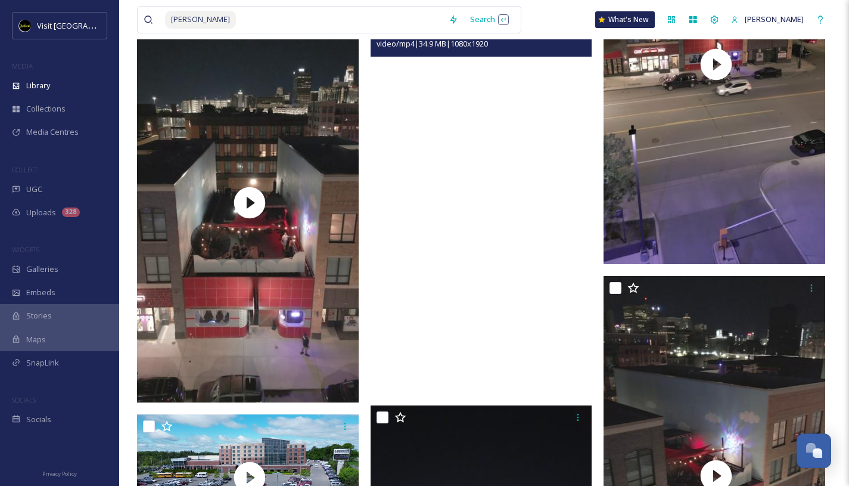
scroll to position [3961, 0]
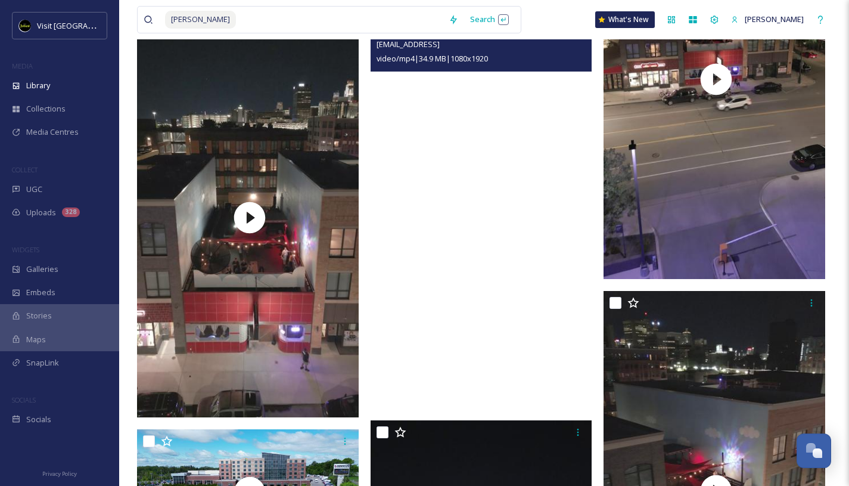
click at [537, 134] on video "ext_1752087788.354622_cfalsettiphoto@gmail.com-3fiftyvertrotate.mp4" at bounding box center [482, 211] width 222 height 394
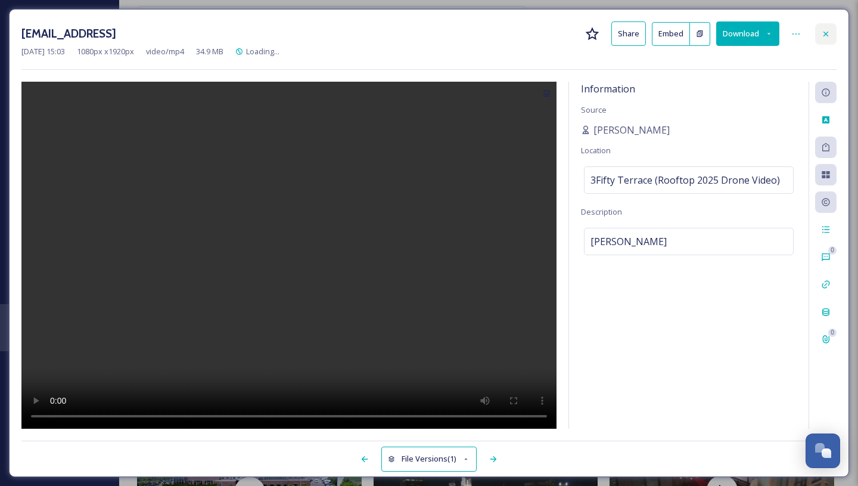
click at [827, 38] on div at bounding box center [825, 33] width 21 height 21
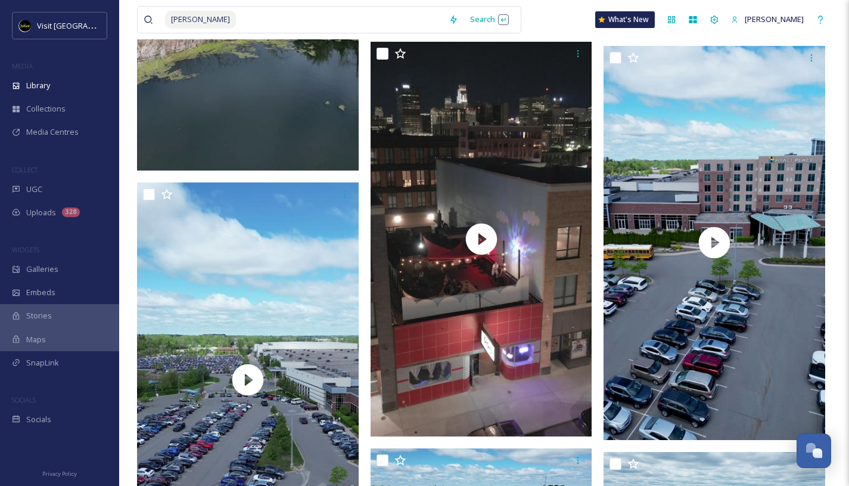
scroll to position [4959, 0]
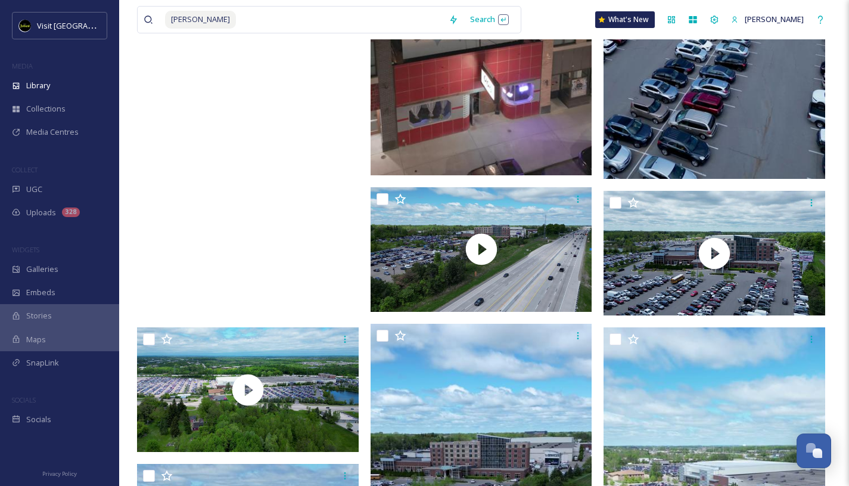
click at [277, 195] on video "ext_1747964562.255324_cfalsettiphoto@gmail.com-Vert Side Profile Push In.mp4" at bounding box center [248, 118] width 222 height 394
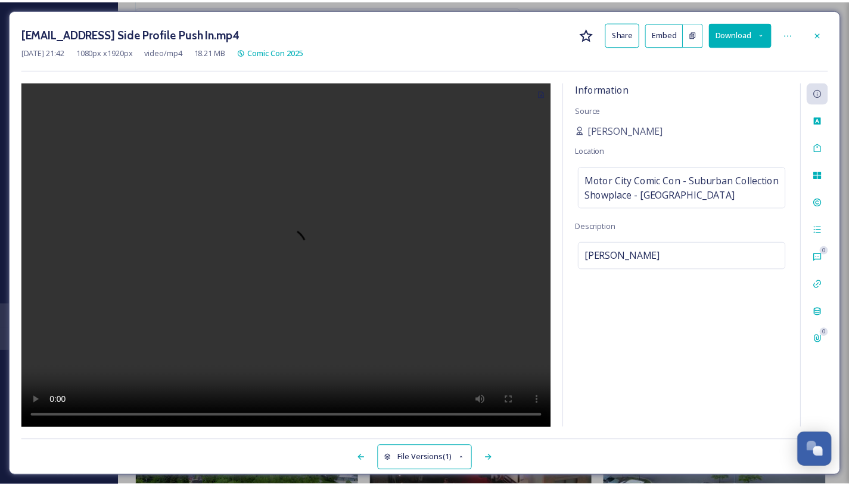
scroll to position [4613, 0]
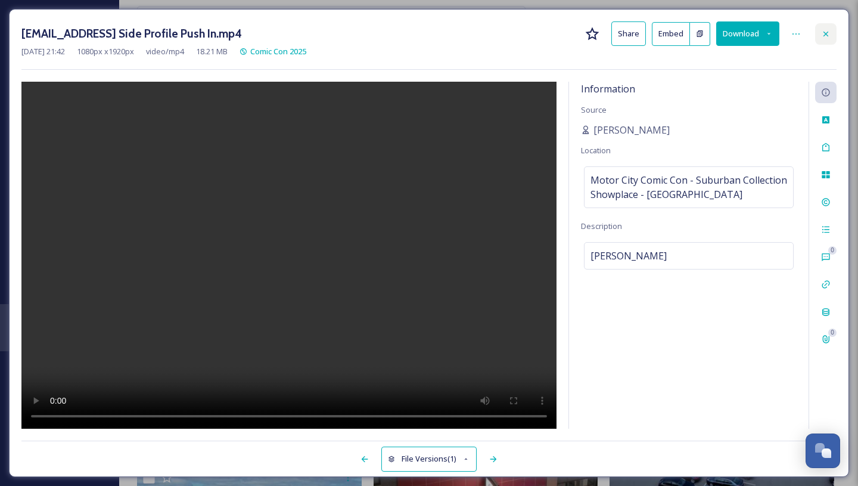
click at [825, 29] on icon at bounding box center [826, 34] width 10 height 10
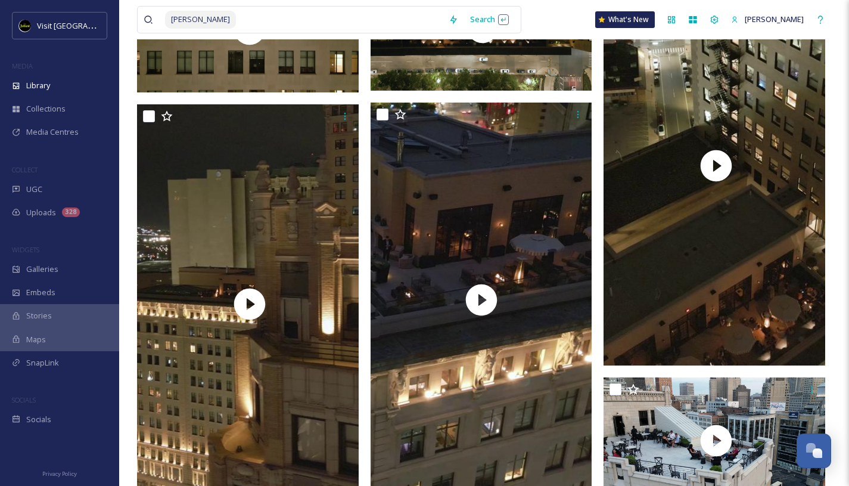
scroll to position [445, 0]
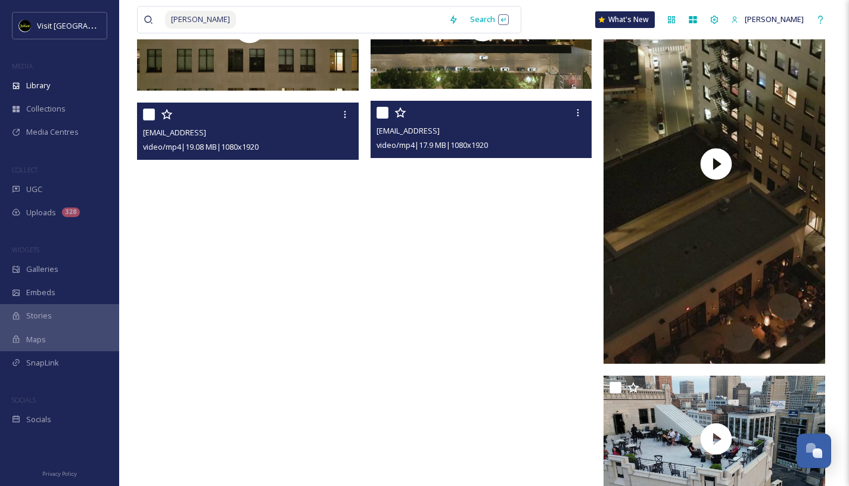
click at [446, 235] on video "ext_1753194300.587822_cfalsettiphoto@gmail.com-kampersvertrotate.mp4" at bounding box center [482, 298] width 222 height 394
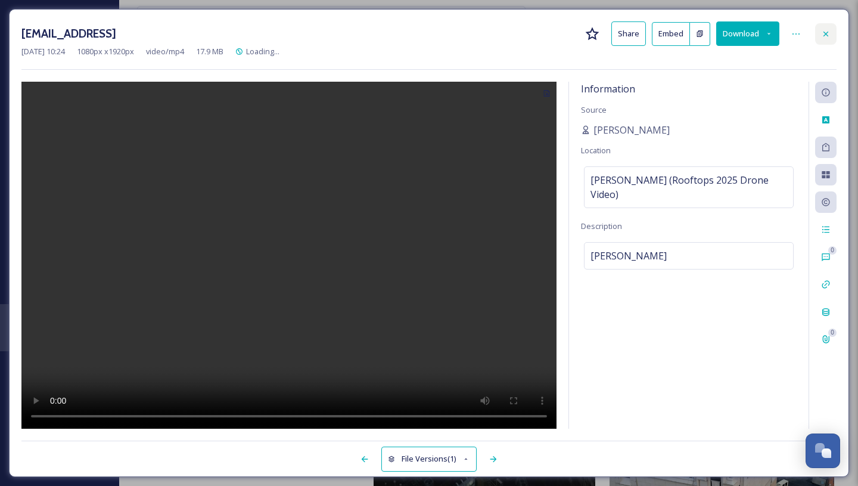
click at [826, 34] on icon at bounding box center [825, 33] width 5 height 5
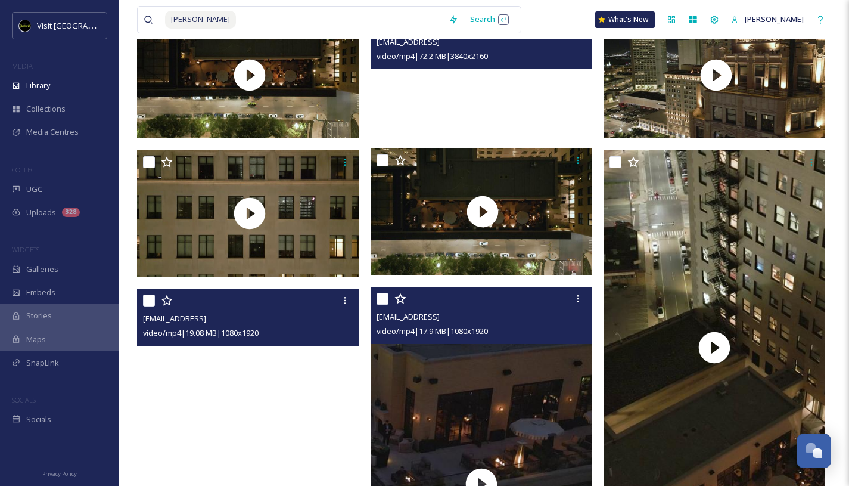
scroll to position [263, 0]
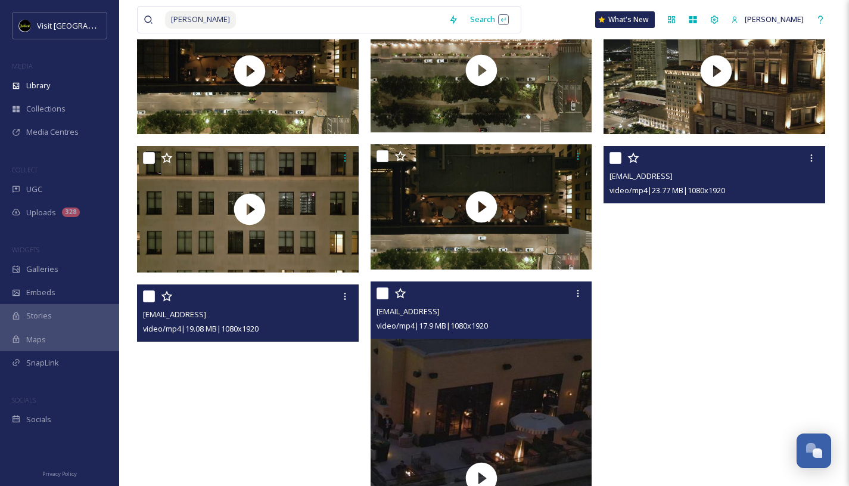
click at [682, 247] on video "ext_1753194300.588413_cfalsettiphoto@gmail.com-kampersvertpandown.mp4" at bounding box center [714, 343] width 222 height 394
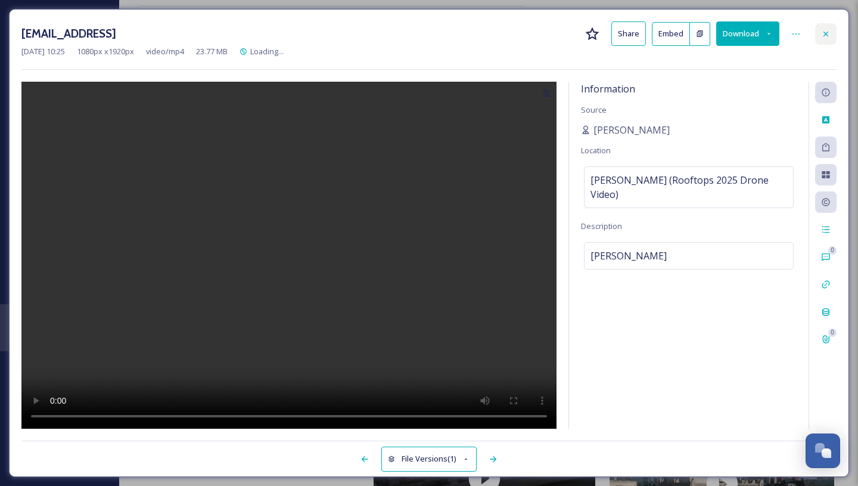
click at [827, 30] on icon at bounding box center [826, 34] width 10 height 10
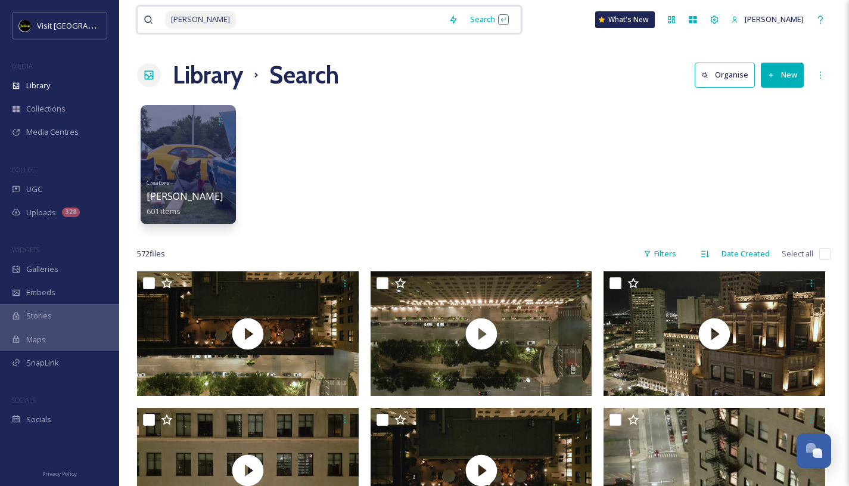
click at [282, 26] on input at bounding box center [340, 20] width 206 height 26
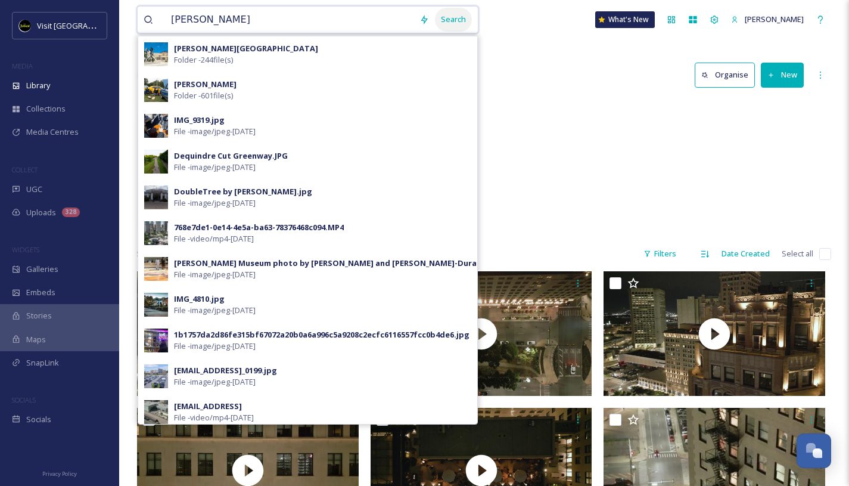
type input "[PERSON_NAME]"
click at [447, 24] on div "Search" at bounding box center [453, 19] width 37 height 23
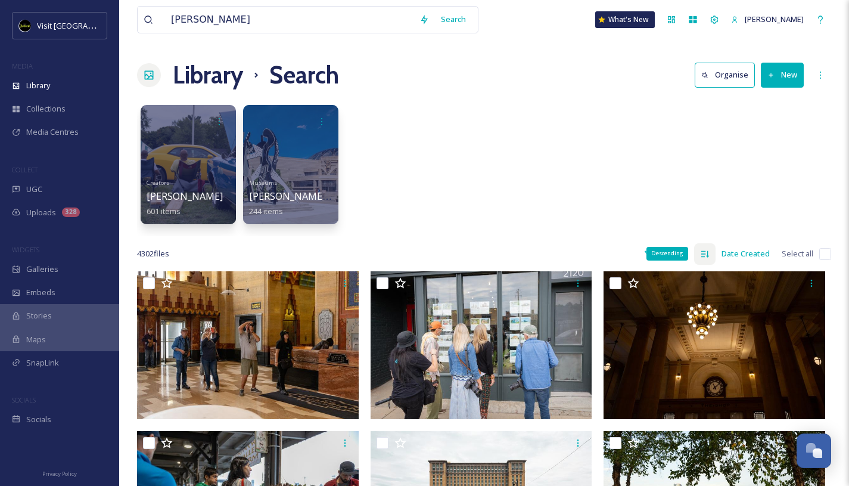
click at [703, 257] on icon at bounding box center [705, 254] width 10 height 10
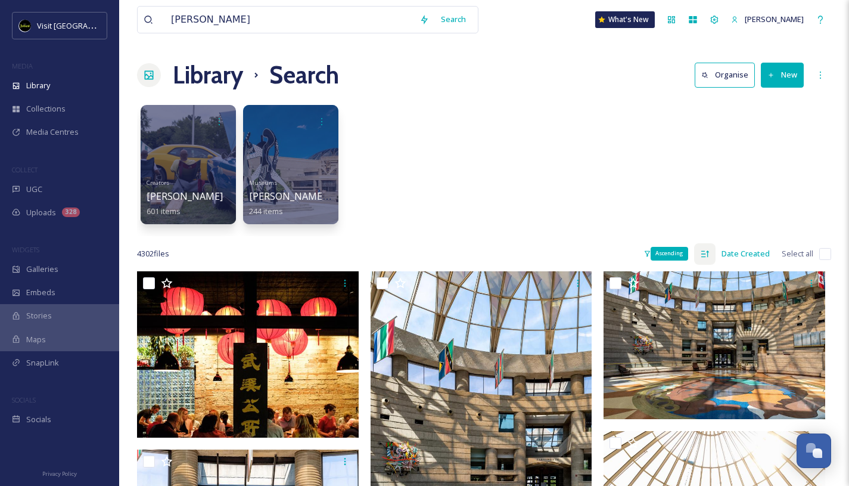
click at [704, 252] on icon at bounding box center [705, 254] width 10 height 10
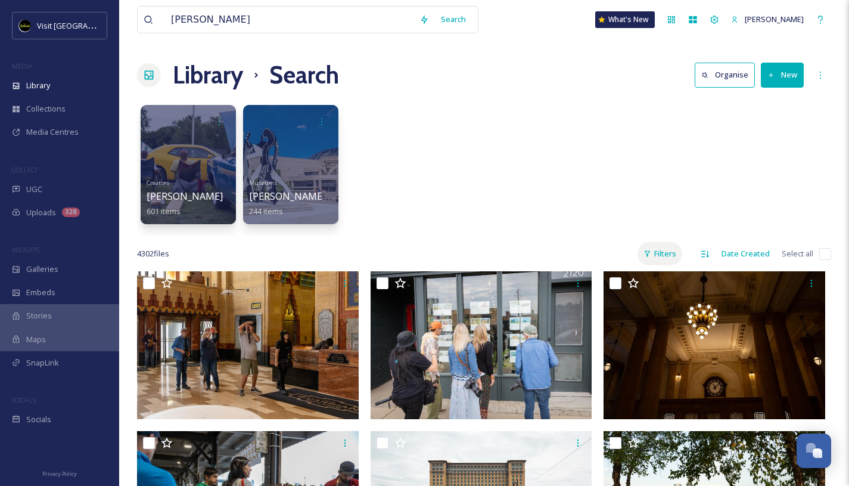
click at [665, 248] on div "Filters" at bounding box center [659, 253] width 45 height 23
click at [575, 195] on div "Creators [PERSON_NAME] 601 items Museums [PERSON_NAME][GEOGRAPHIC_DATA] 244 ite…" at bounding box center [484, 167] width 694 height 137
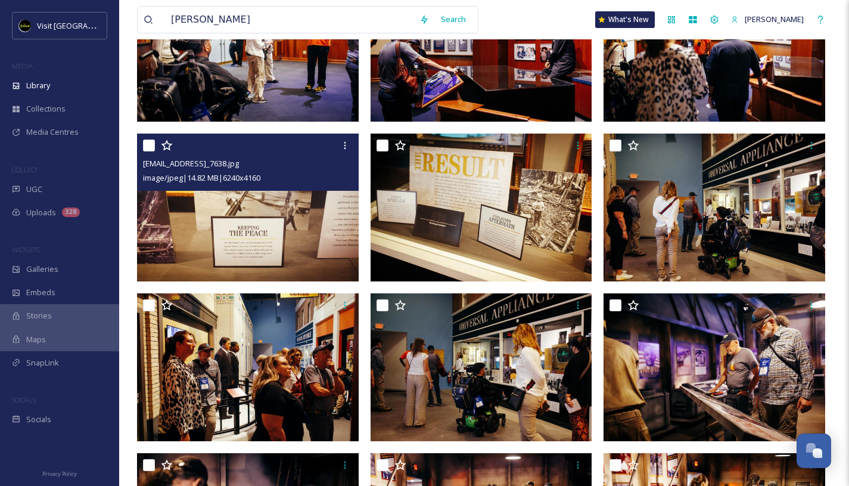
scroll to position [937, 0]
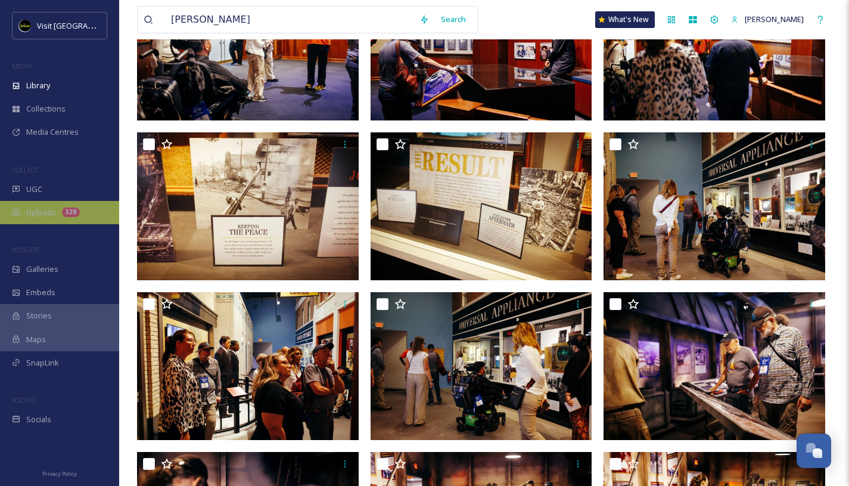
click at [52, 214] on span "Uploads" at bounding box center [41, 212] width 30 height 11
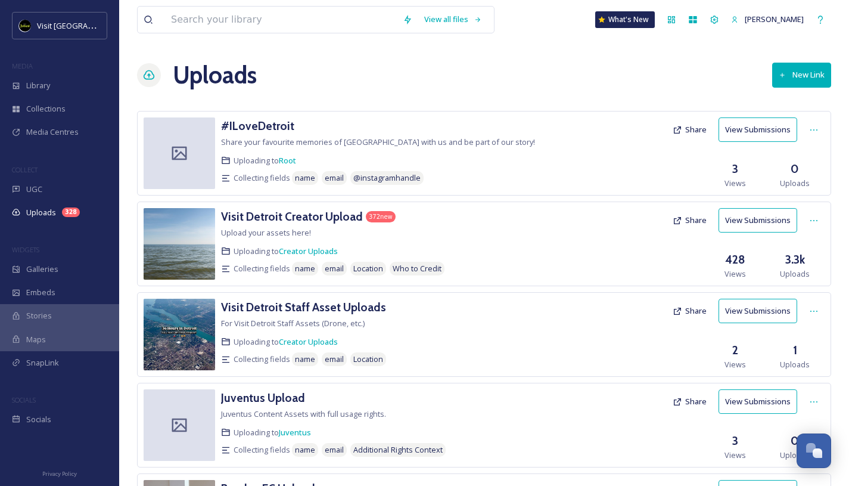
click at [740, 301] on button "View Submissions" at bounding box center [757, 310] width 79 height 24
click at [757, 310] on button "View Submissions" at bounding box center [757, 310] width 79 height 24
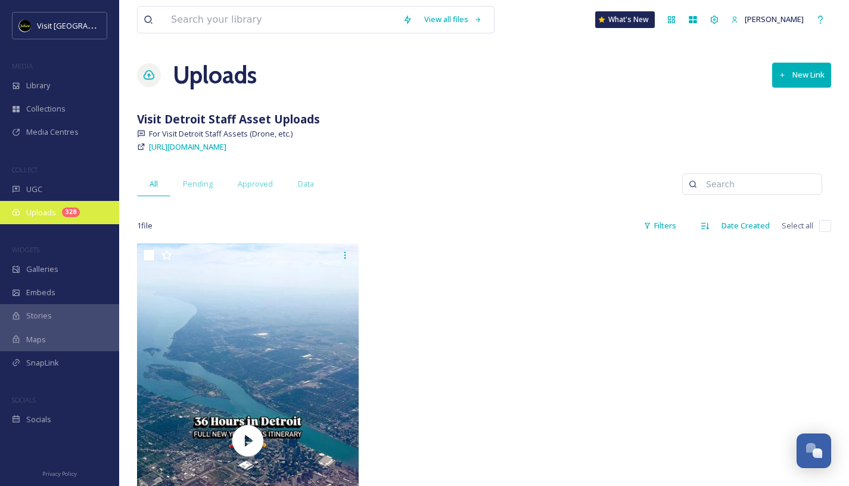
click at [67, 210] on div "328" at bounding box center [71, 212] width 18 height 10
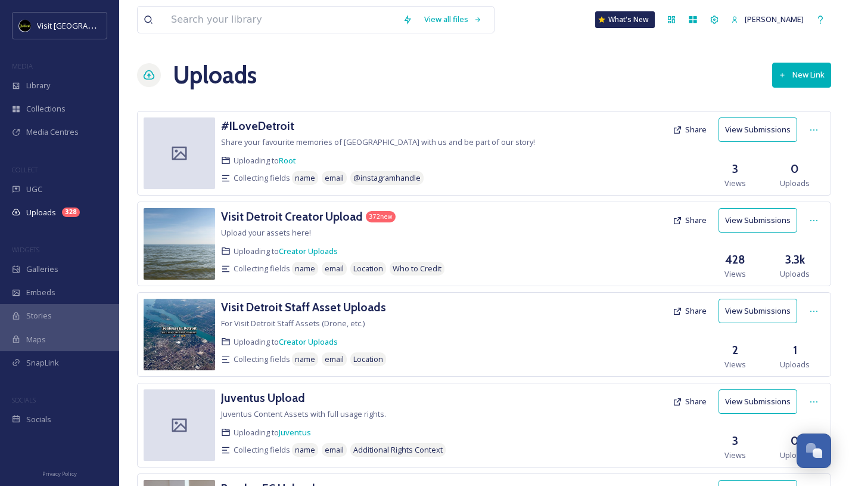
click at [766, 218] on button "View Submissions" at bounding box center [757, 220] width 79 height 24
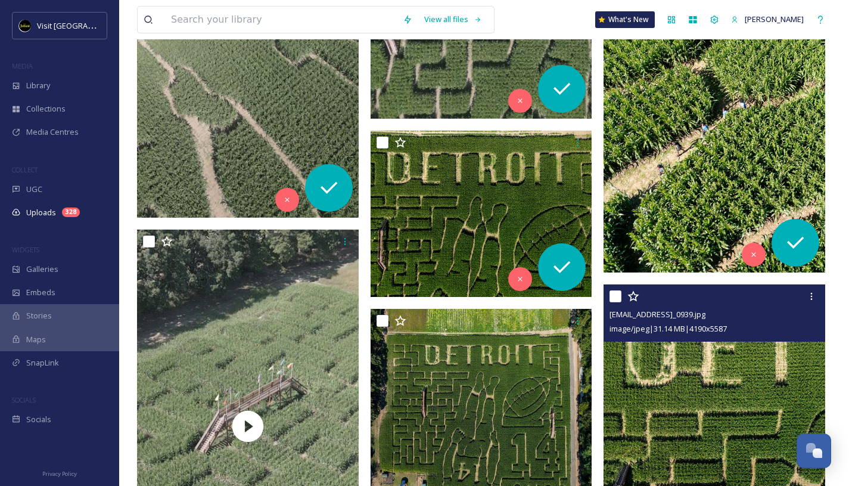
scroll to position [3437, 0]
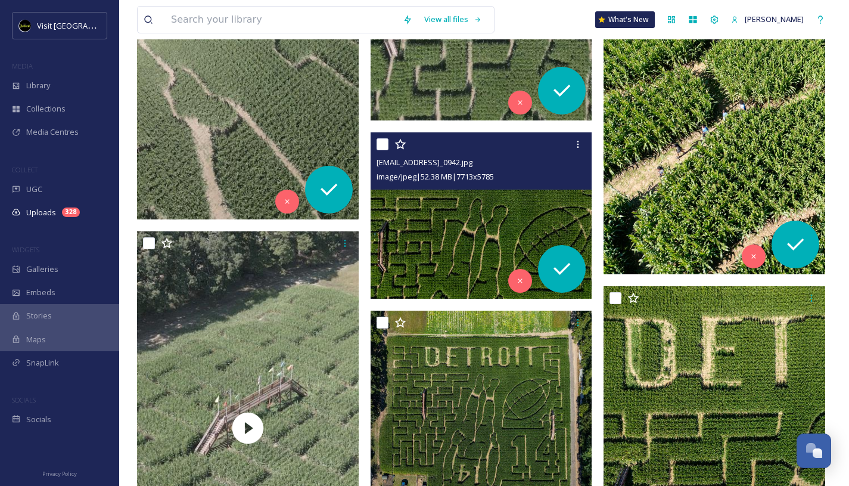
click at [475, 213] on img at bounding box center [482, 215] width 222 height 166
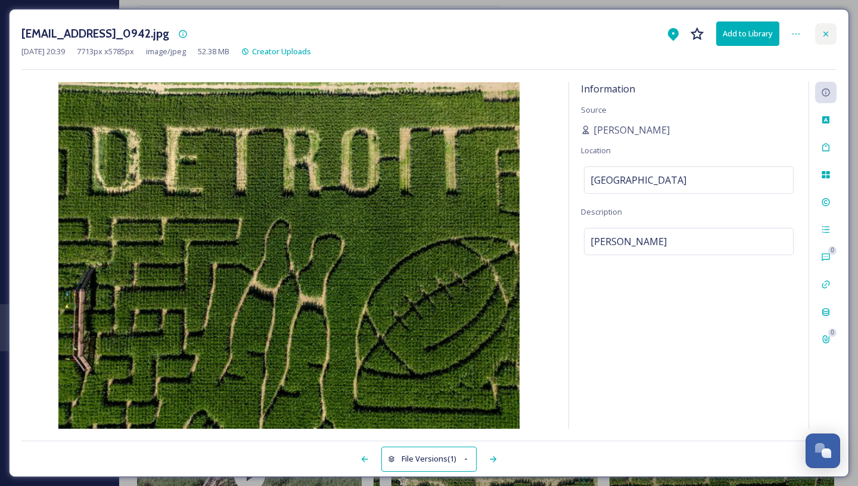
click at [826, 30] on icon at bounding box center [826, 34] width 10 height 10
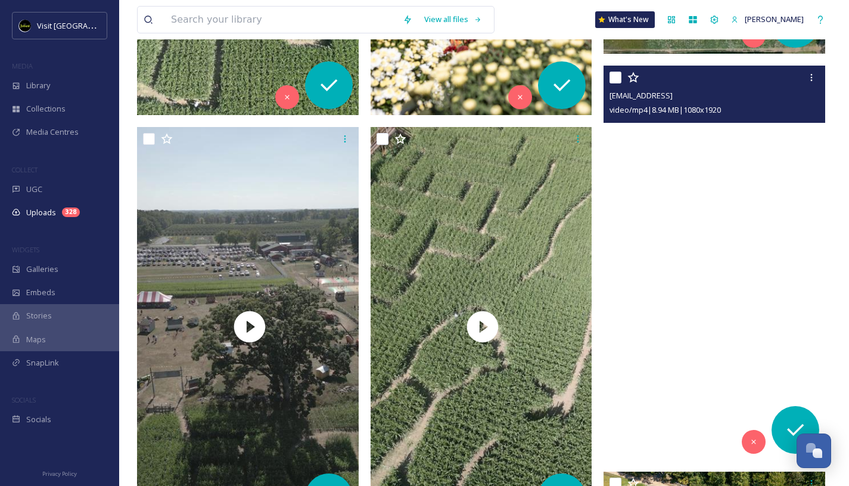
scroll to position [2352, 0]
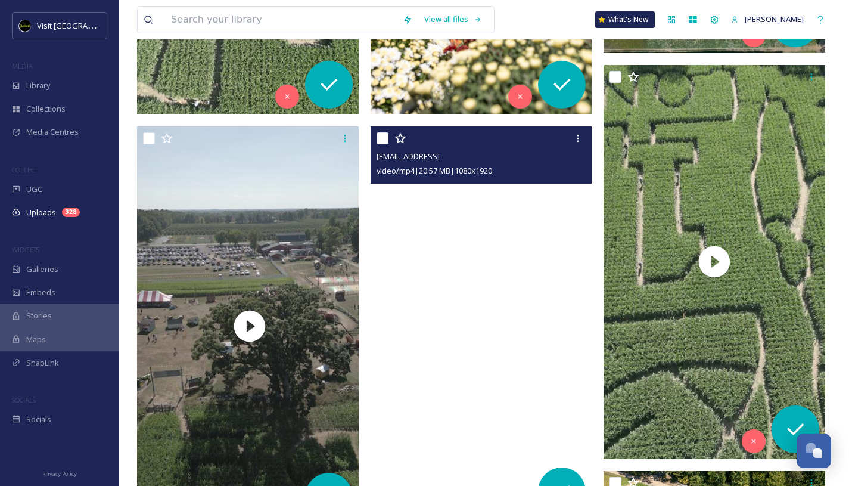
click at [521, 250] on video "ext_1759279163.89238_cfalsettiphoto@gmail.com-poeplewalkingcornmaze.mp4" at bounding box center [482, 323] width 222 height 394
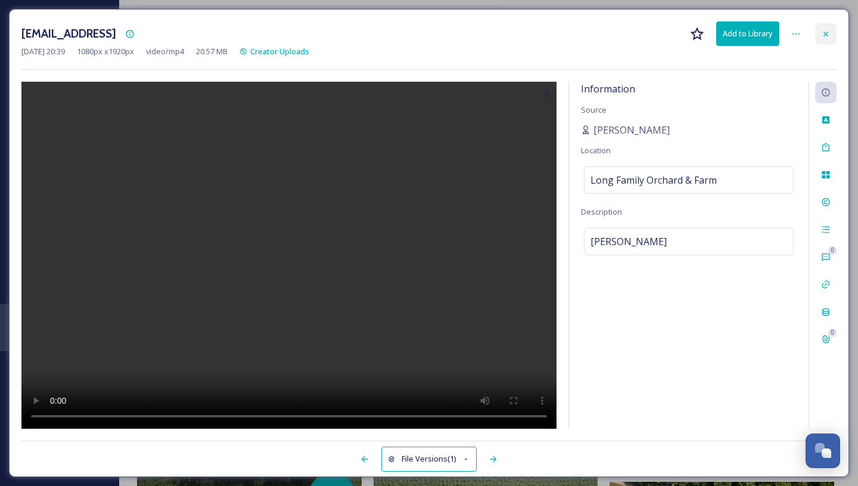
click at [827, 35] on icon at bounding box center [825, 33] width 5 height 5
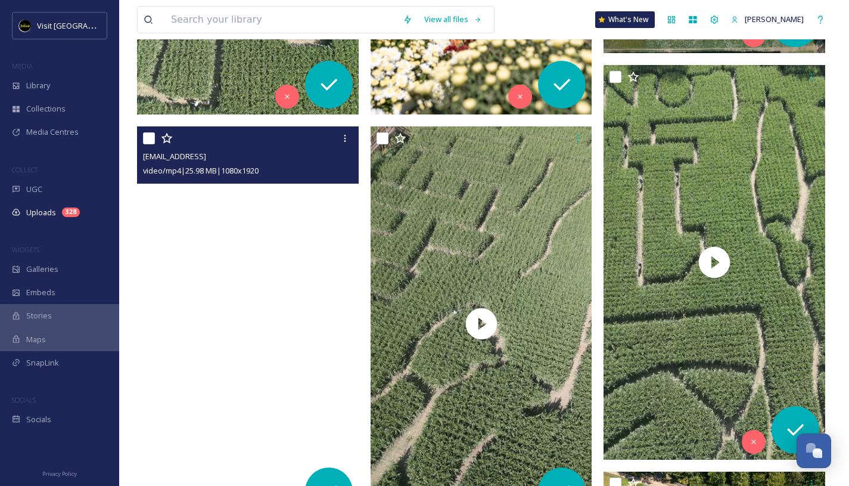
click at [254, 214] on video "ext_1759279164.161766_cfalsettiphoto@gmail.com-grounds.mp4" at bounding box center [248, 323] width 222 height 394
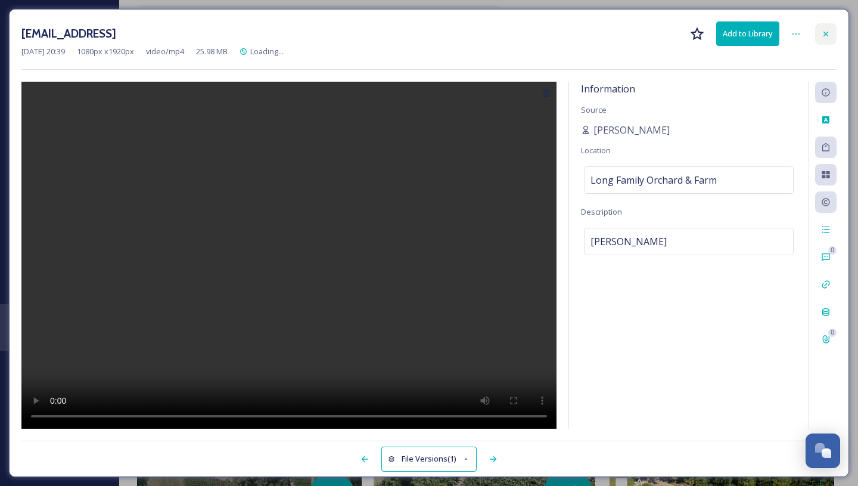
click at [826, 30] on icon at bounding box center [826, 34] width 10 height 10
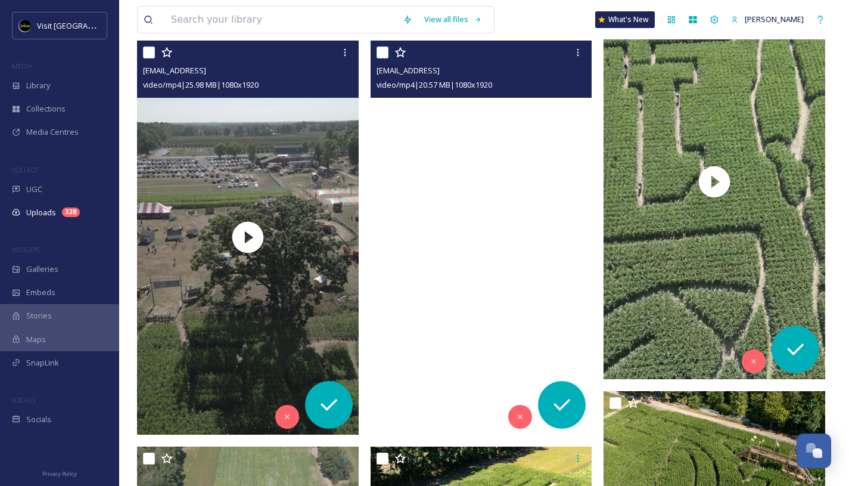
scroll to position [2412, 0]
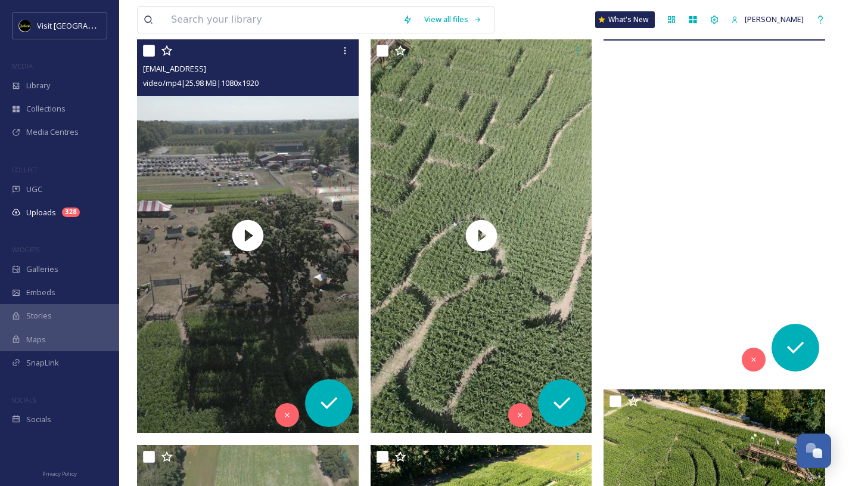
click at [664, 242] on video "ext_1759279161.804531_cfalsettiphoto@gmail.com-peoplewalking.mp4" at bounding box center [714, 180] width 222 height 394
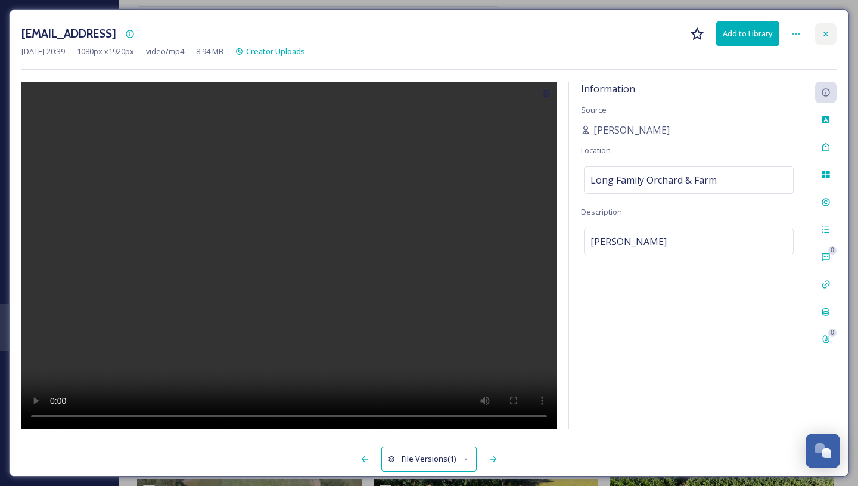
click at [826, 38] on div at bounding box center [825, 33] width 21 height 21
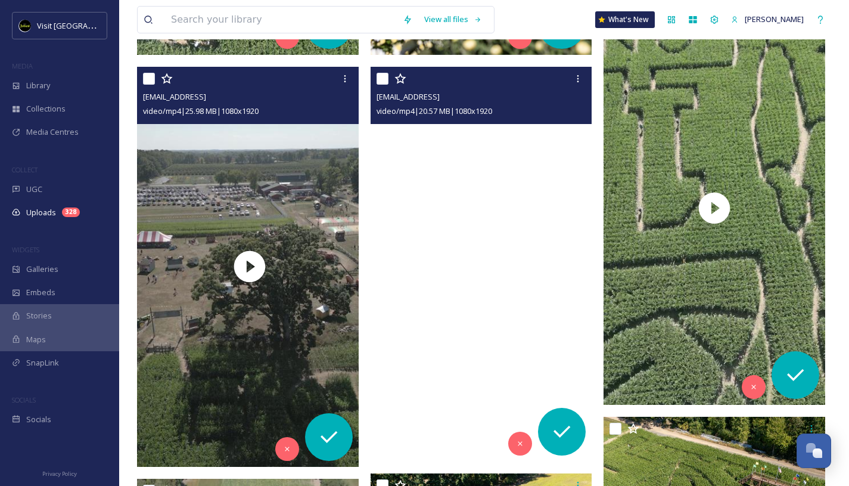
click at [544, 149] on video "ext_1759279163.89238_cfalsettiphoto@gmail.com-poeplewalkingcornmaze.mp4" at bounding box center [482, 264] width 222 height 394
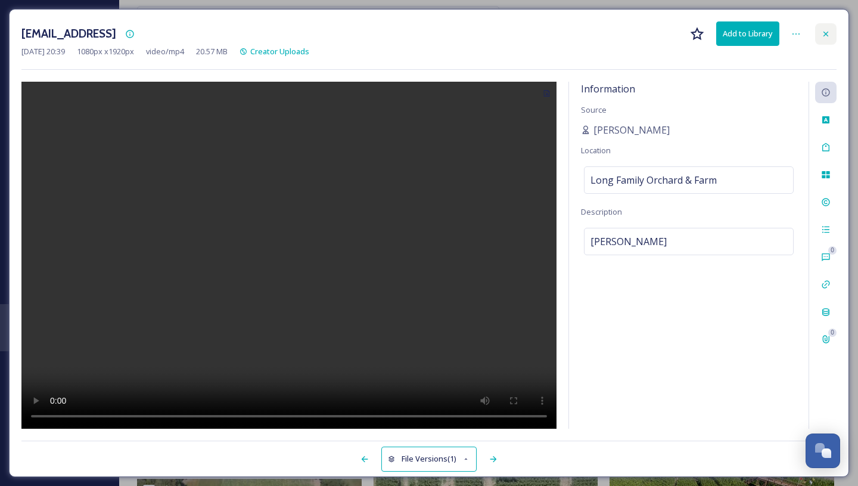
click at [830, 32] on icon at bounding box center [826, 34] width 10 height 10
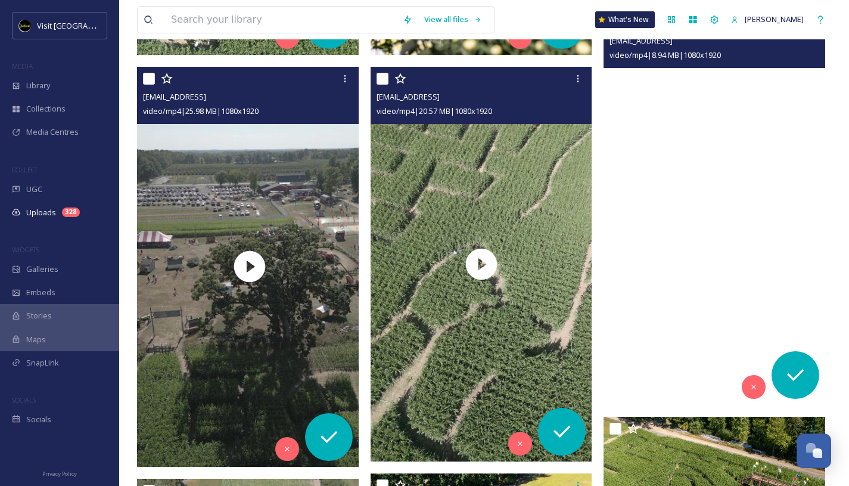
click at [743, 123] on video "ext_1759279161.804531_cfalsettiphoto@gmail.com-peoplewalking.mp4" at bounding box center [714, 208] width 222 height 394
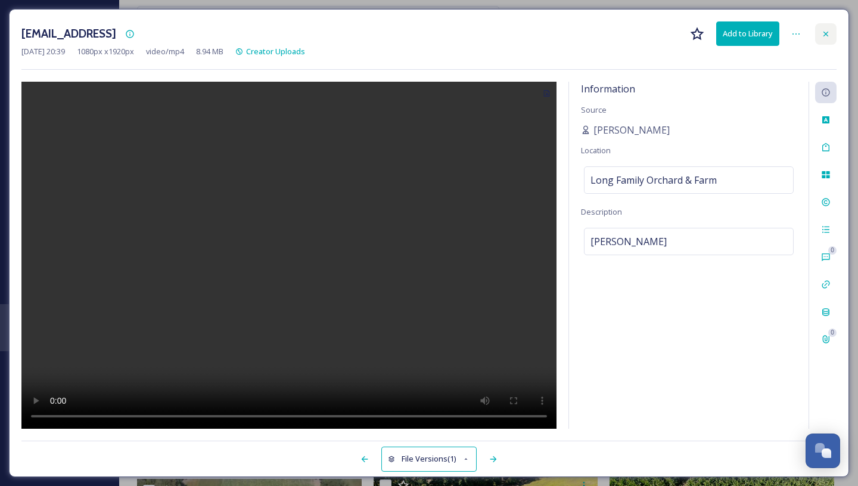
click at [829, 32] on icon at bounding box center [826, 34] width 10 height 10
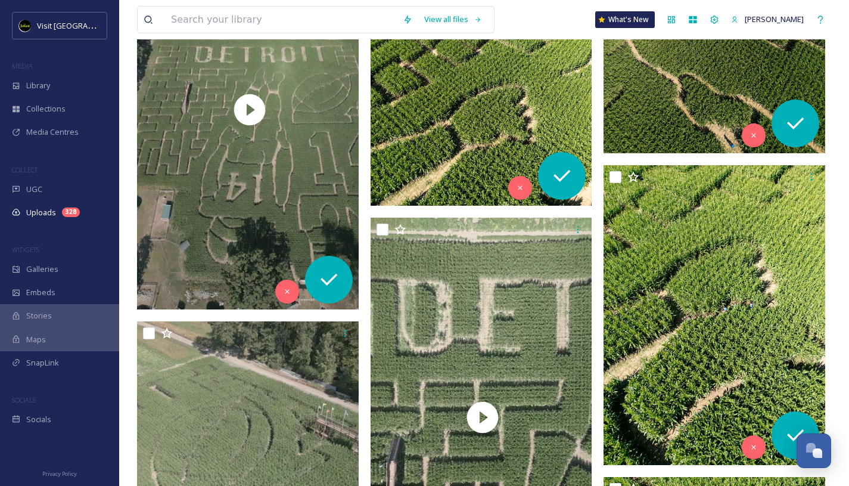
scroll to position [2979, 0]
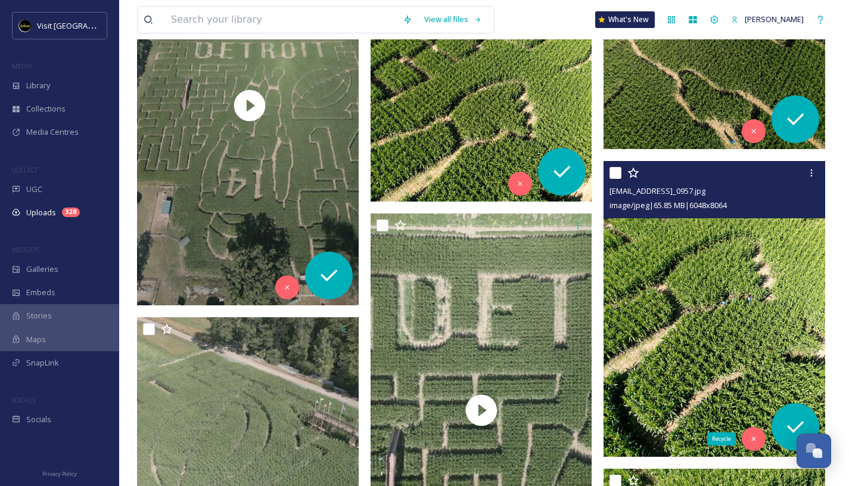
drag, startPoint x: 751, startPoint y: 434, endPoint x: 761, endPoint y: 422, distance: 15.6
click at [756, 430] on div "Recycle" at bounding box center [754, 439] width 24 height 24
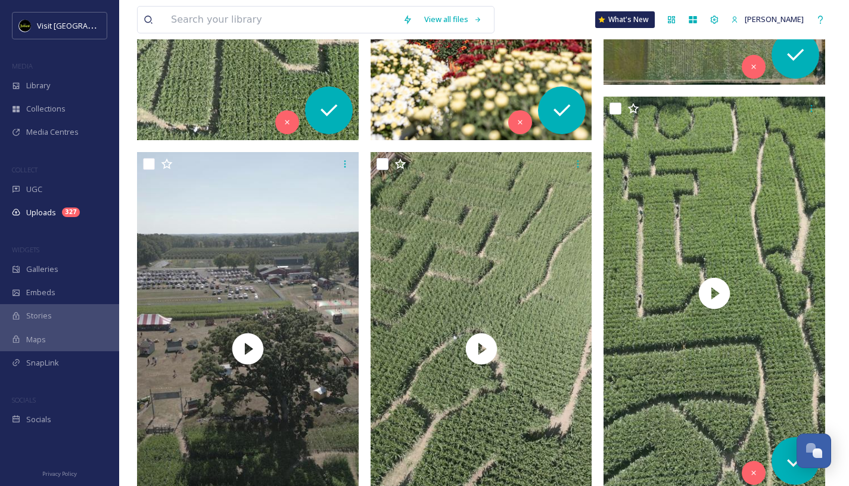
scroll to position [2337, 0]
